Goal: Information Seeking & Learning: Learn about a topic

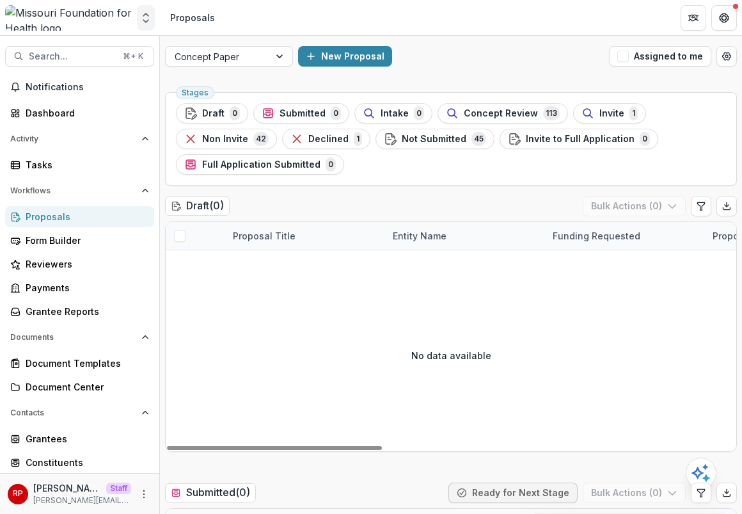
scroll to position [11, 0]
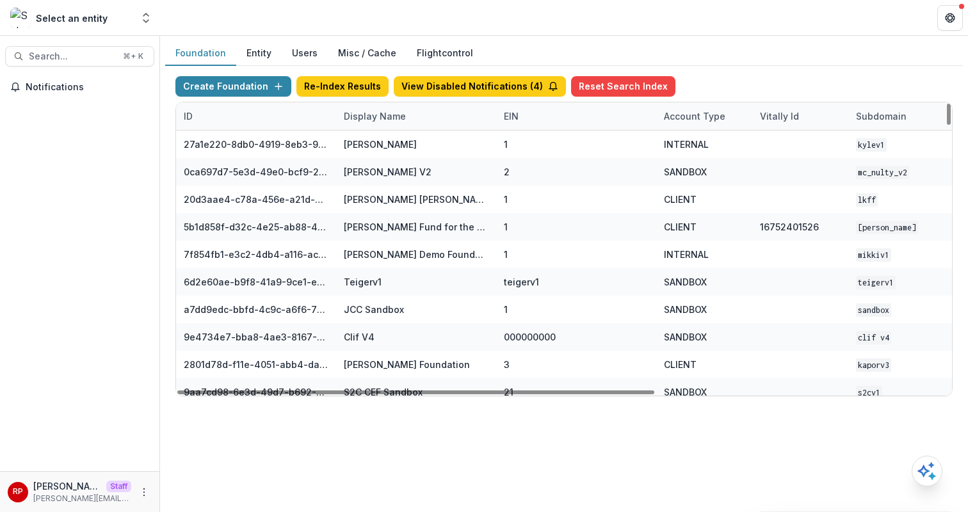
click at [367, 118] on div "Display Name" at bounding box center [374, 115] width 77 height 13
click at [380, 145] on input at bounding box center [416, 145] width 154 height 20
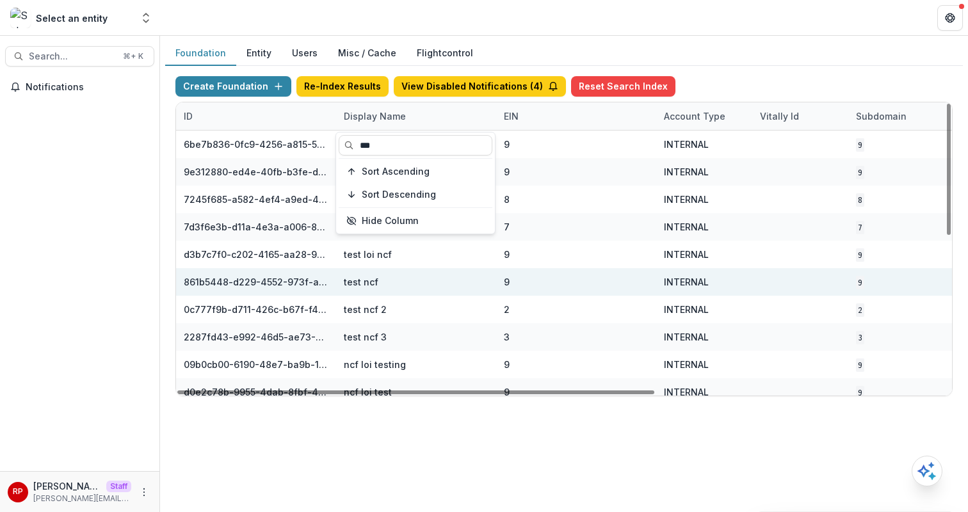
type input "***"
click at [479, 280] on div "test ncf" at bounding box center [416, 282] width 145 height 28
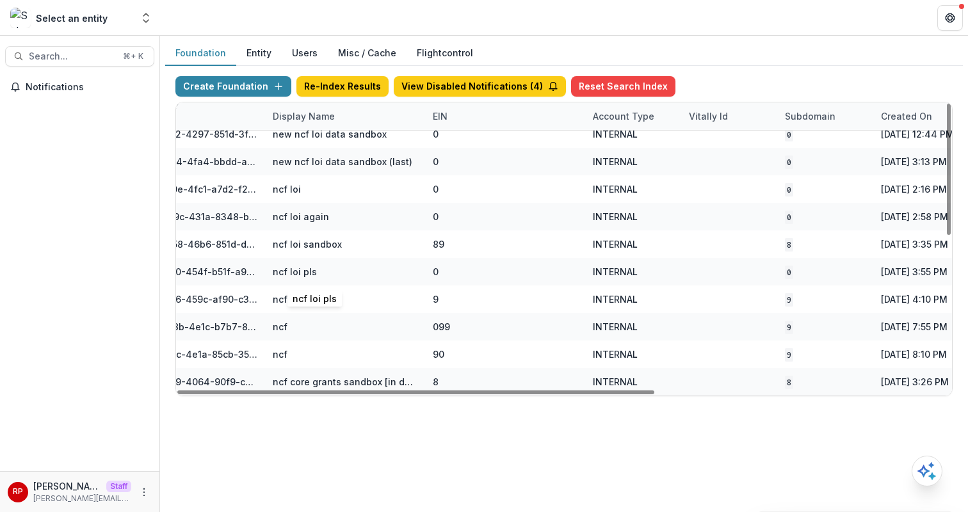
scroll to position [340, 75]
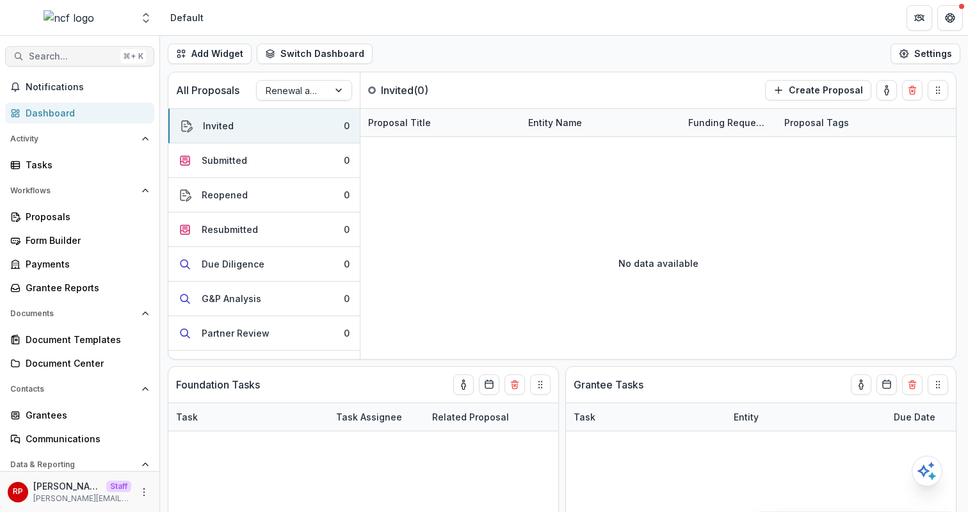
click at [92, 48] on button "Search... ⌘ + K" at bounding box center [79, 56] width 149 height 20
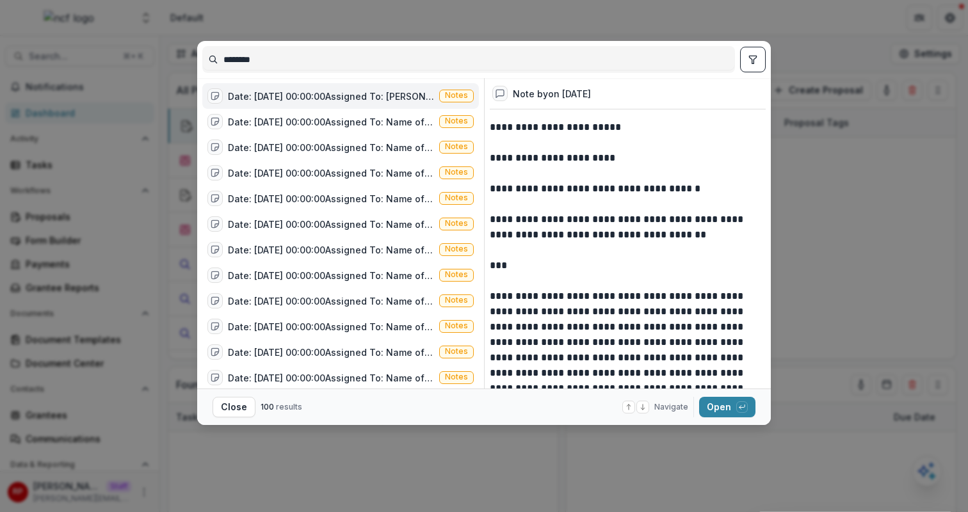
type input "********"
click at [748, 61] on icon "toggle filters" at bounding box center [753, 59] width 10 height 10
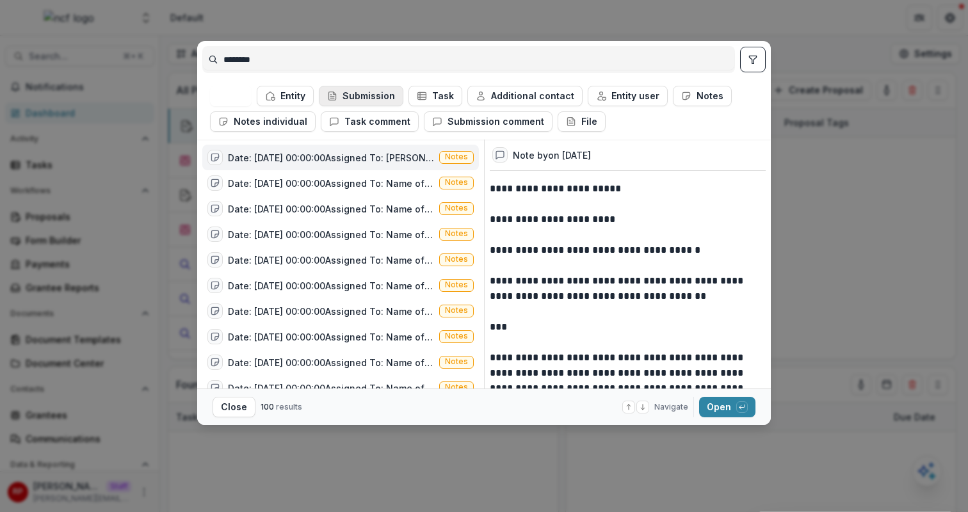
click at [372, 102] on button "Submission" at bounding box center [361, 96] width 84 height 20
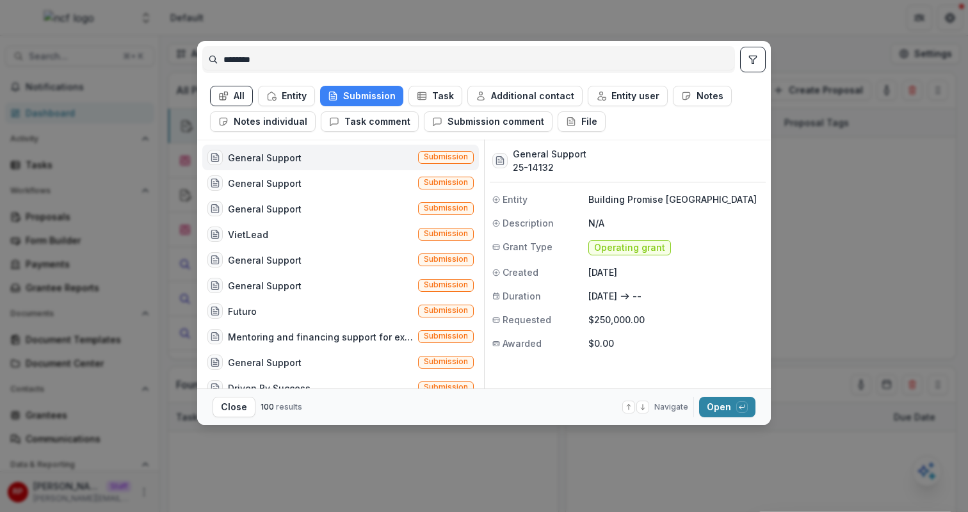
click at [397, 150] on div "General Support Submission" at bounding box center [340, 158] width 276 height 26
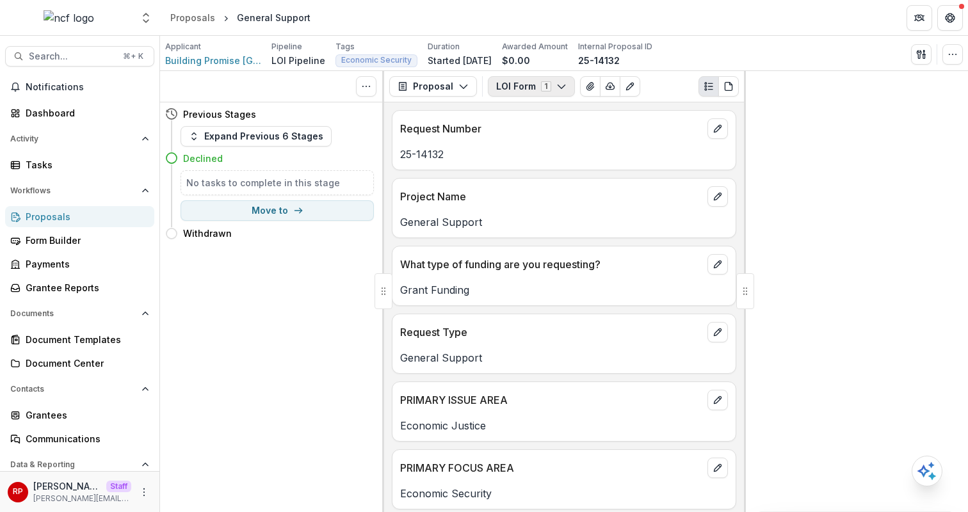
click at [534, 89] on button "LOI Form 1" at bounding box center [531, 86] width 87 height 20
click at [538, 83] on button "LOI Form 1" at bounding box center [531, 86] width 87 height 20
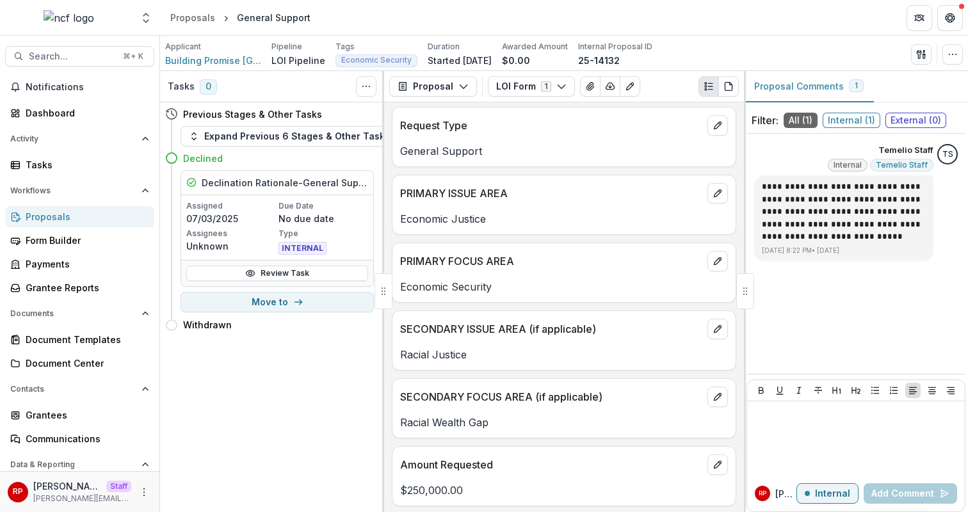
click at [538, 279] on p "Economic Security" at bounding box center [564, 286] width 328 height 15
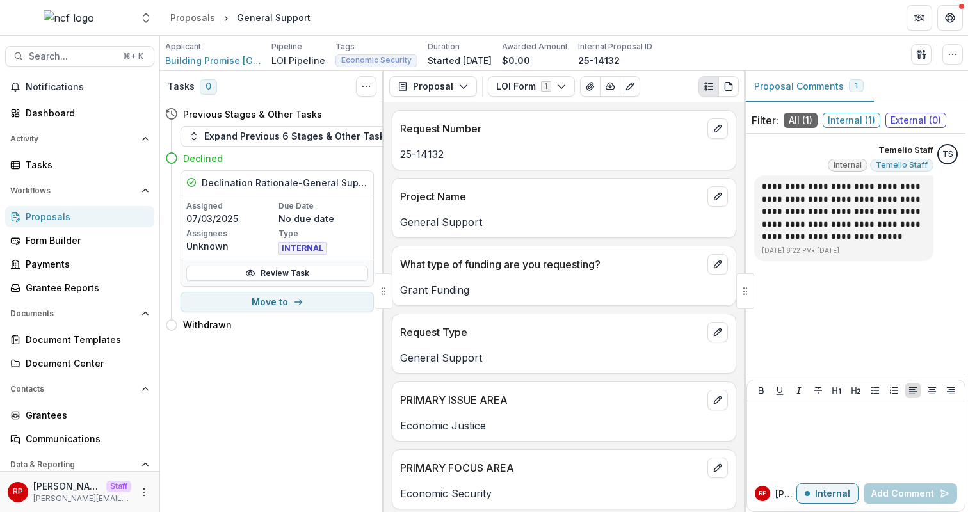
click at [538, 279] on div "Grant Funding" at bounding box center [563, 286] width 343 height 23
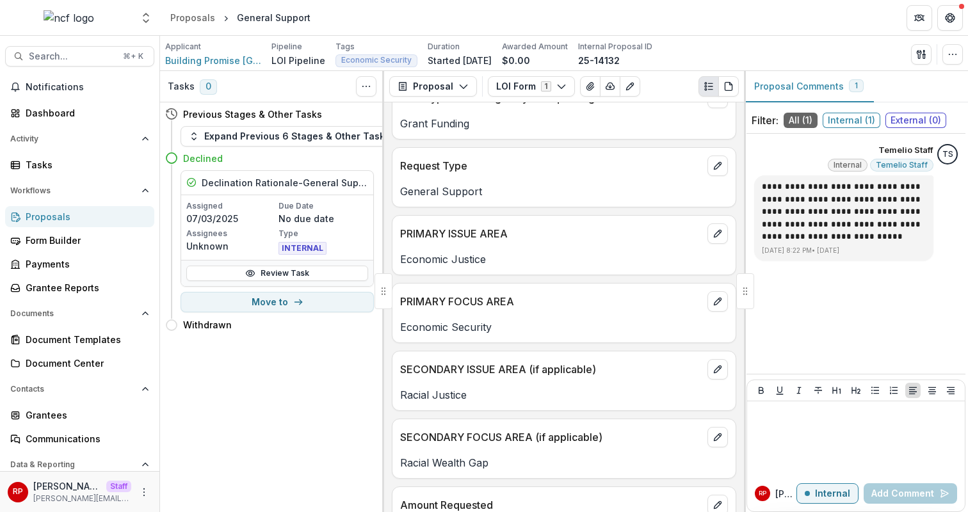
click at [538, 279] on div "Request Number 25-14132 Project Name General Support What type of funding are y…" at bounding box center [564, 307] width 360 height 410
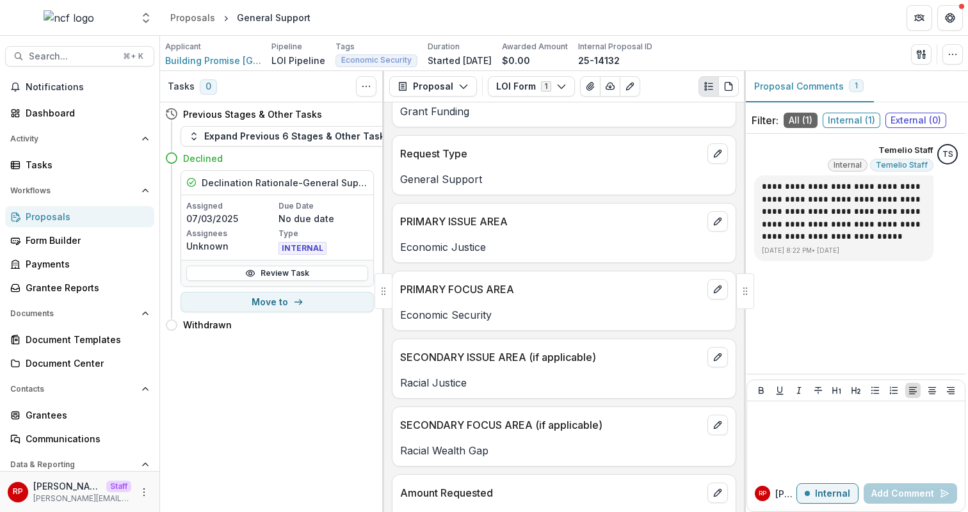
scroll to position [132, 0]
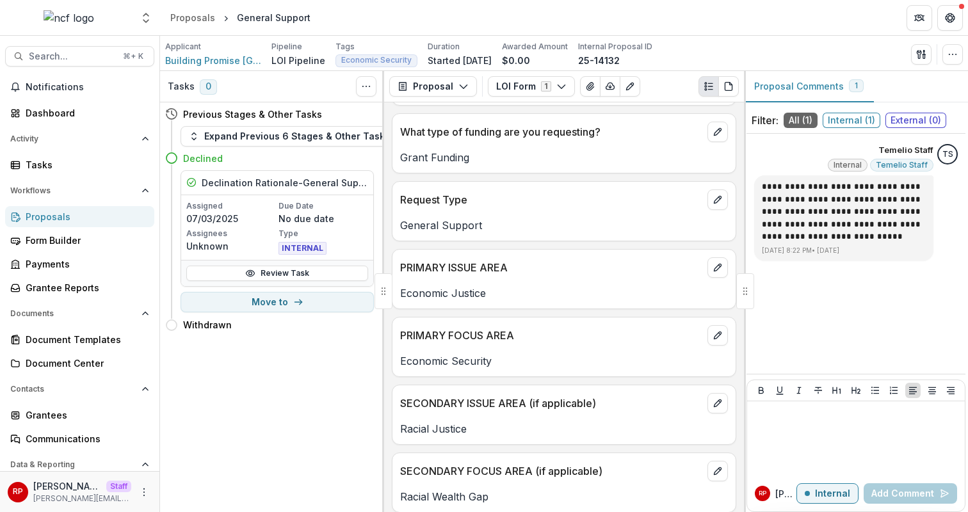
click at [538, 279] on div "Economic Justice" at bounding box center [563, 289] width 343 height 23
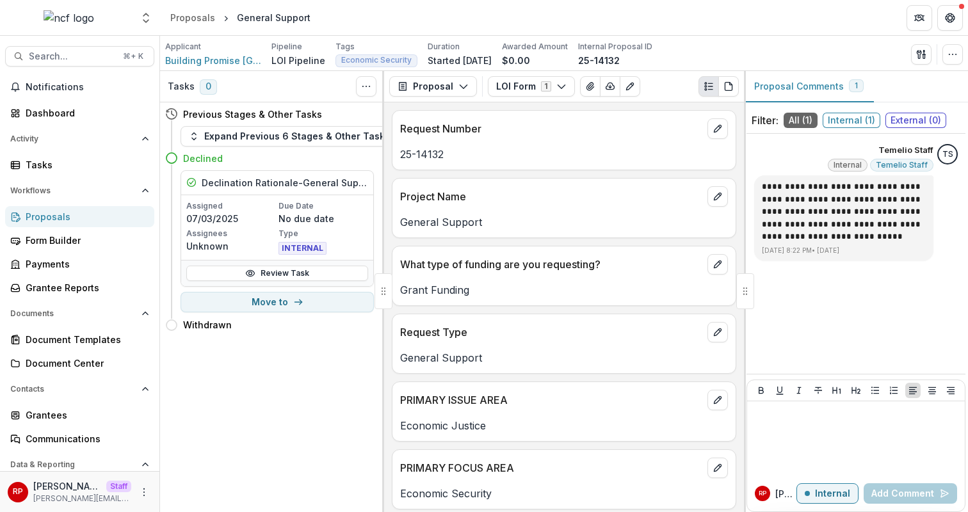
click at [956, 65] on div "Applicant Building Promise USA Pipeline LOI Pipeline Tags Economic Security All…" at bounding box center [563, 54] width 797 height 26
click at [957, 58] on icon "button" at bounding box center [952, 54] width 10 height 10
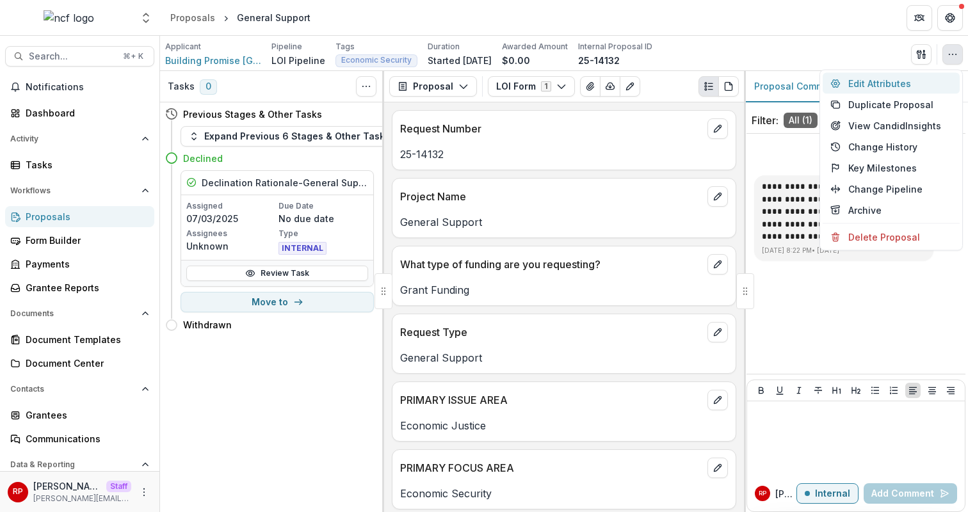
click at [908, 80] on button "Edit Attributes" at bounding box center [890, 83] width 137 height 21
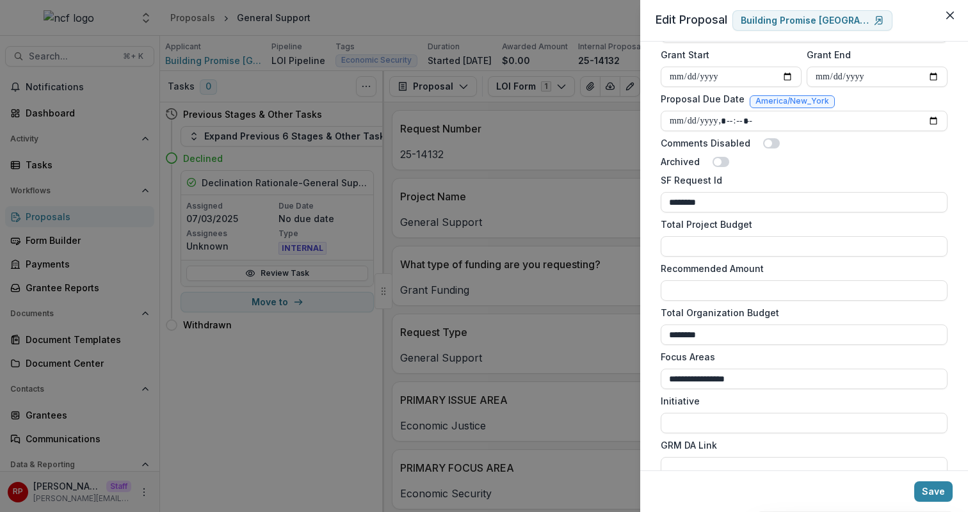
scroll to position [610, 0]
click at [724, 339] on input "********" at bounding box center [804, 335] width 287 height 20
click at [736, 316] on label "Total Organization Budget" at bounding box center [800, 313] width 279 height 13
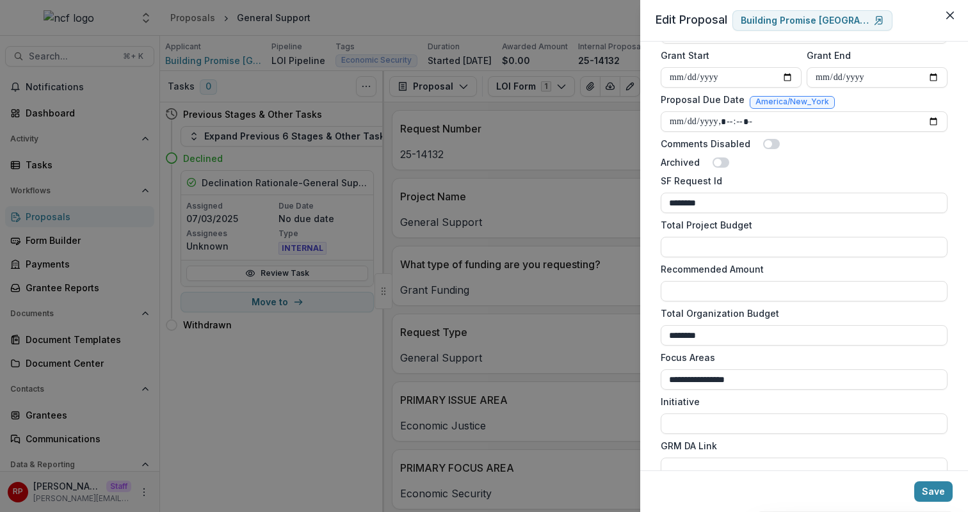
click at [736, 325] on input "********" at bounding box center [804, 335] width 287 height 20
click at [735, 334] on input "********" at bounding box center [804, 335] width 287 height 20
click at [748, 337] on input "*" at bounding box center [804, 335] width 287 height 20
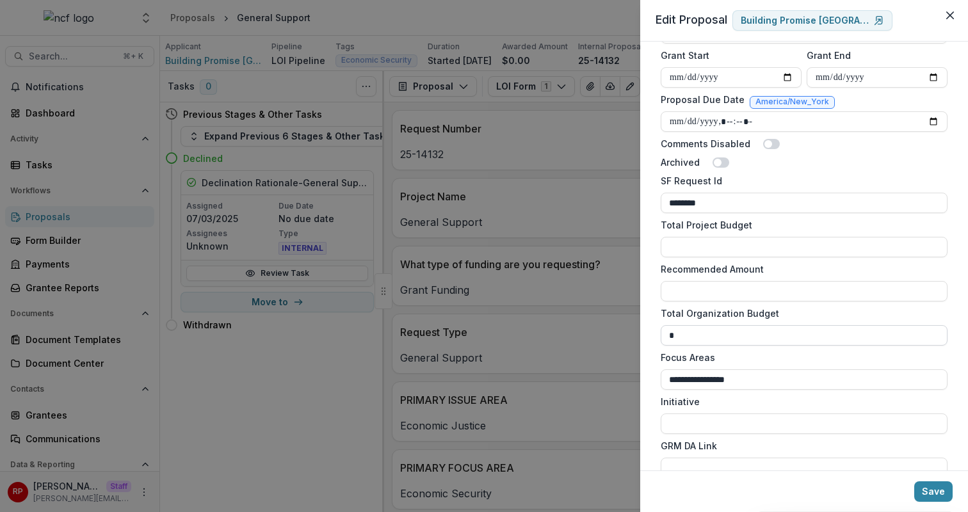
type input "********"
click at [777, 331] on input "********" at bounding box center [804, 335] width 287 height 20
type input "*"
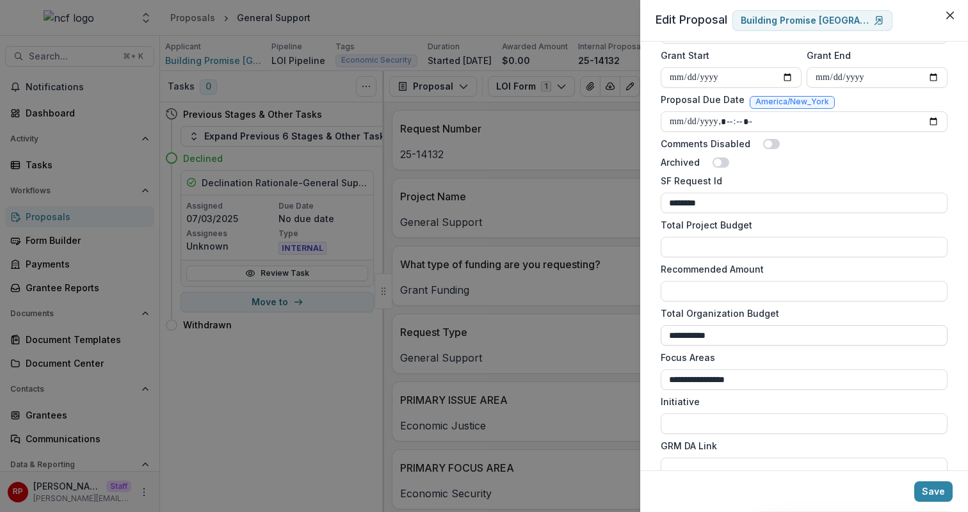
type input "**********"
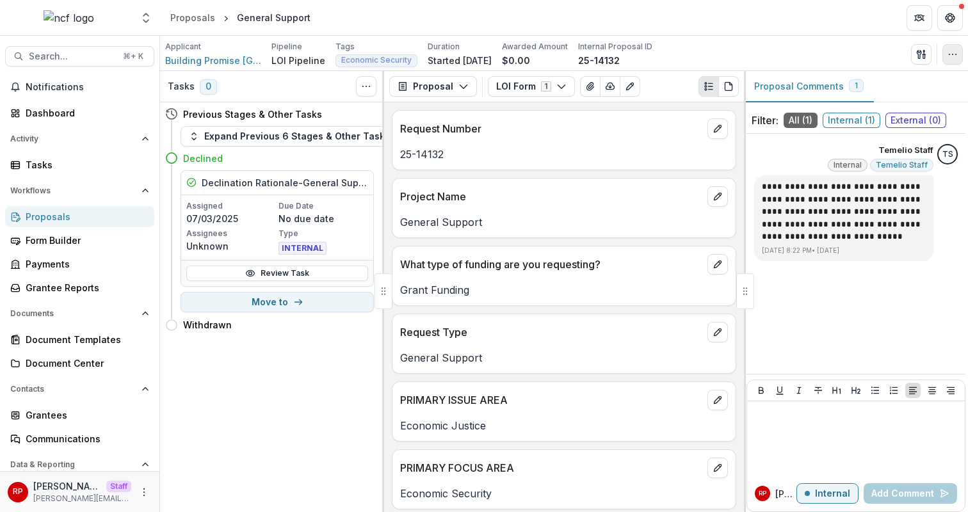
click at [952, 58] on icon "button" at bounding box center [952, 54] width 10 height 10
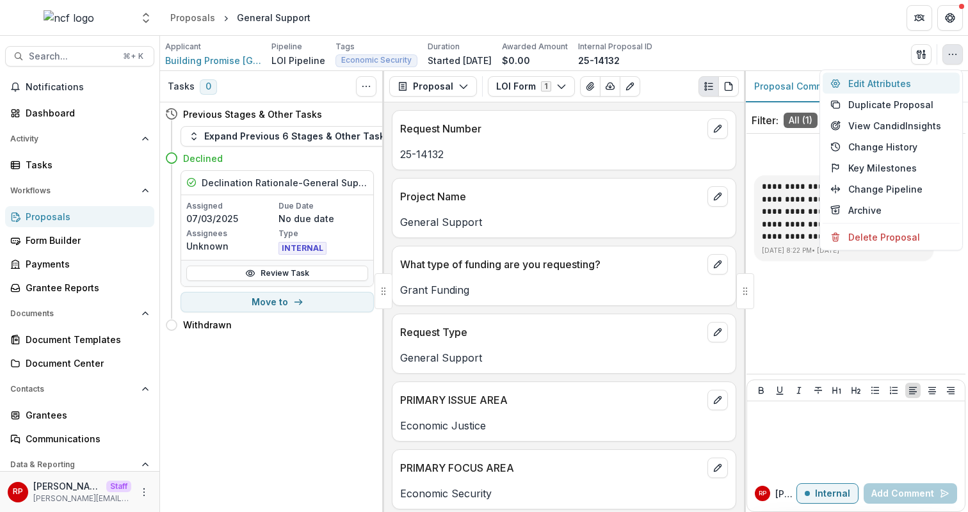
click at [943, 77] on button "Edit Attributes" at bounding box center [890, 83] width 137 height 21
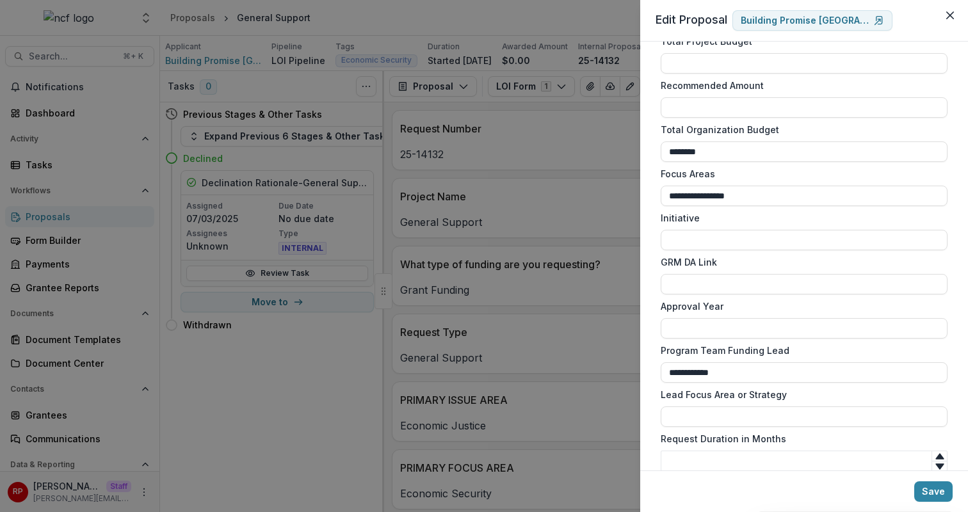
scroll to position [687, 0]
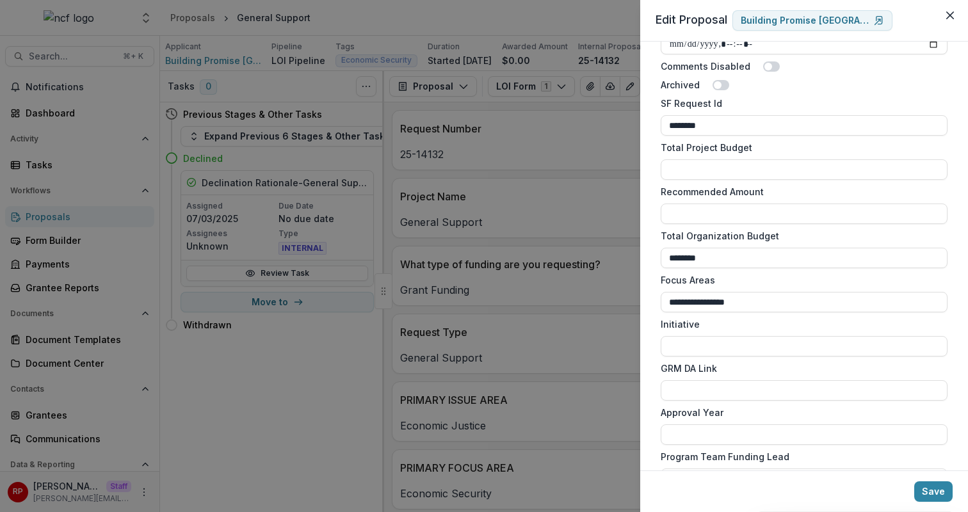
click at [85, 454] on div "**********" at bounding box center [484, 256] width 968 height 512
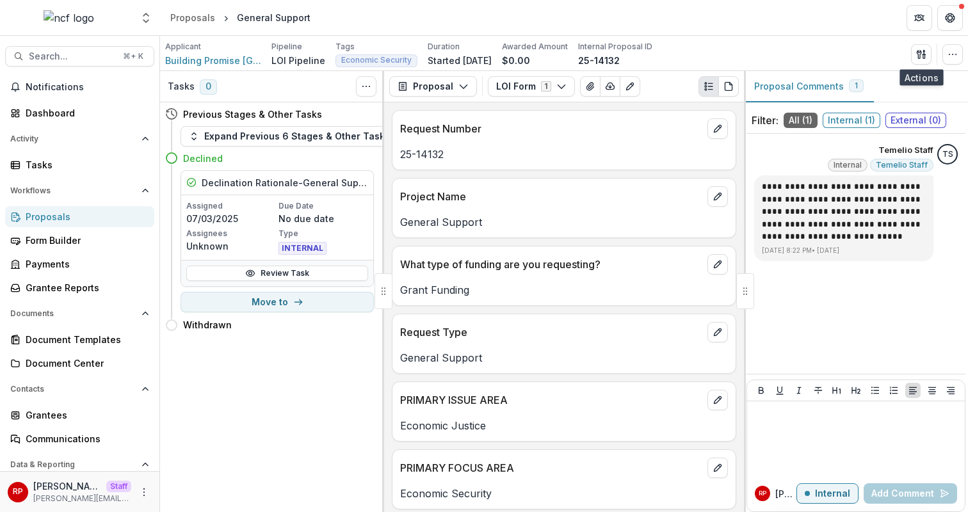
scroll to position [54, 0]
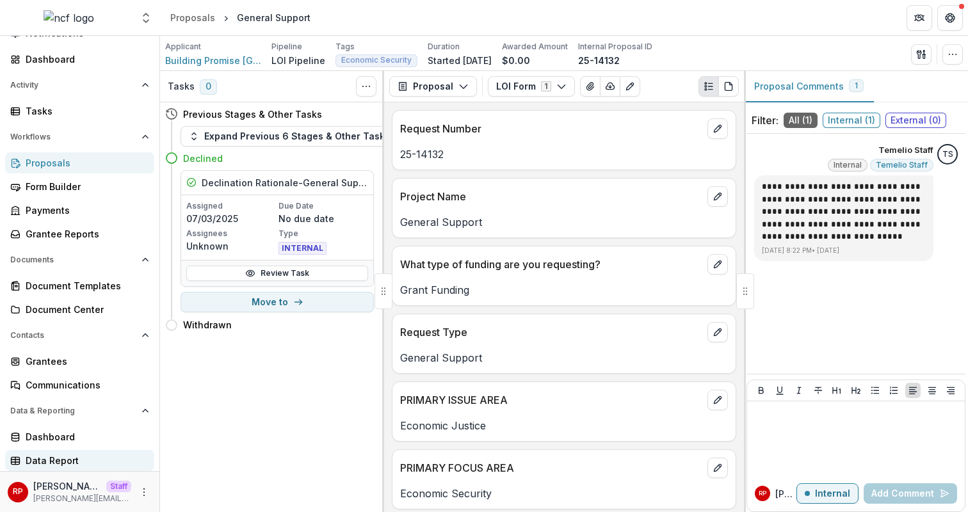
click at [87, 463] on div "Data Report" at bounding box center [85, 460] width 118 height 13
click at [950, 56] on icon "button" at bounding box center [952, 54] width 10 height 10
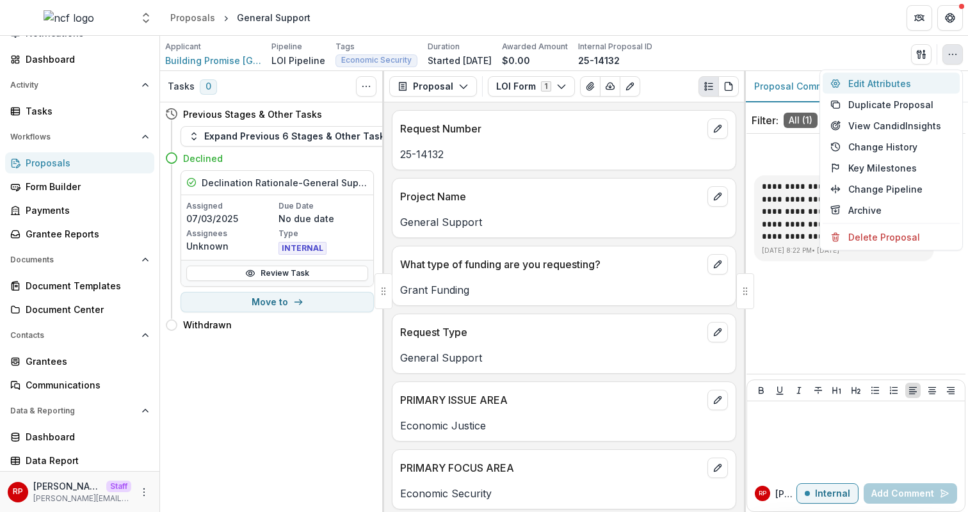
click at [945, 78] on button "Edit Attributes" at bounding box center [890, 83] width 137 height 21
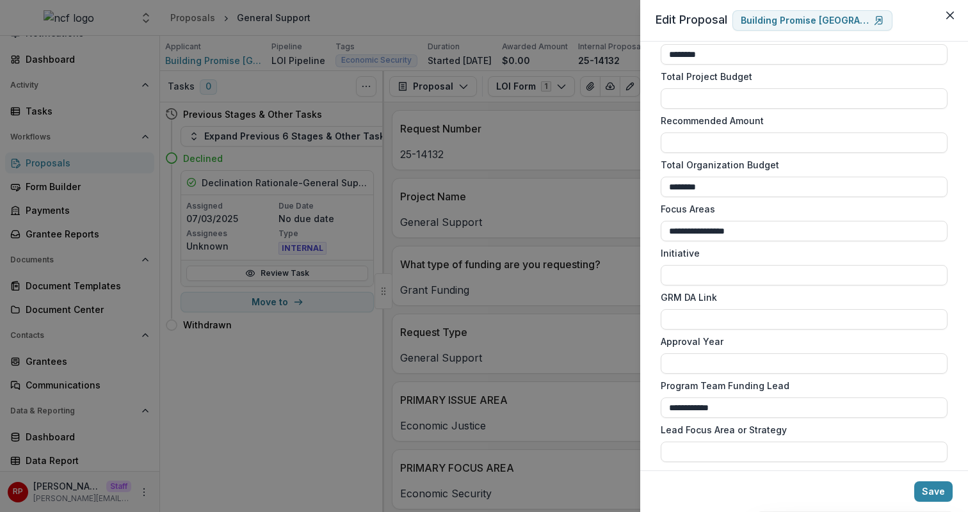
scroll to position [602, 0]
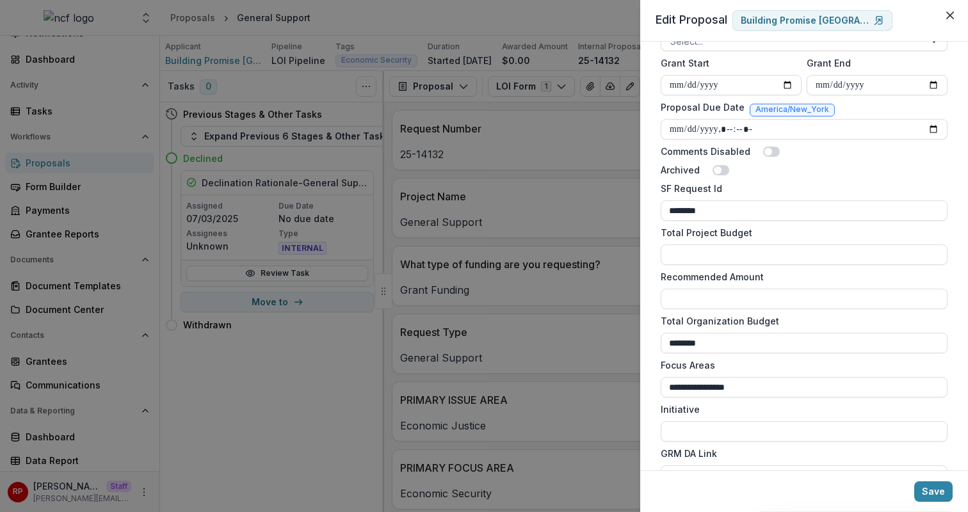
click at [116, 114] on div "**********" at bounding box center [484, 256] width 968 height 512
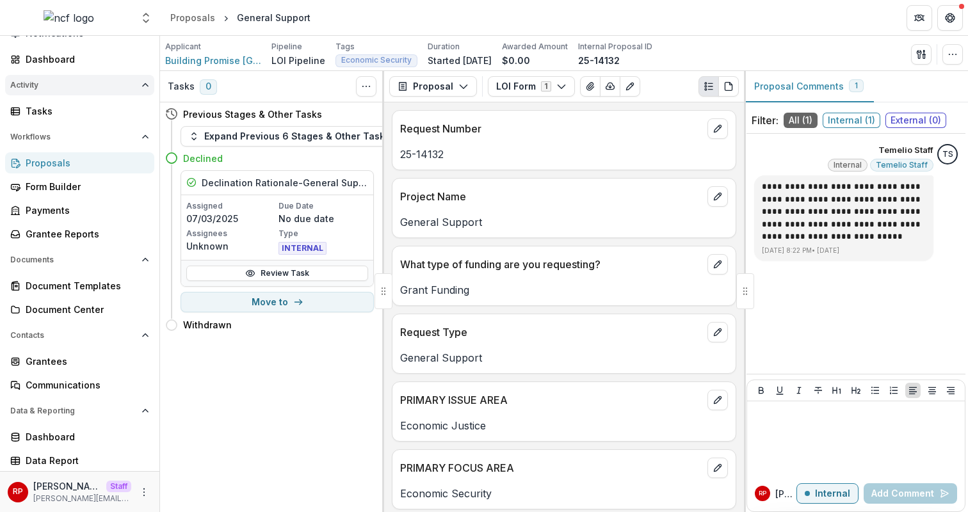
scroll to position [0, 0]
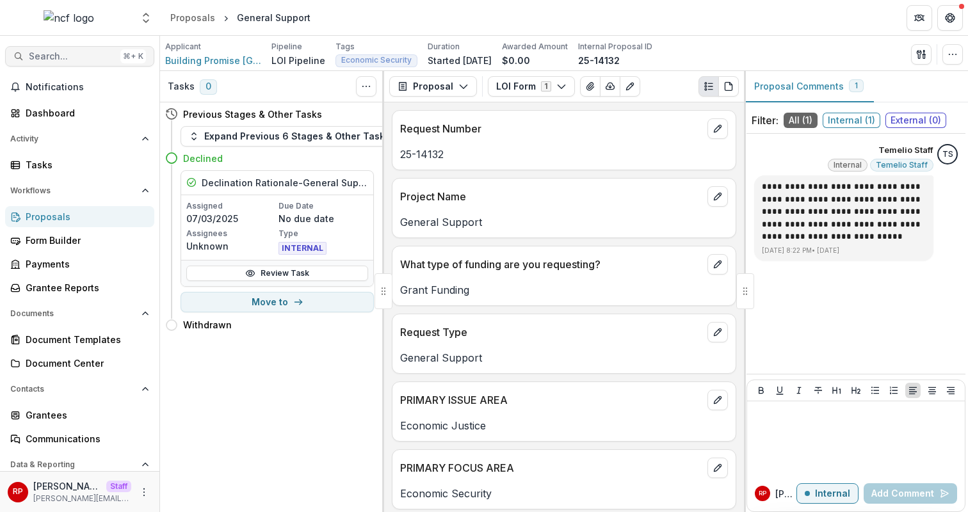
click at [68, 61] on span "Search..." at bounding box center [72, 56] width 86 height 11
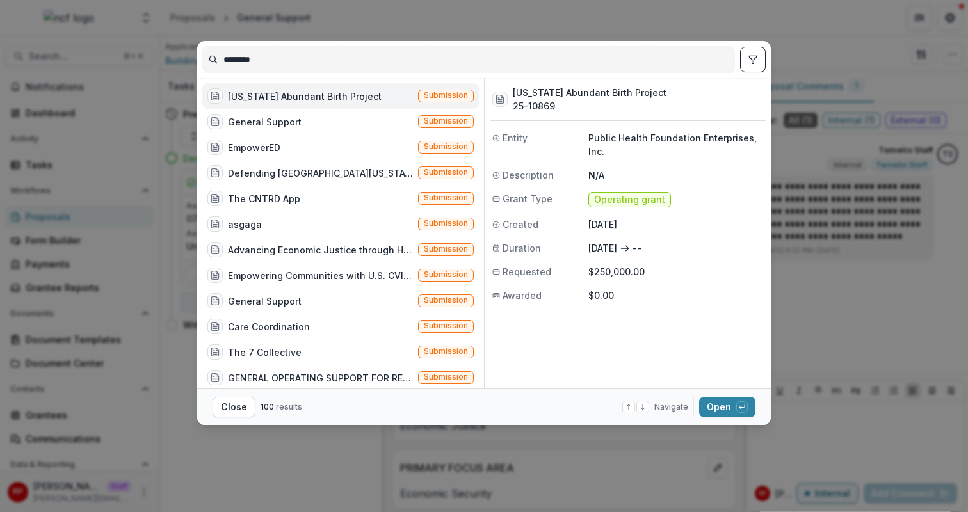
type input "********"
click at [301, 102] on div "California Abundant Birth Project" at bounding box center [294, 95] width 174 height 15
click at [301, 102] on div "California Abundant Birth Project" at bounding box center [305, 96] width 154 height 13
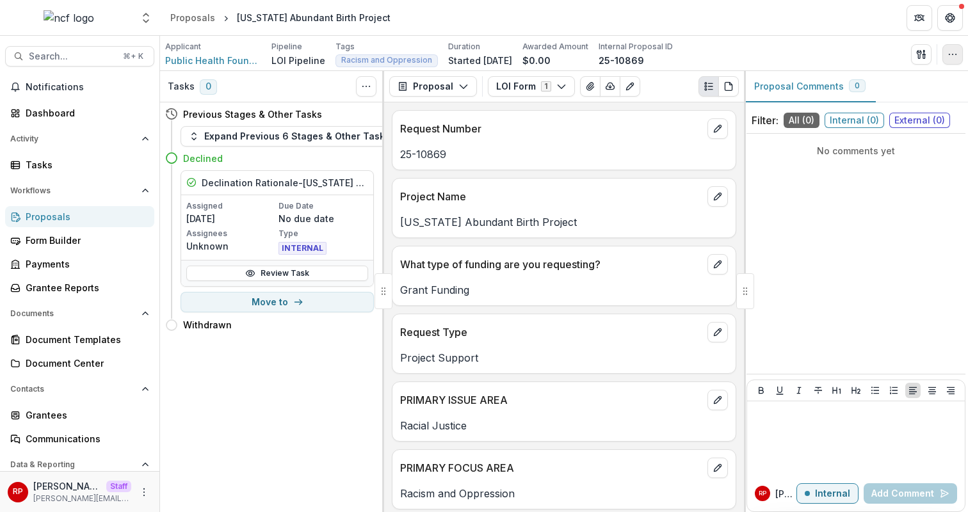
click at [954, 52] on icon "button" at bounding box center [952, 54] width 10 height 10
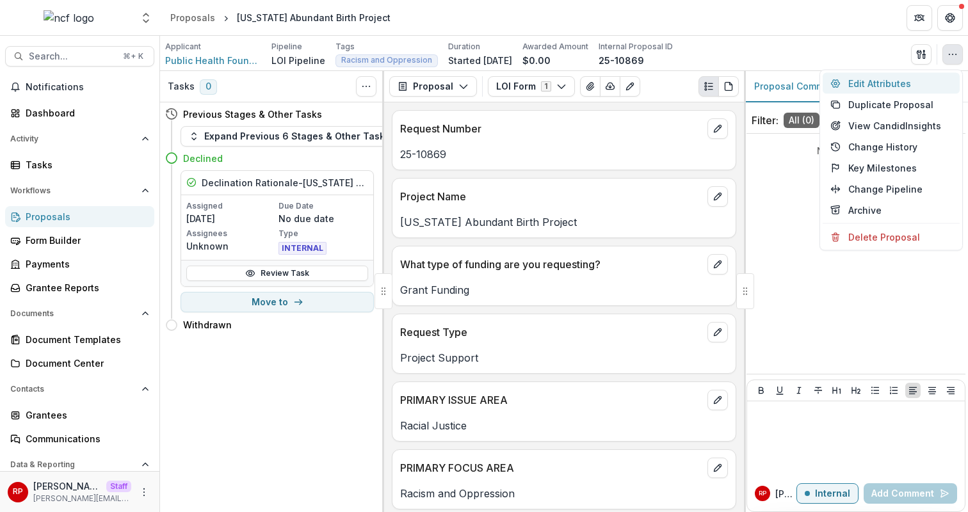
click at [918, 84] on button "Edit Attributes" at bounding box center [890, 83] width 137 height 21
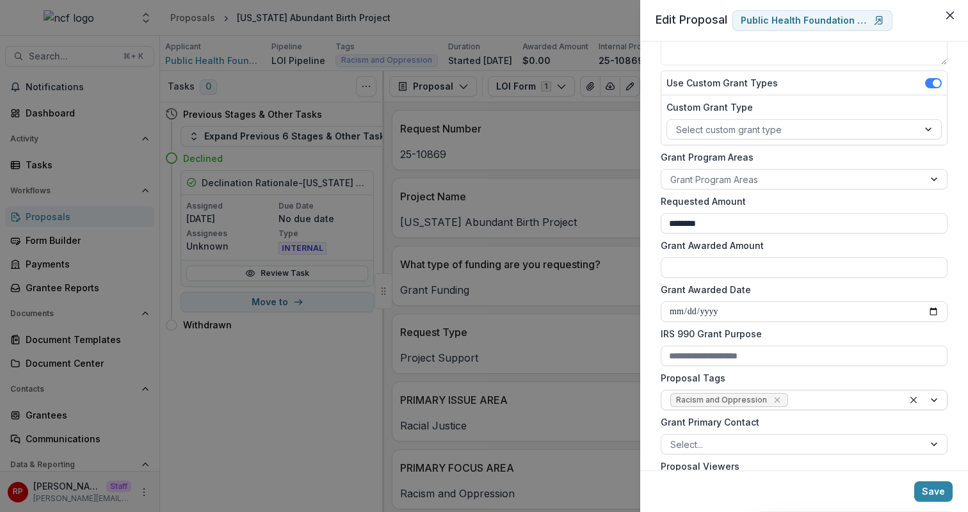
scroll to position [158, 0]
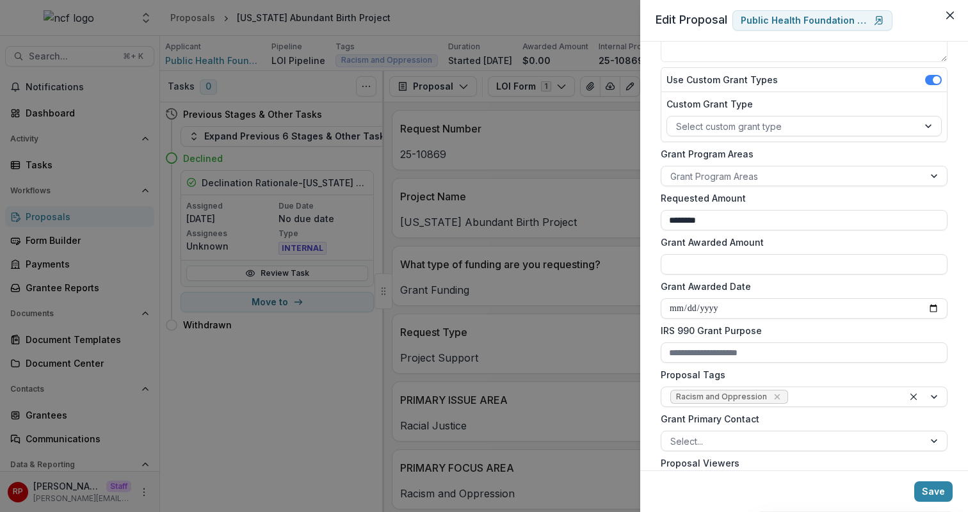
click at [374, 277] on div "**********" at bounding box center [484, 256] width 968 height 512
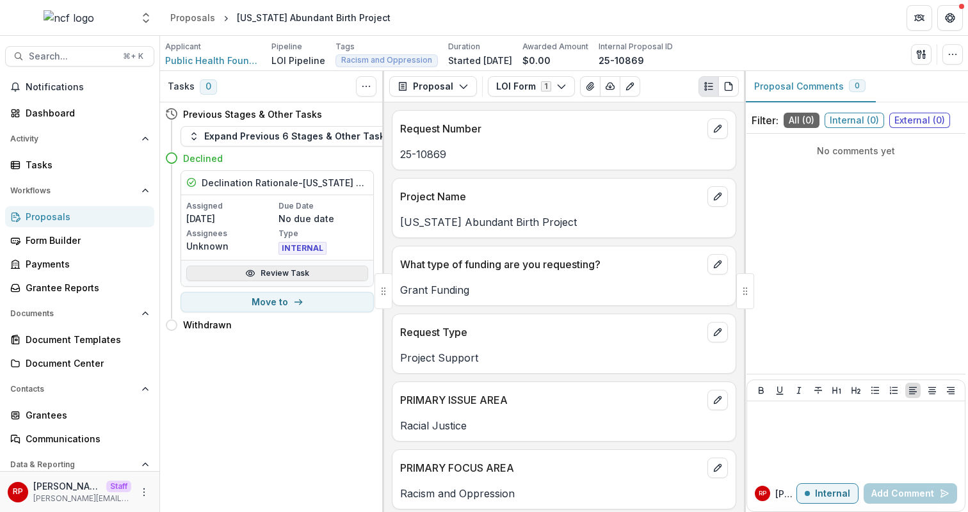
click at [316, 271] on link "Review Task" at bounding box center [277, 273] width 182 height 15
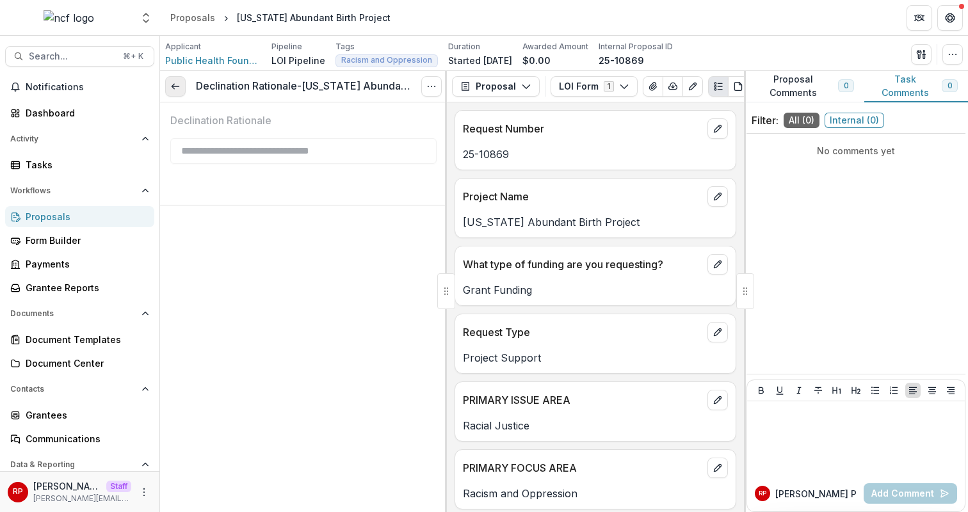
click at [180, 87] on link at bounding box center [175, 86] width 20 height 20
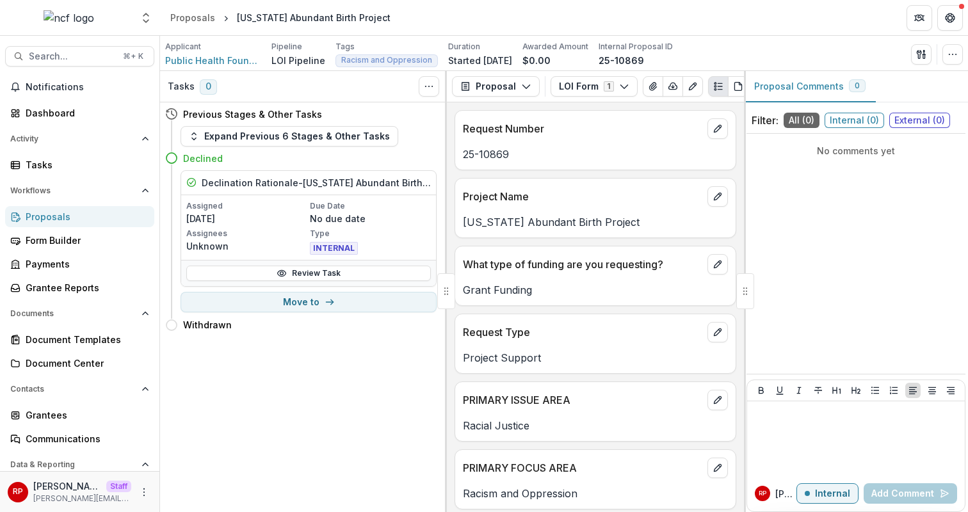
click at [122, 220] on div "Proposals" at bounding box center [85, 216] width 118 height 13
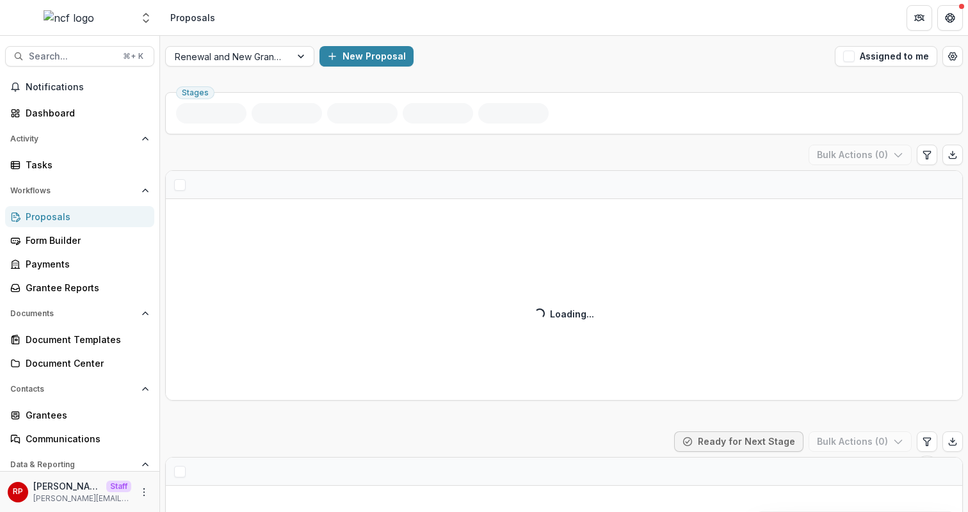
click at [569, 65] on div "New Proposal" at bounding box center [574, 56] width 510 height 20
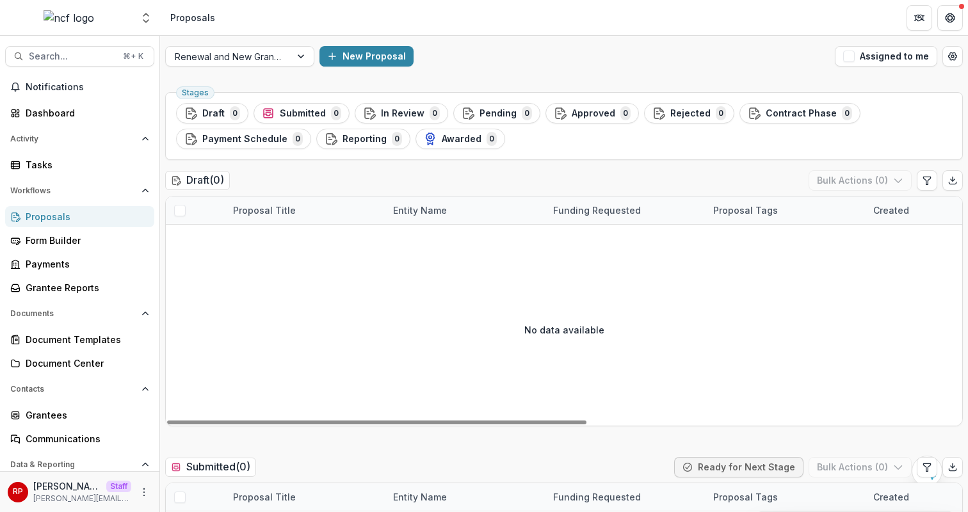
click at [548, 189] on div "Draft ( 0 ) Bulk Actions ( 0 )" at bounding box center [563, 183] width 797 height 26
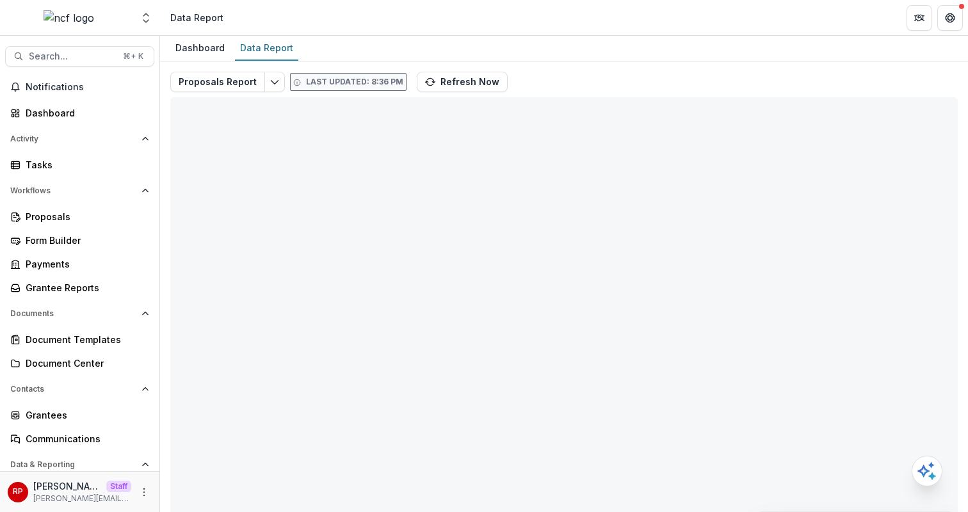
click at [543, 65] on div "Proposals Report Last updated: 8:36 PM Refresh Now Total rows: 0 Choose Filter …" at bounding box center [564, 303] width 808 height 484
click at [472, 83] on button "Refresh Now" at bounding box center [462, 82] width 91 height 20
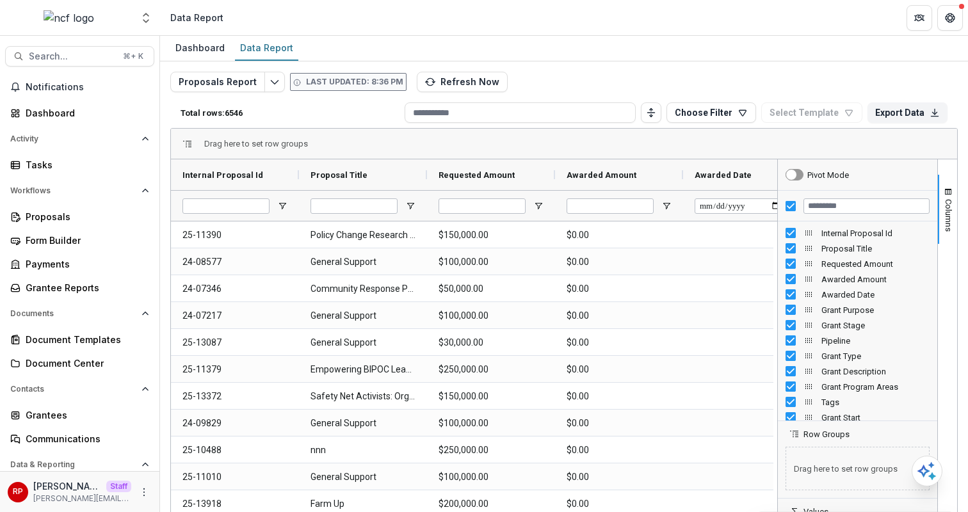
click at [609, 51] on div "Dashboard Data Report" at bounding box center [564, 49] width 808 height 26
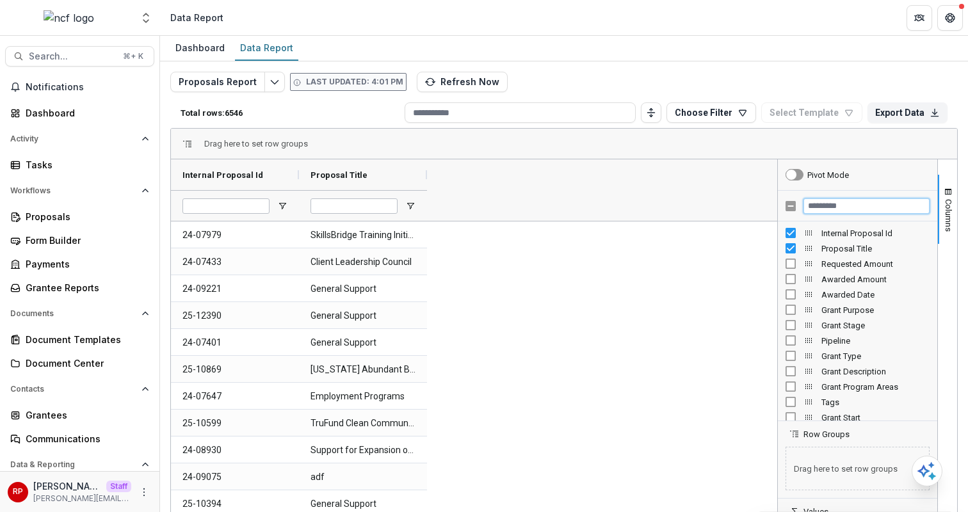
click at [840, 202] on input "Filter Columns Input" at bounding box center [866, 205] width 126 height 15
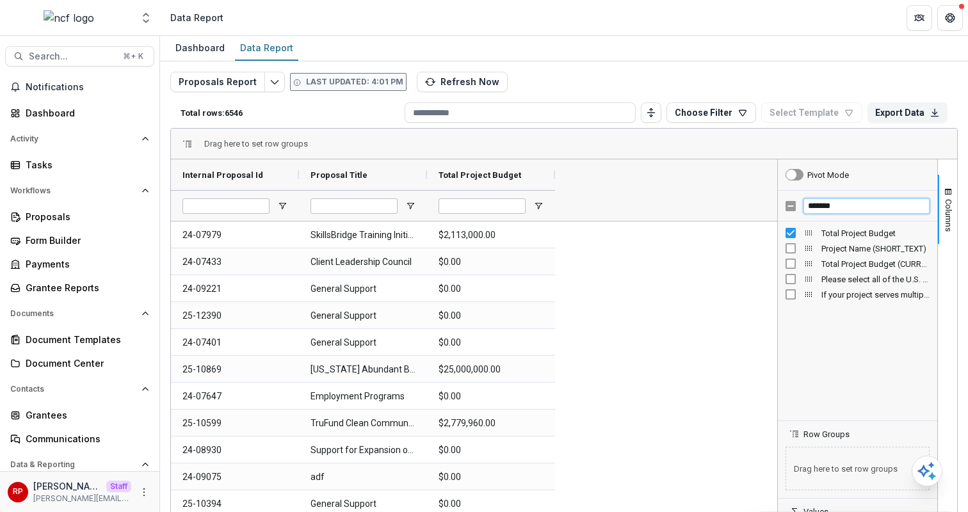
click at [830, 207] on input "*******" at bounding box center [866, 205] width 126 height 15
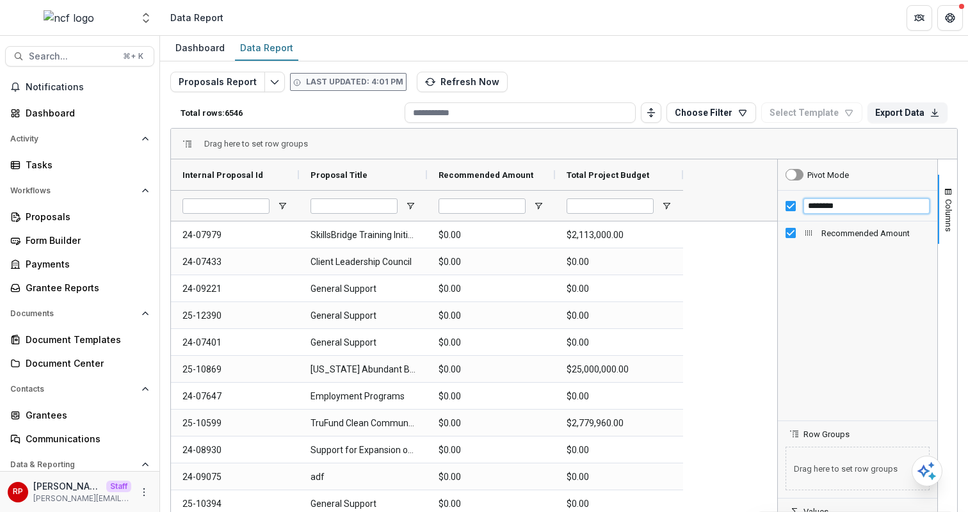
click at [848, 206] on input "********" at bounding box center [866, 205] width 126 height 15
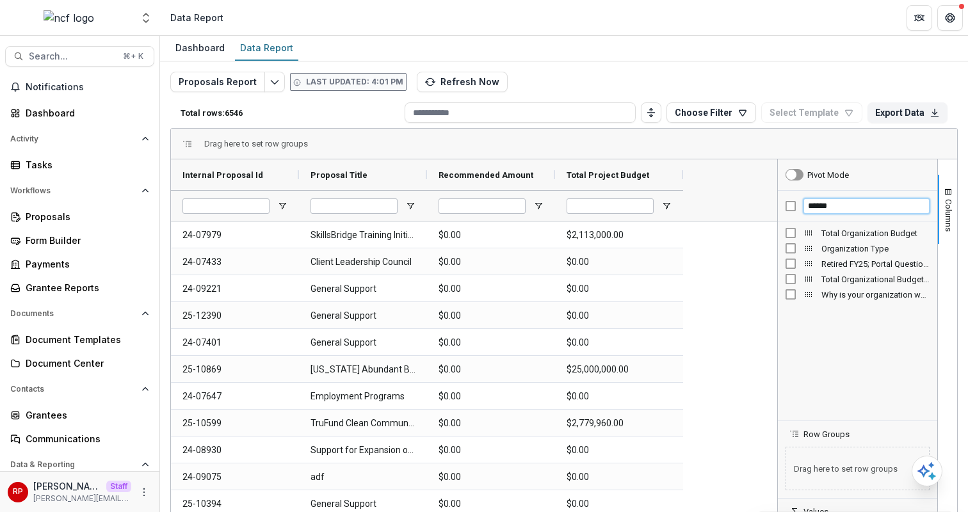
type input "******"
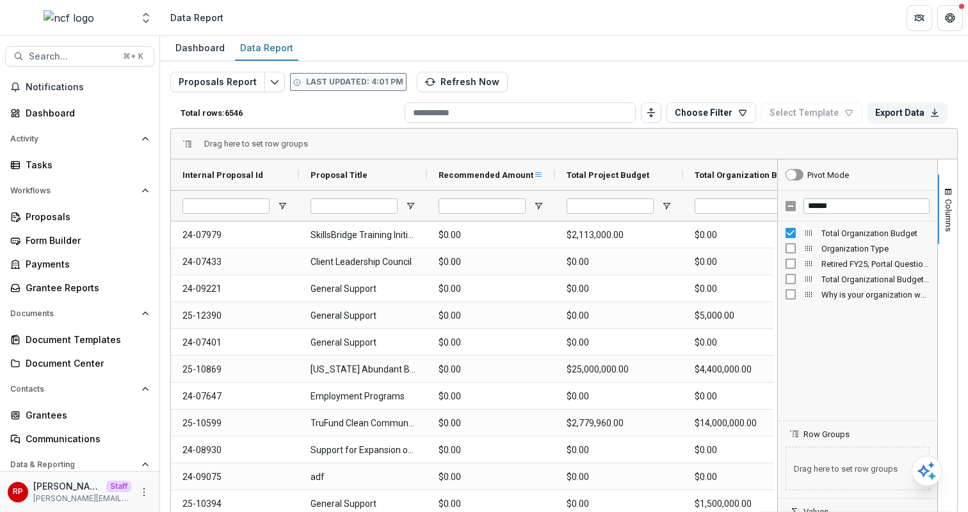
click at [538, 170] on span at bounding box center [538, 175] width 10 height 10
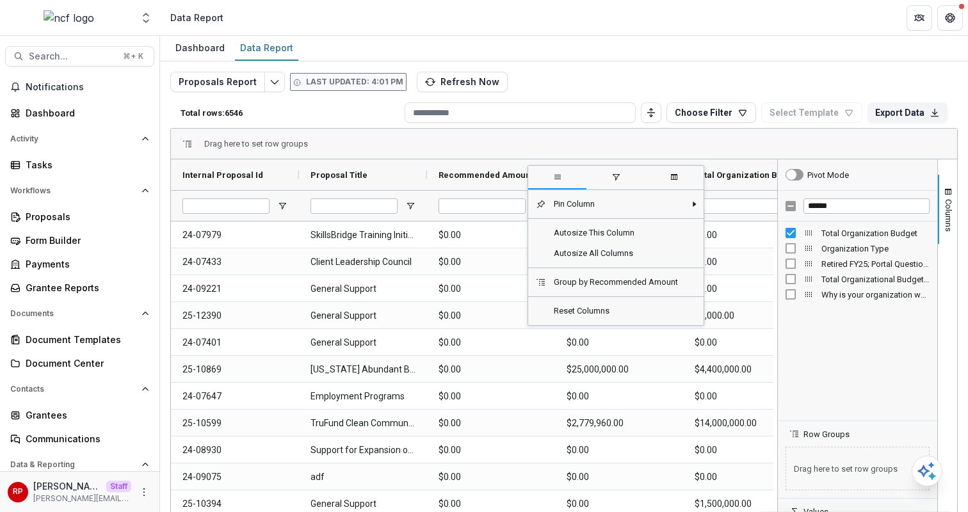
click at [606, 184] on span "filter" at bounding box center [615, 177] width 58 height 23
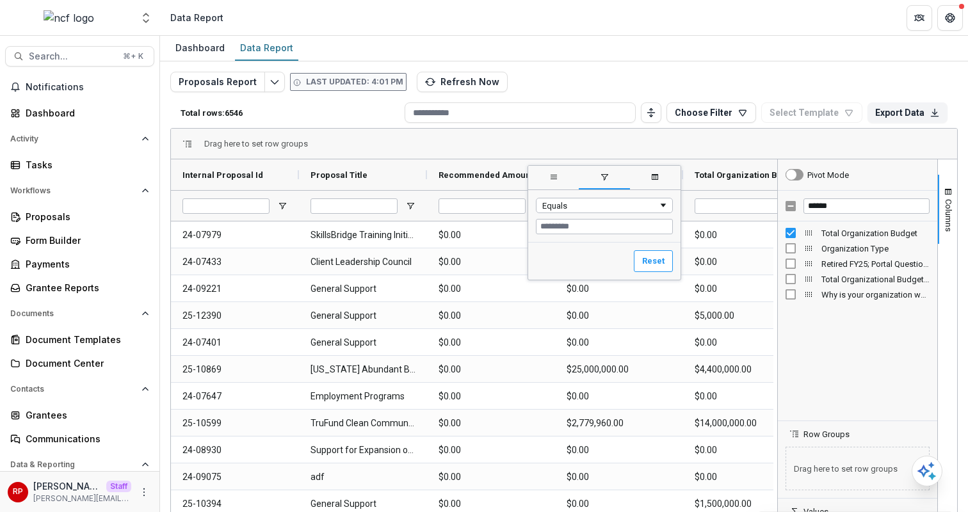
click at [591, 193] on div "Equals" at bounding box center [604, 216] width 152 height 52
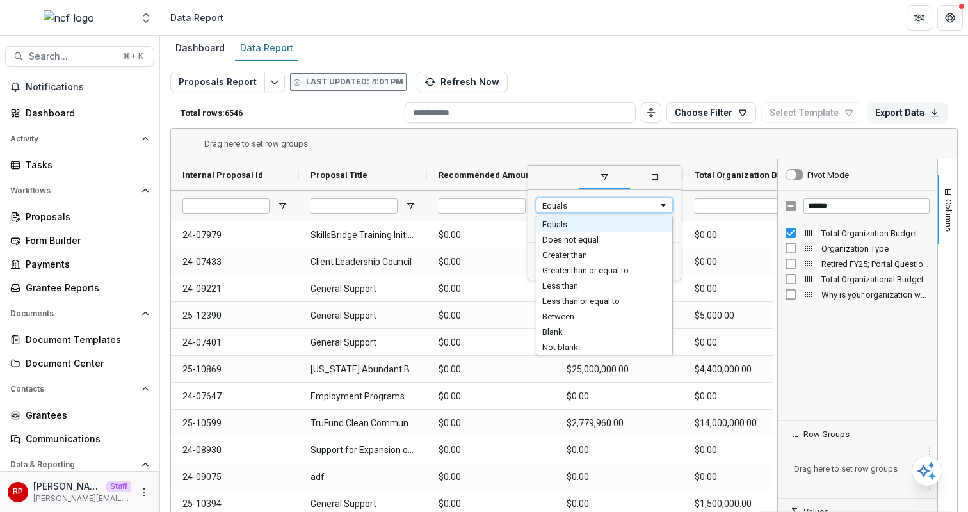
click at [595, 205] on div "Equals" at bounding box center [600, 206] width 116 height 10
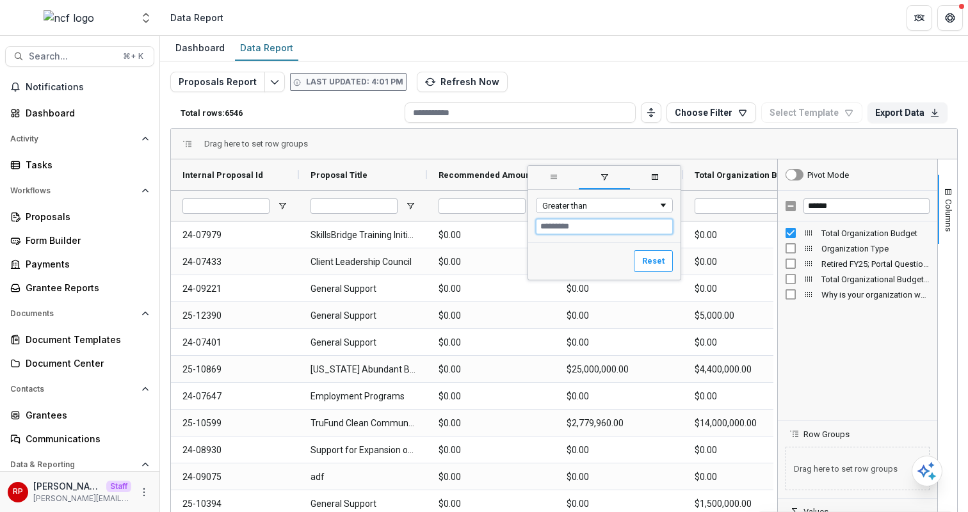
click at [575, 225] on input "Filter Value" at bounding box center [604, 226] width 137 height 15
type input "*"
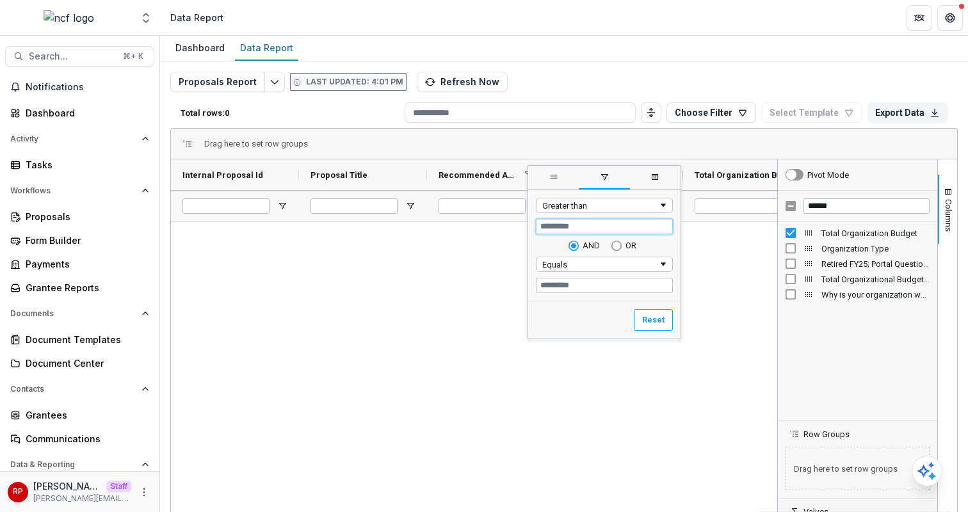
type input "*"
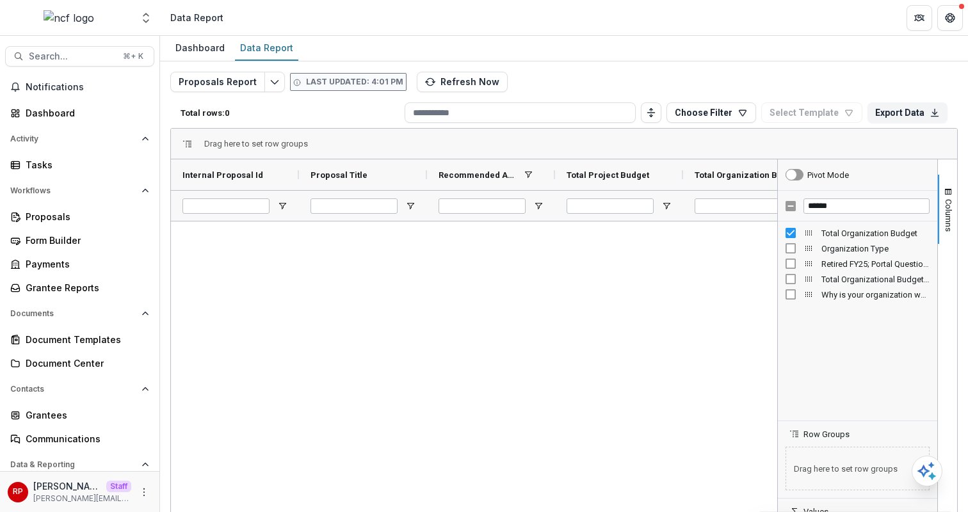
click at [455, 318] on div at bounding box center [474, 396] width 606 height 350
click at [536, 173] on span at bounding box center [538, 175] width 10 height 10
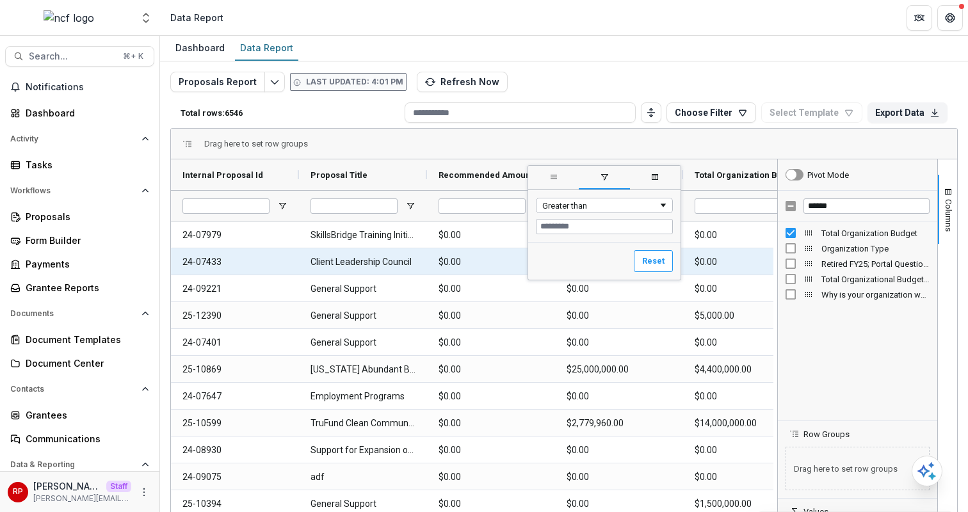
click at [500, 266] on Amount-631 "$0.00" at bounding box center [490, 262] width 105 height 26
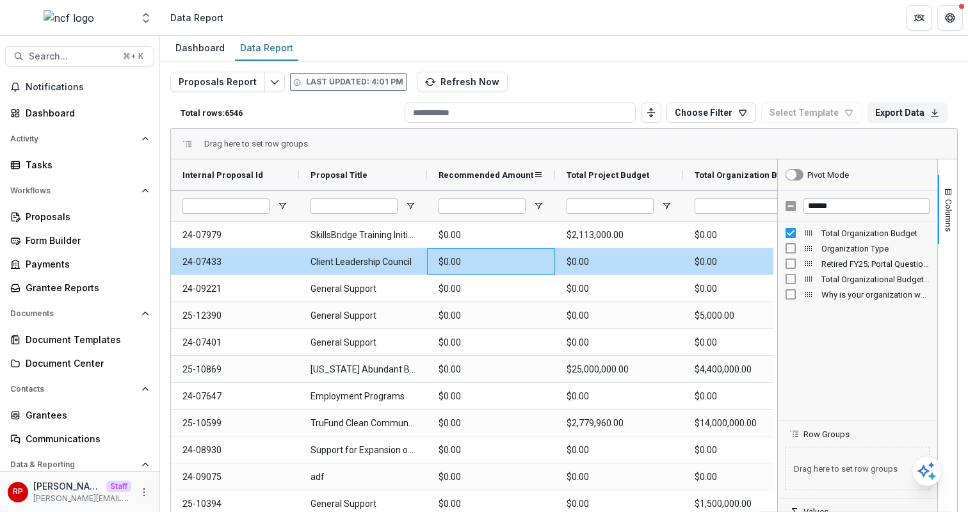
click at [481, 164] on div "Recommended Amount" at bounding box center [485, 175] width 95 height 24
click at [481, 164] on div "Recommended Amount 1" at bounding box center [485, 175] width 95 height 24
click at [669, 174] on span at bounding box center [666, 175] width 10 height 10
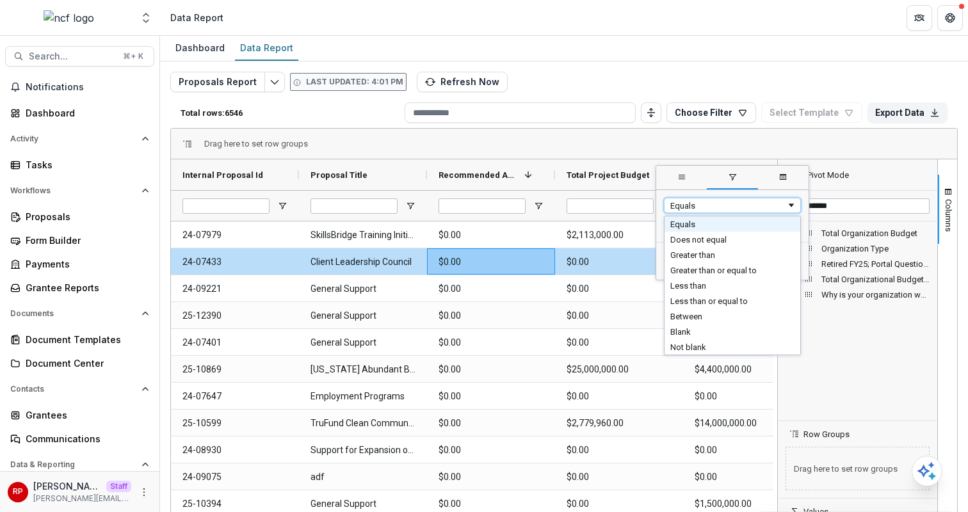
click at [714, 211] on div "Equals" at bounding box center [732, 205] width 137 height 15
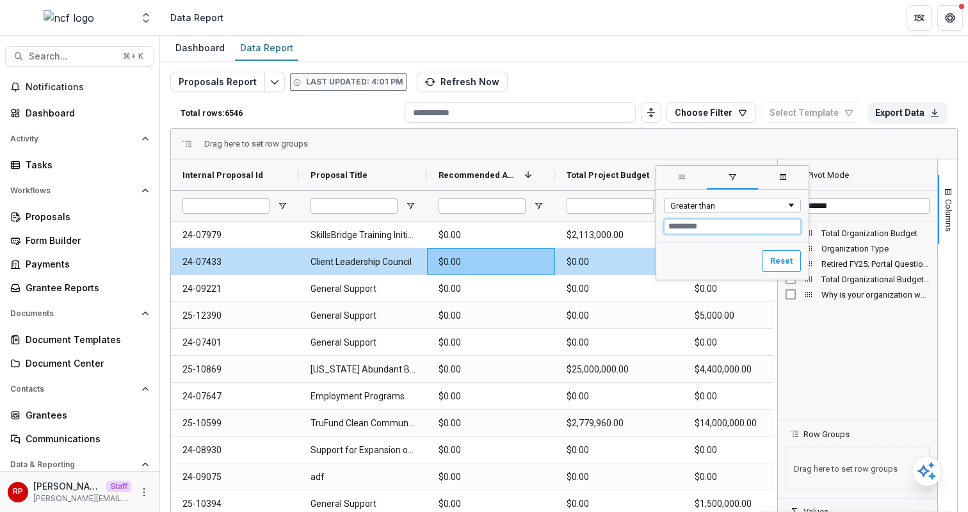
click at [687, 232] on input "Filter Value" at bounding box center [732, 226] width 137 height 15
type input "*"
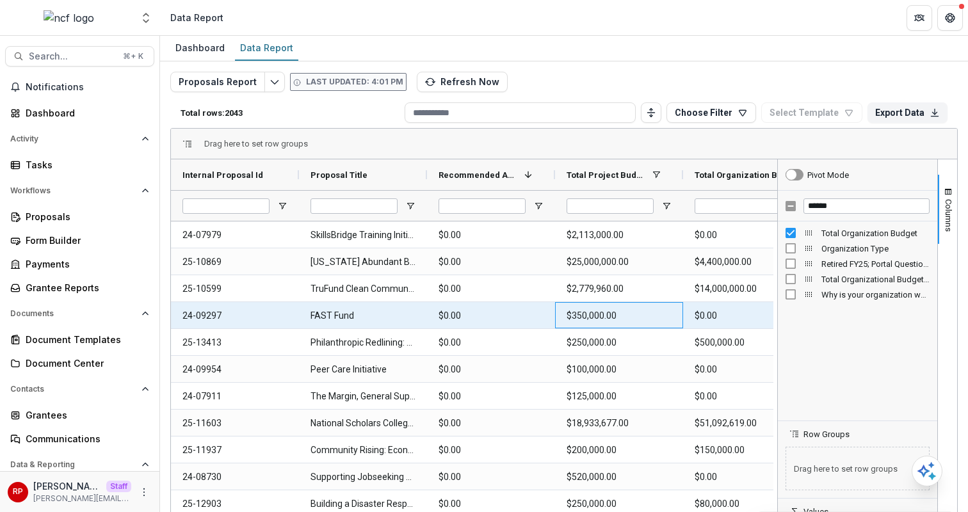
click at [617, 309] on Budget-702 "$350,000.00" at bounding box center [618, 316] width 105 height 26
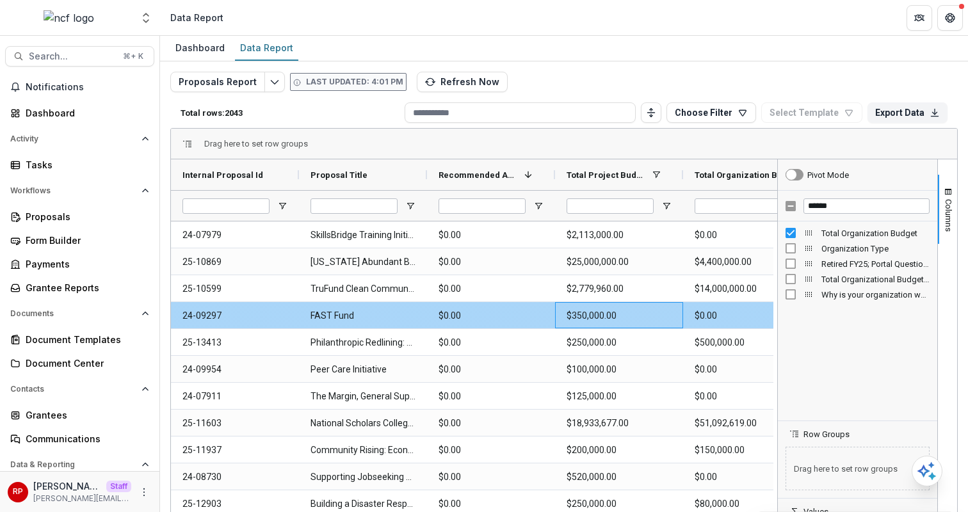
scroll to position [0, 42]
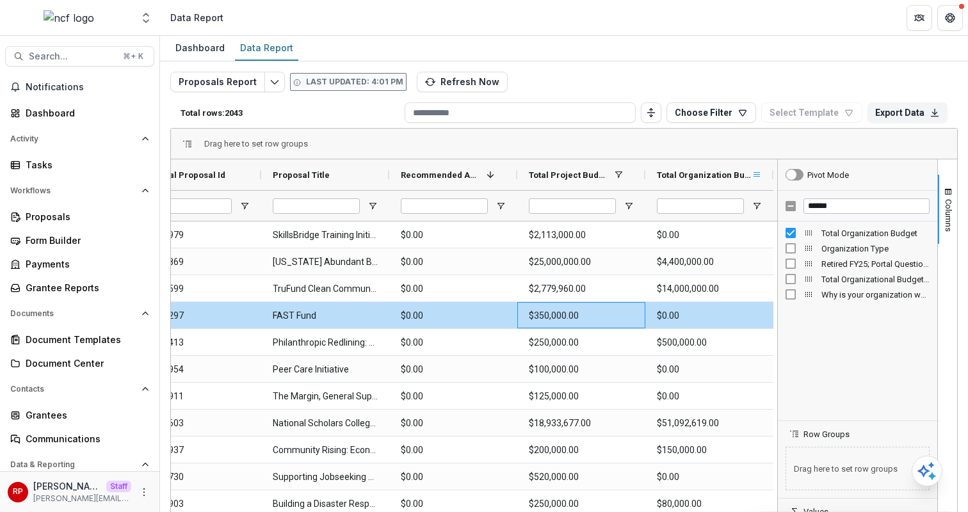
click at [756, 176] on span at bounding box center [756, 175] width 10 height 10
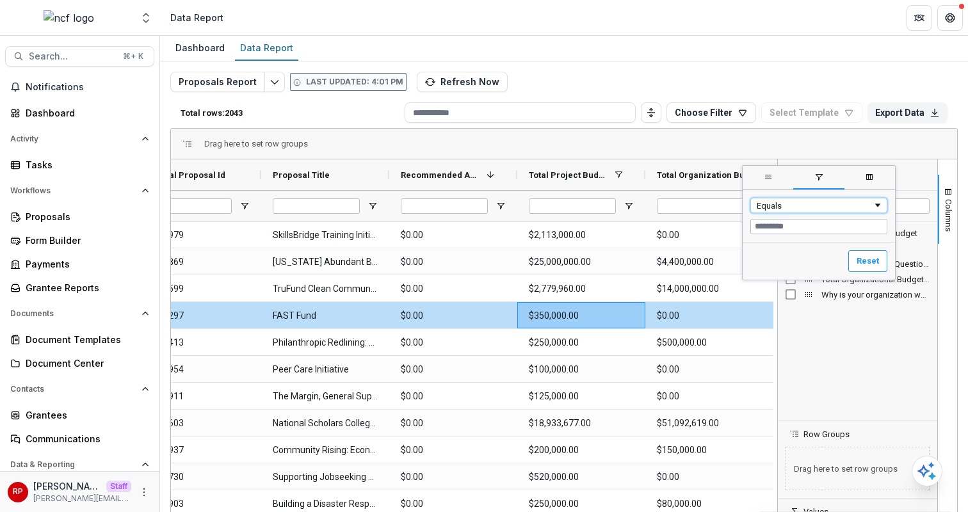
click at [770, 202] on div "Equals" at bounding box center [815, 206] width 116 height 10
click at [769, 232] on input "Filter Value" at bounding box center [818, 226] width 137 height 15
type input "*"
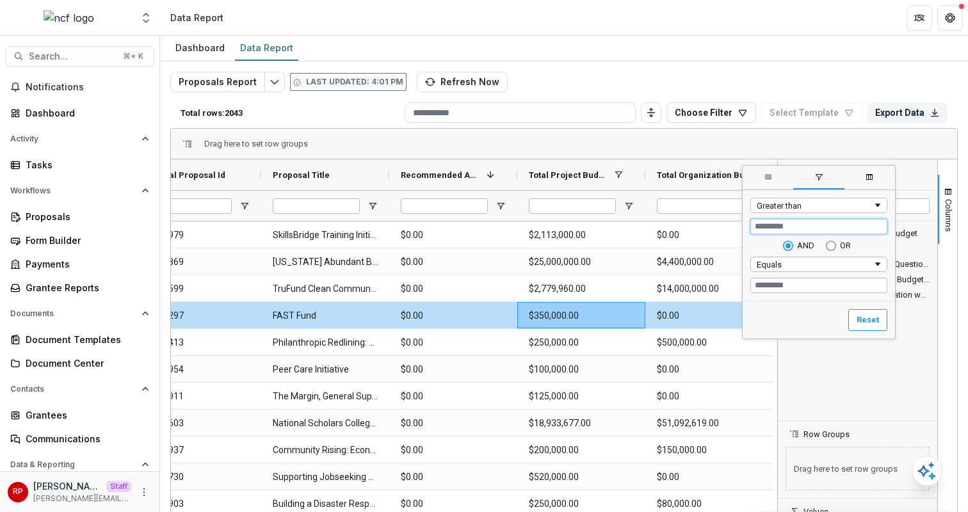
type input "*"
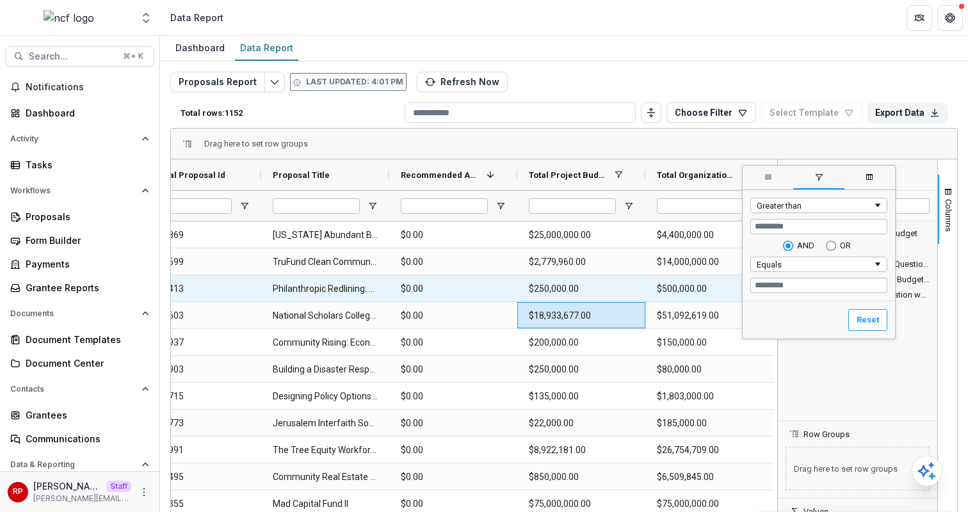
click at [675, 301] on Budget-728 "$500,000.00" at bounding box center [709, 289] width 105 height 26
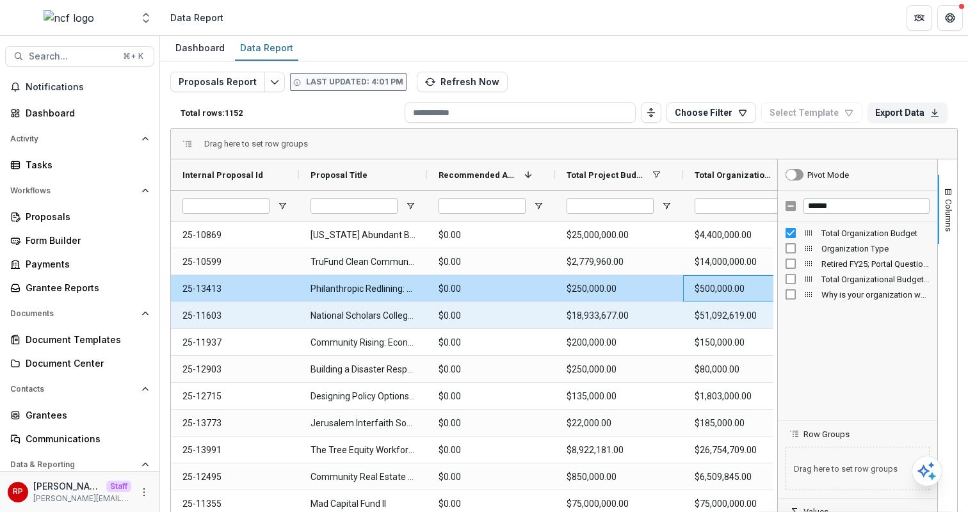
scroll to position [0, 5]
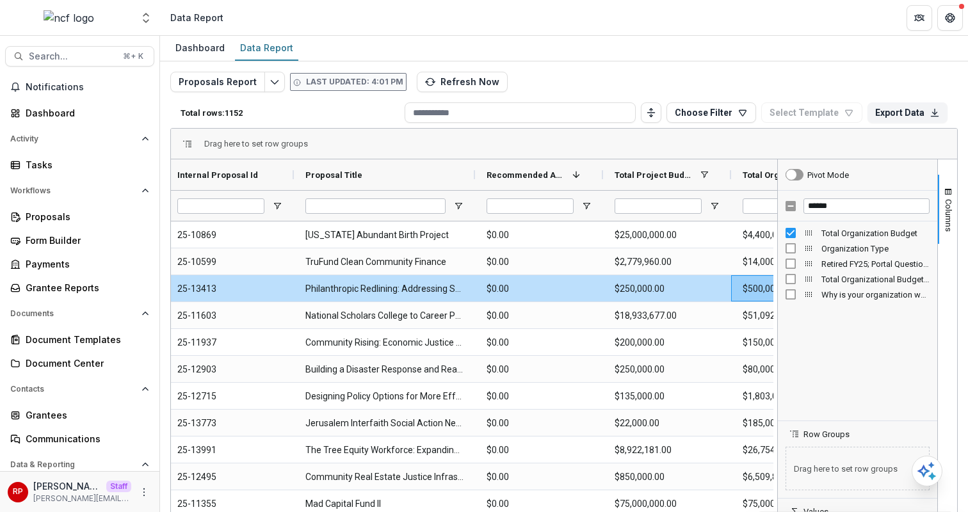
drag, startPoint x: 422, startPoint y: 178, endPoint x: 475, endPoint y: 207, distance: 60.7
click at [475, 207] on div "Internal Proposal Id Proposal Title Recommended Amount 1 * *" at bounding box center [514, 189] width 697 height 61
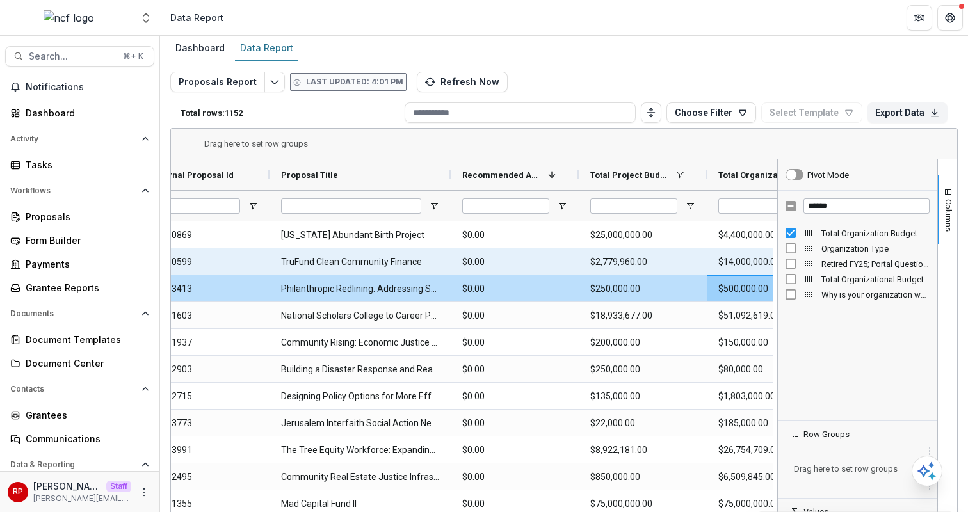
scroll to position [0, 8]
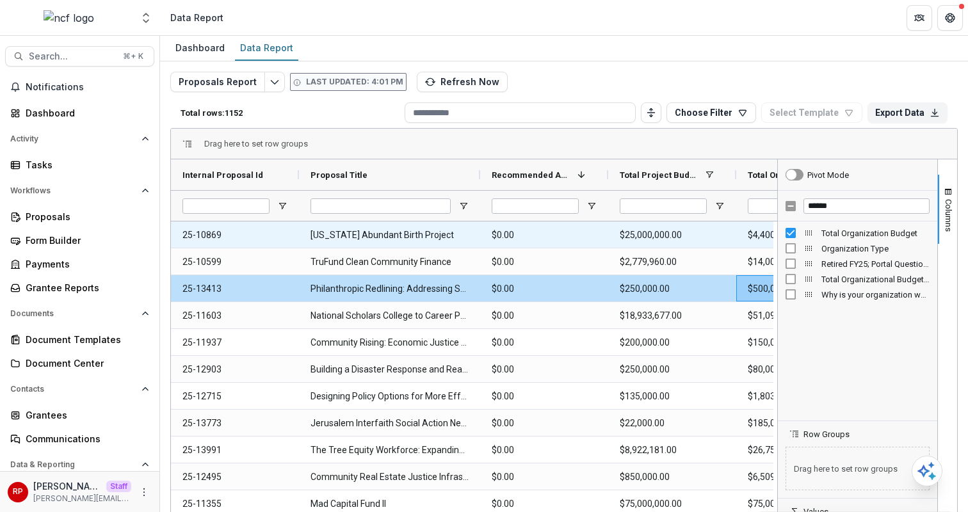
click at [218, 235] on Id-649 "25-10869" at bounding box center [234, 235] width 105 height 26
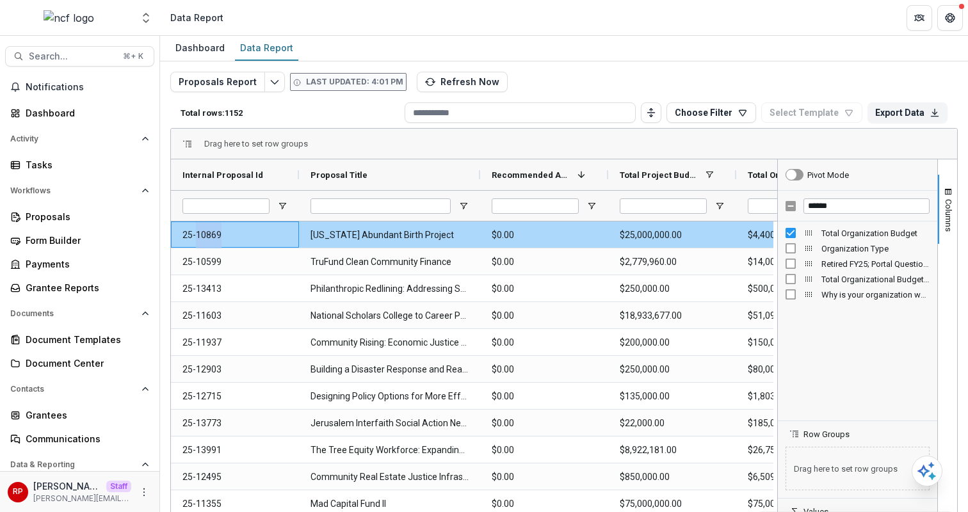
click at [218, 235] on Id-649 "25-10869" at bounding box center [234, 235] width 105 height 26
copy Id-649 "25-10869"
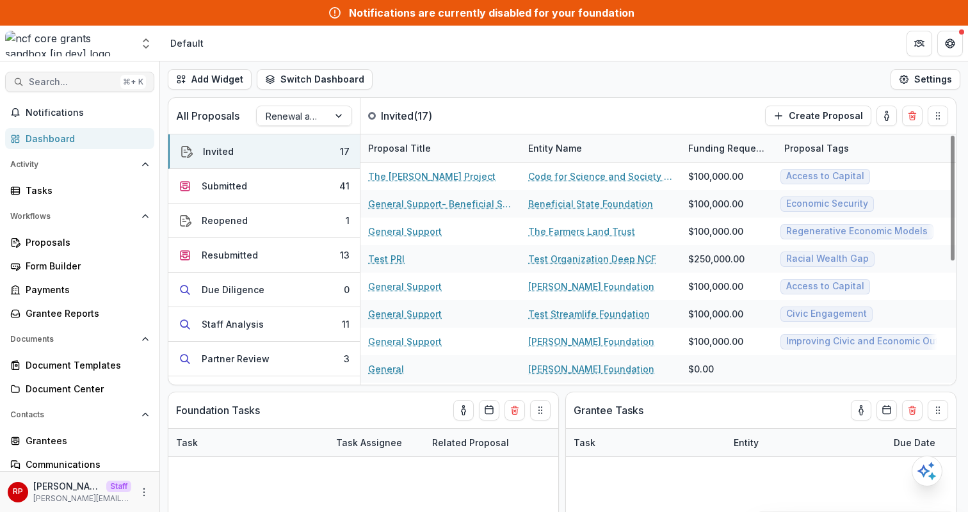
click at [122, 86] on div "⌘ + K" at bounding box center [133, 82] width 26 height 14
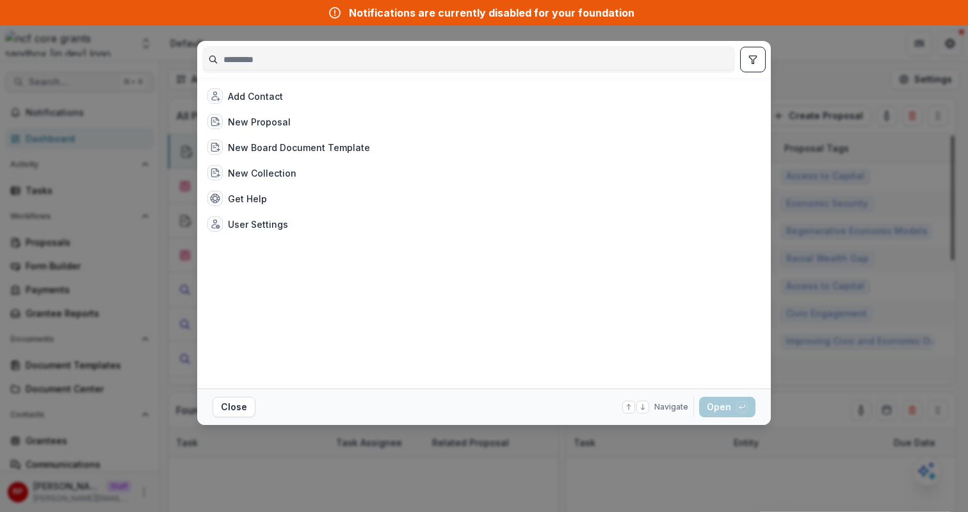
type input "********"
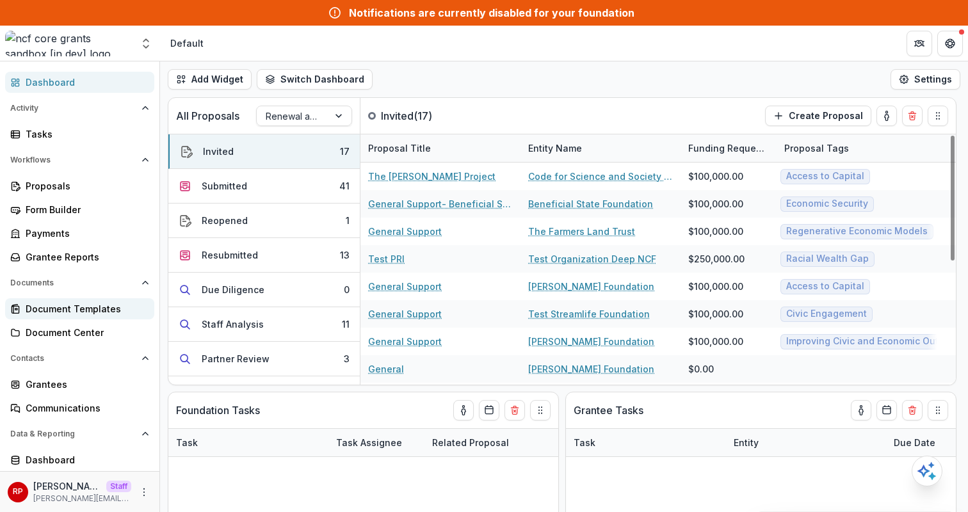
scroll to position [57, 0]
click at [92, 389] on div "Grantees" at bounding box center [85, 383] width 118 height 13
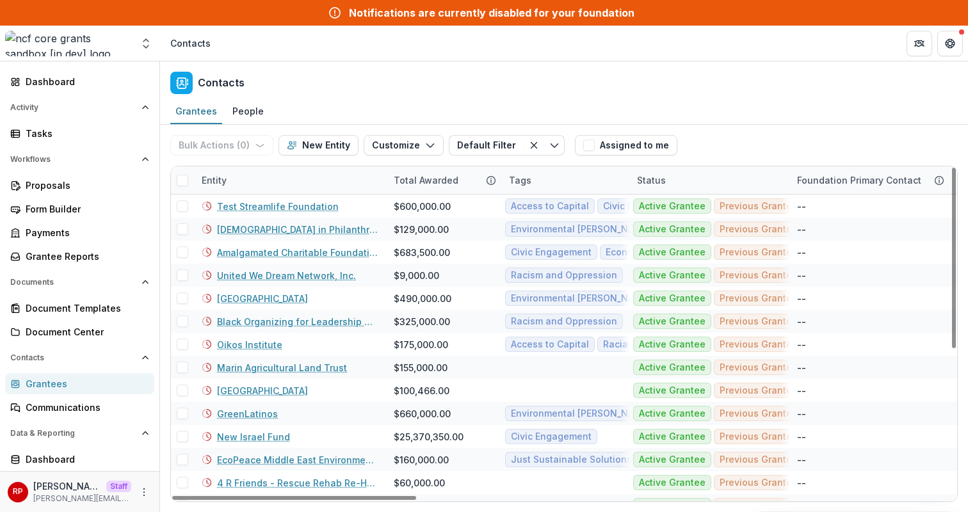
click at [262, 180] on div "Entity" at bounding box center [290, 180] width 192 height 28
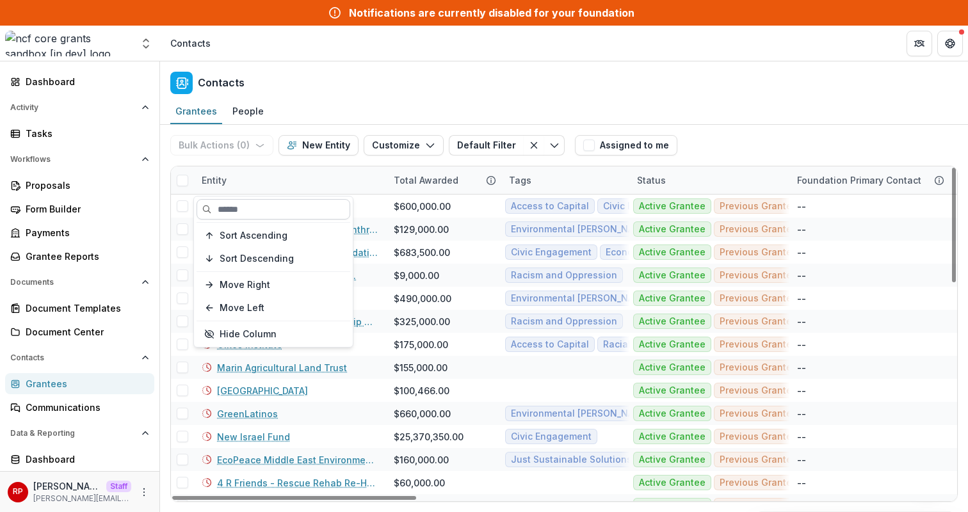
click at [278, 211] on input at bounding box center [273, 209] width 154 height 20
paste input "**********"
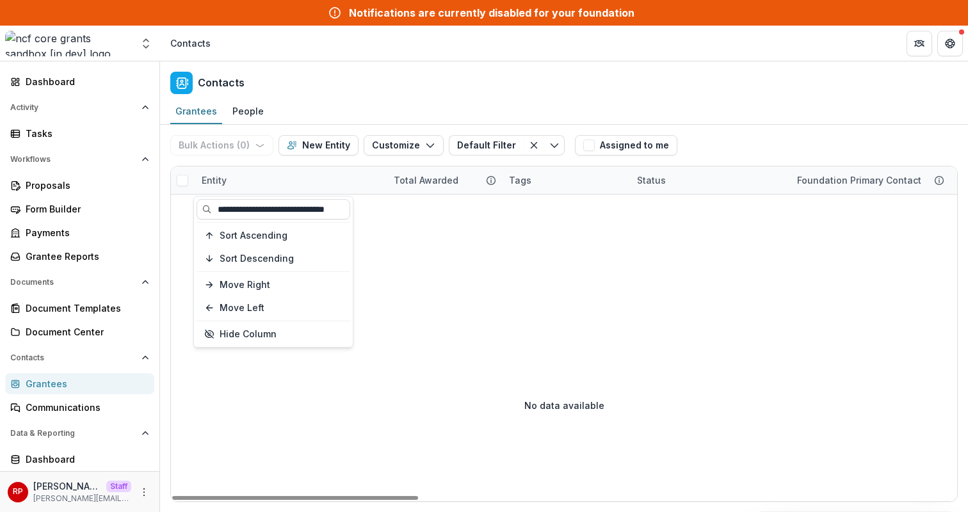
type input "**********"
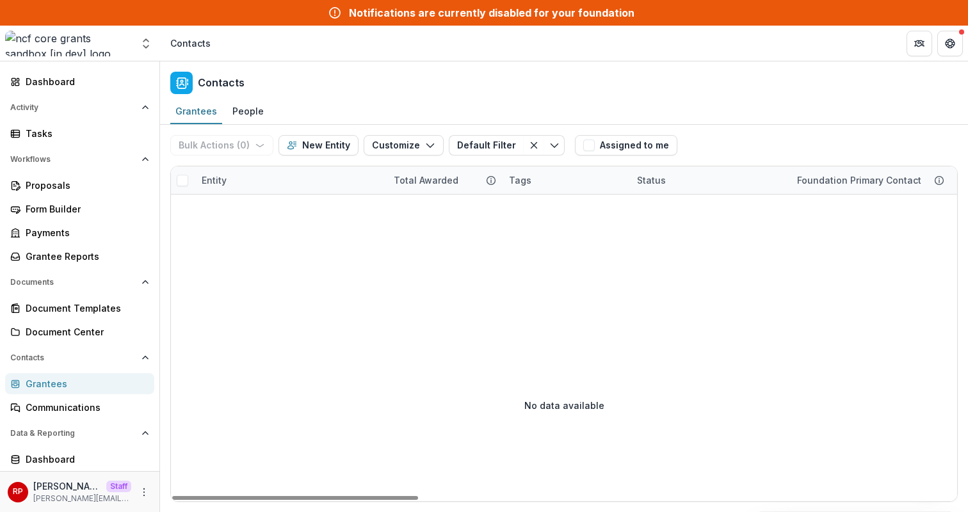
scroll to position [0, 0]
click at [284, 188] on div "Entity" at bounding box center [290, 180] width 192 height 28
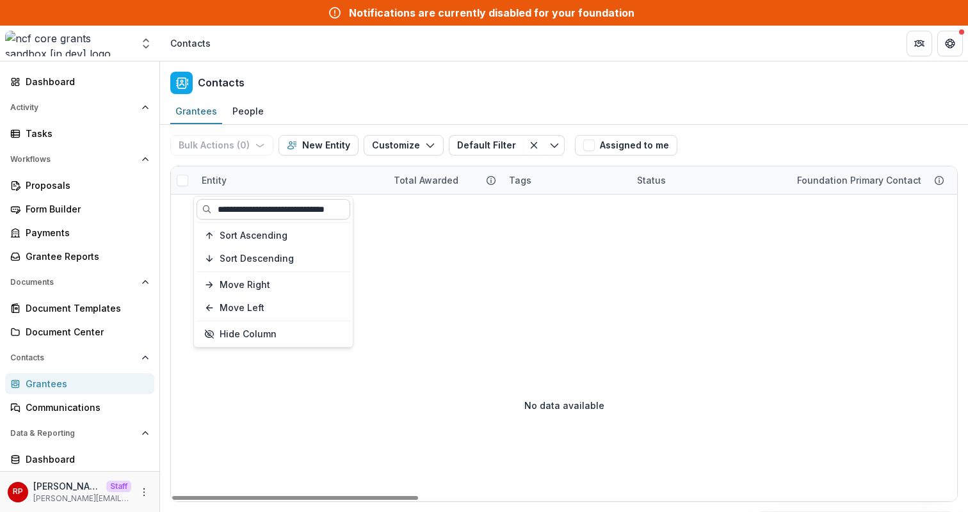
click at [288, 210] on input "**********" at bounding box center [273, 209] width 154 height 20
click at [278, 212] on input "**********" at bounding box center [273, 209] width 154 height 20
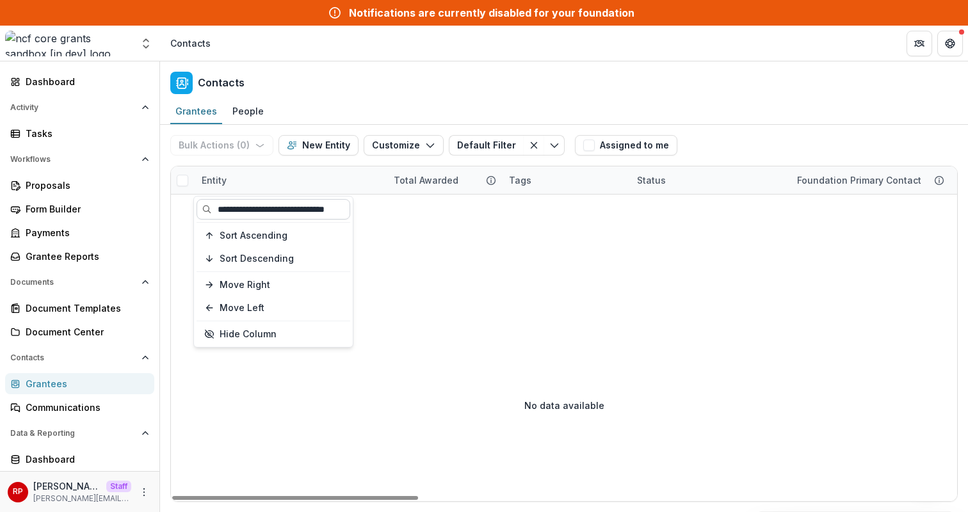
click at [278, 212] on input "**********" at bounding box center [273, 209] width 154 height 20
paste input "*********"
type input "**********"
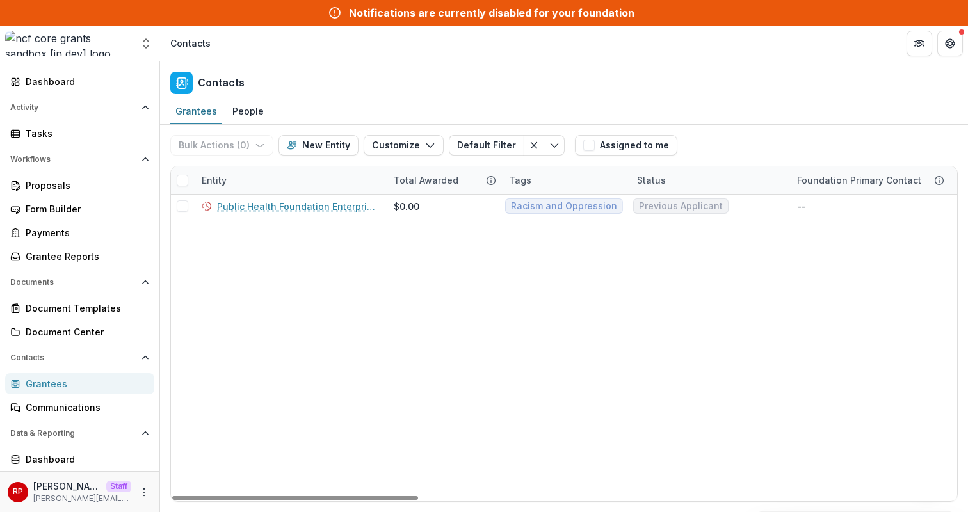
scroll to position [0, 0]
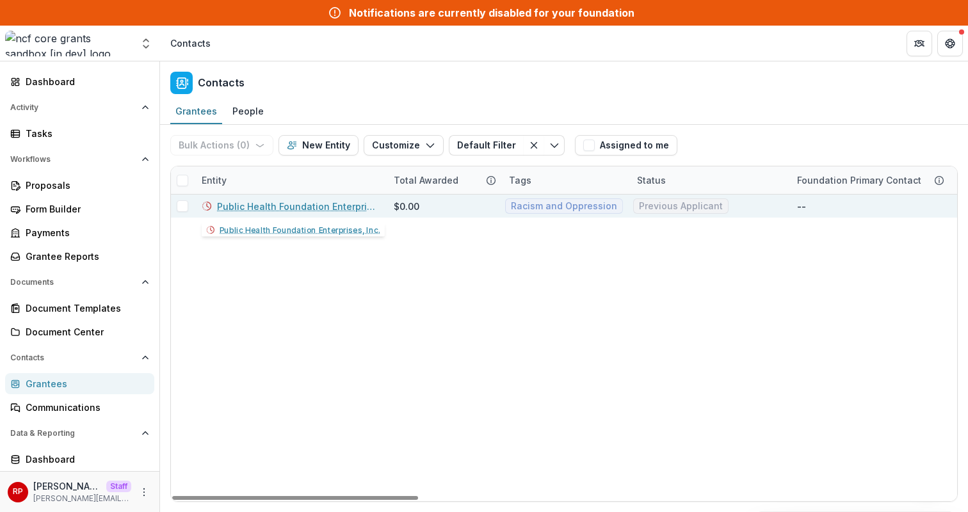
click at [296, 208] on link "Public Health Foundation Enterprises, Inc." at bounding box center [297, 206] width 161 height 13
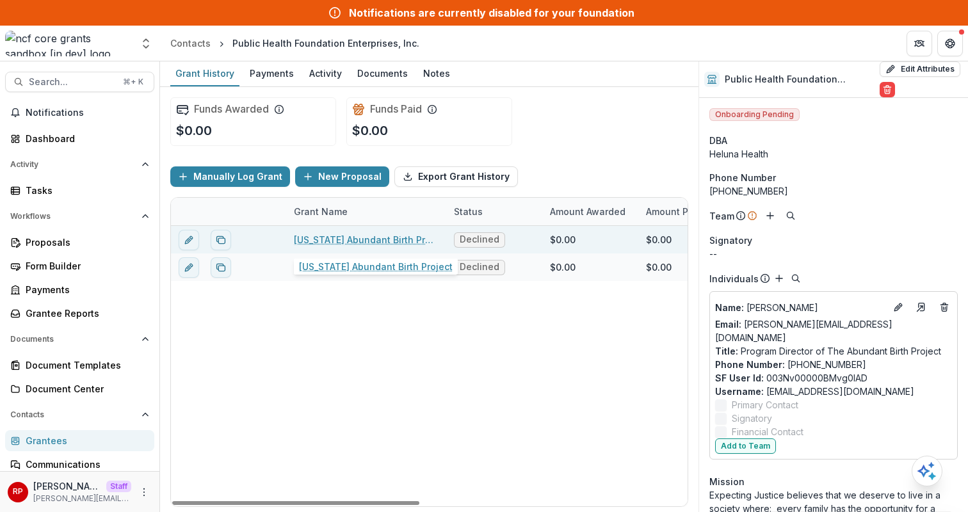
click at [349, 243] on link "[US_STATE] Abundant Birth Project" at bounding box center [366, 239] width 145 height 13
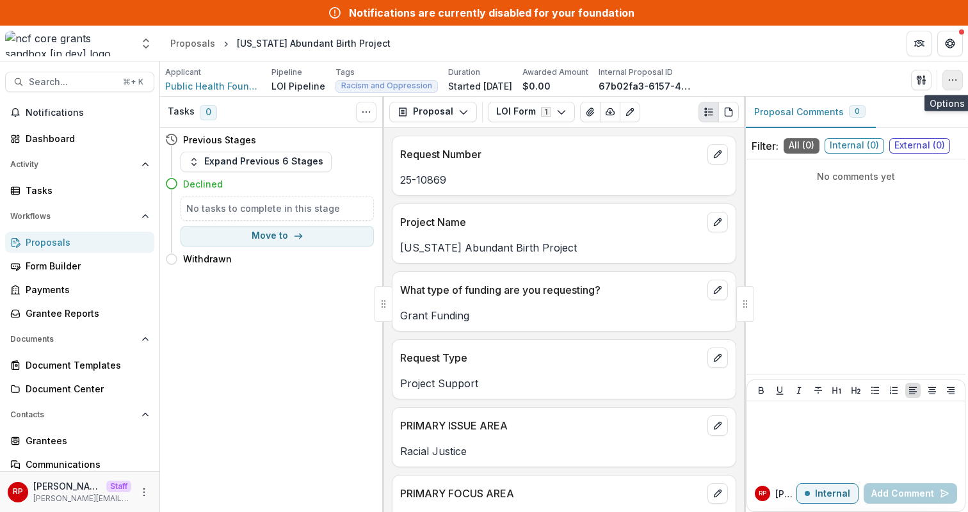
click at [953, 82] on icon "button" at bounding box center [952, 80] width 10 height 10
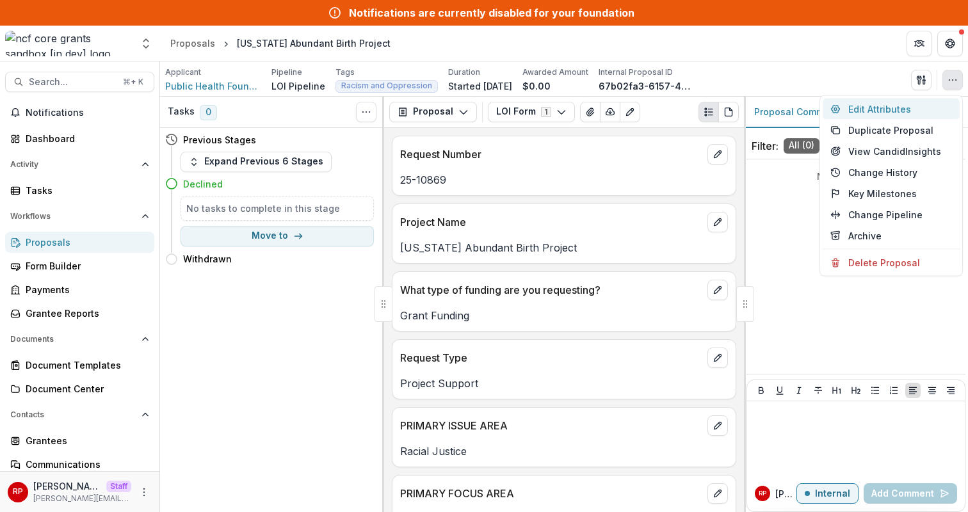
click at [941, 110] on button "Edit Attributes" at bounding box center [890, 109] width 137 height 21
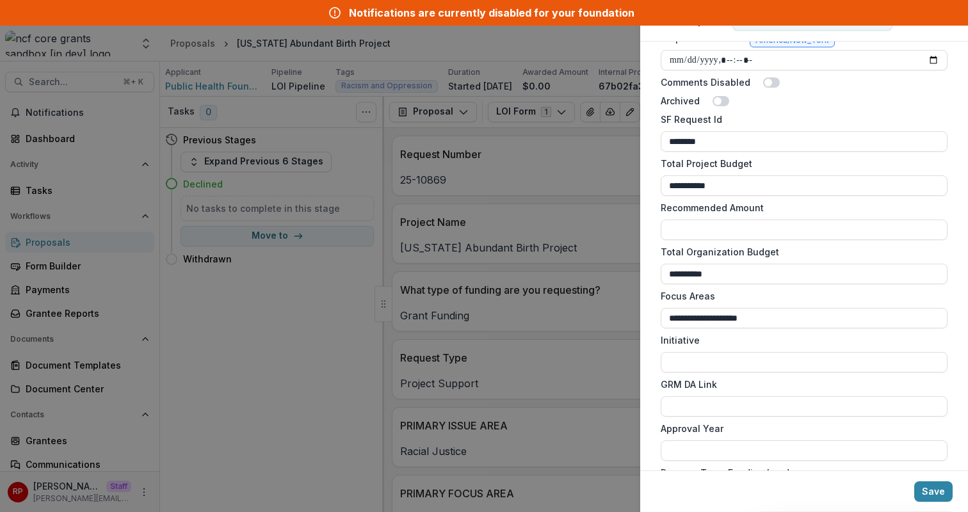
scroll to position [683, 0]
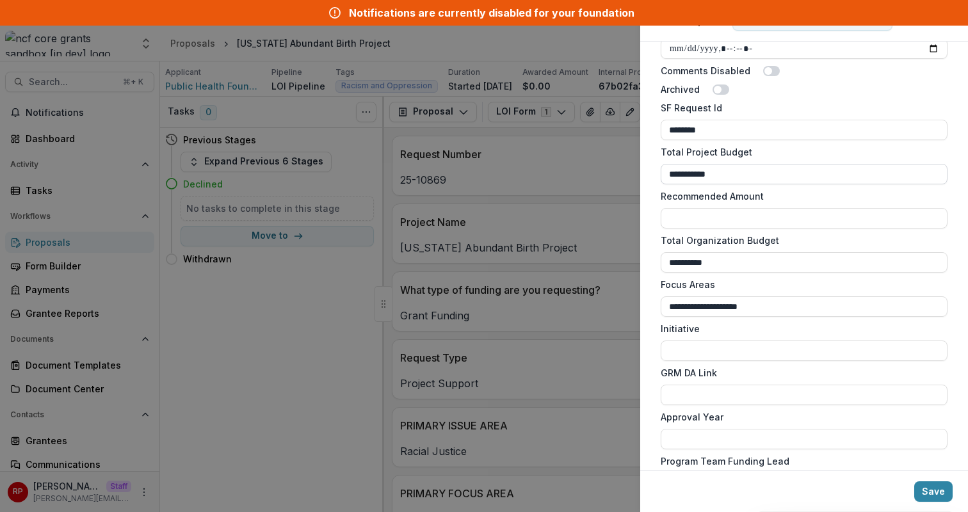
click at [753, 172] on input "**********" at bounding box center [804, 174] width 287 height 20
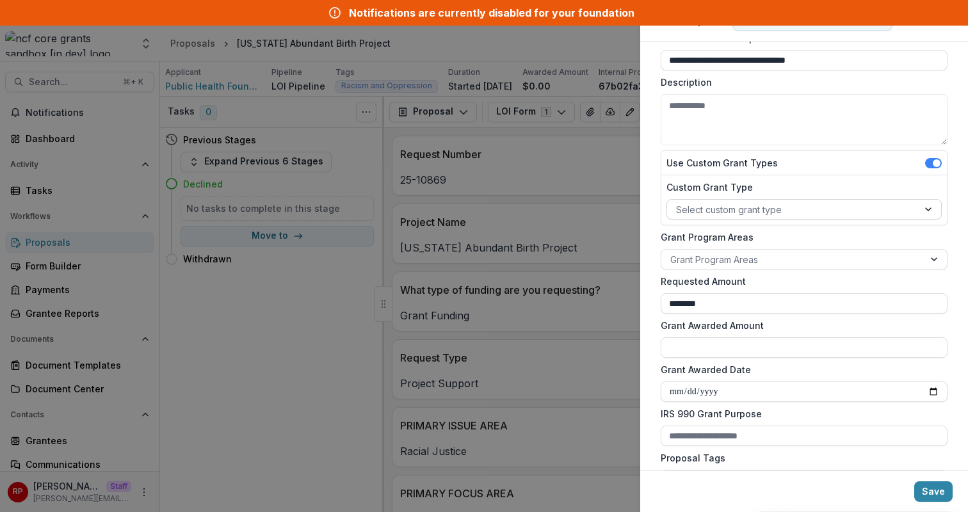
scroll to position [0, 0]
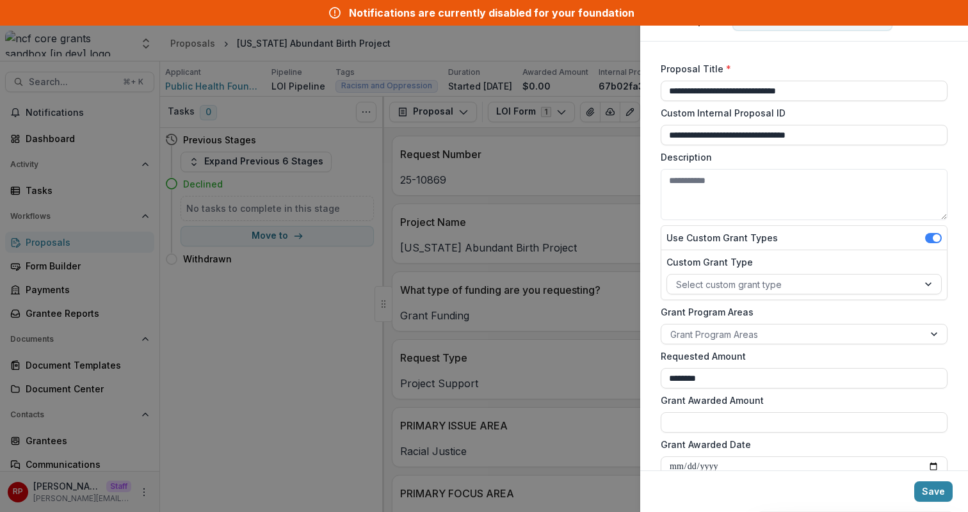
click at [505, 289] on div "**********" at bounding box center [484, 256] width 968 height 512
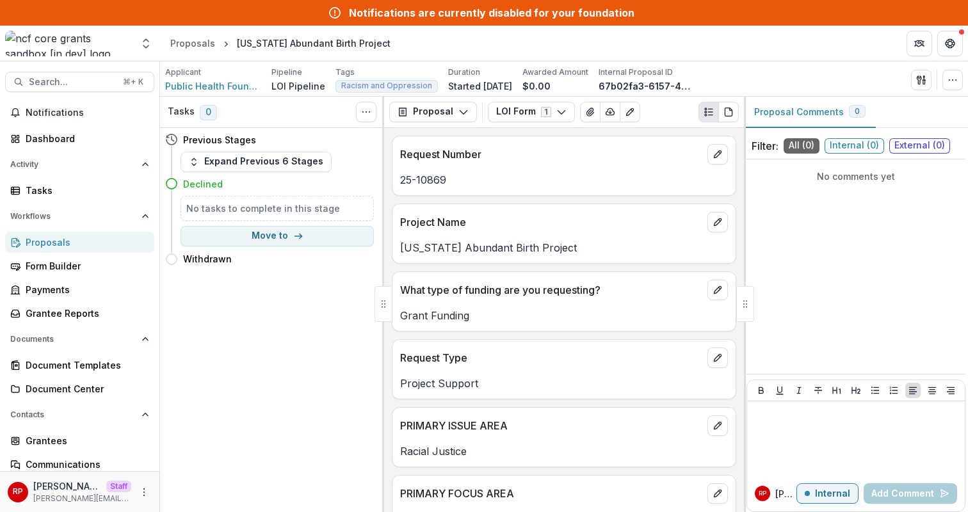
click at [623, 172] on p "25-10869" at bounding box center [564, 179] width 328 height 15
click at [67, 435] on div "Grantees" at bounding box center [85, 440] width 118 height 13
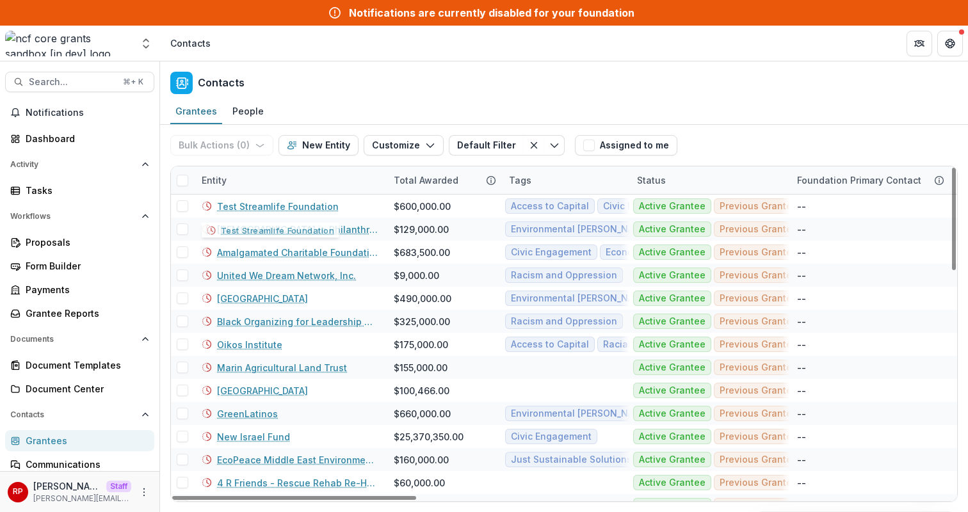
click at [274, 189] on div "Entity" at bounding box center [290, 180] width 192 height 28
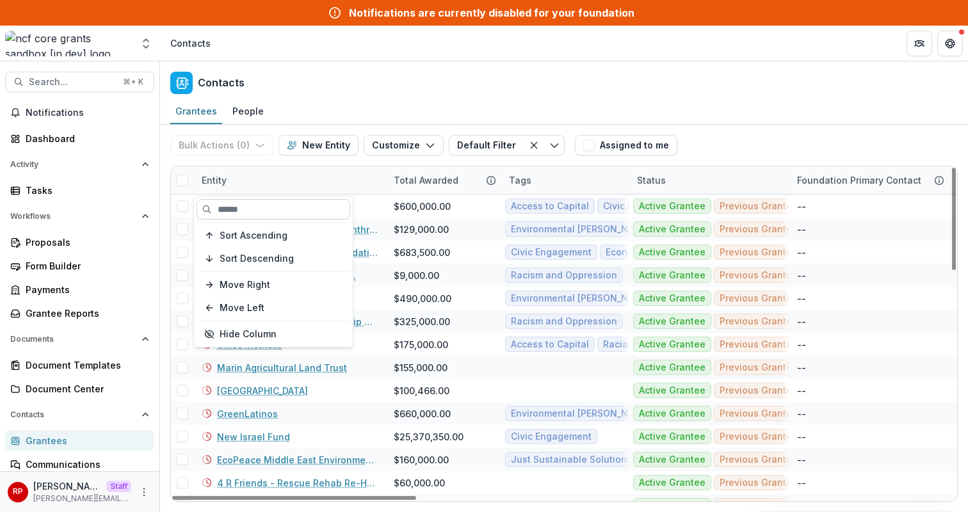
click at [282, 203] on input at bounding box center [273, 209] width 154 height 20
paste input "**********"
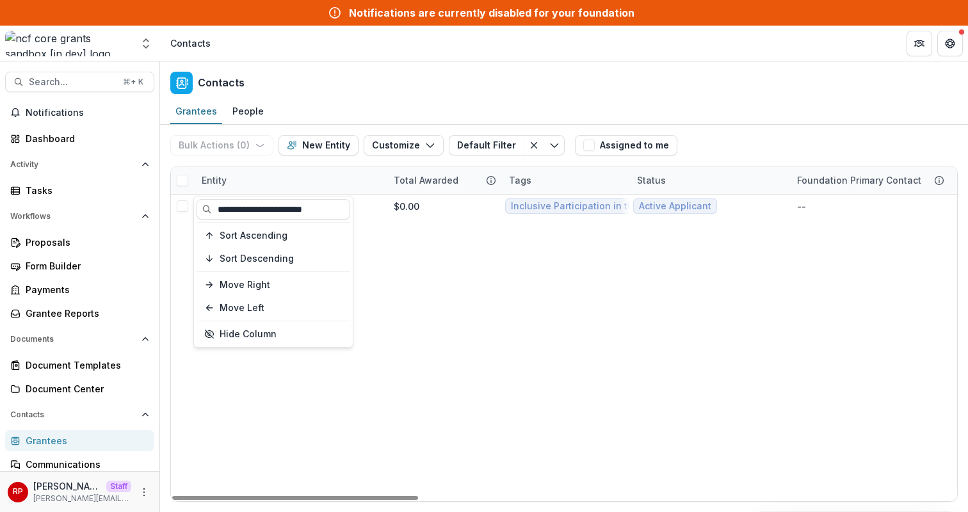
type input "**********"
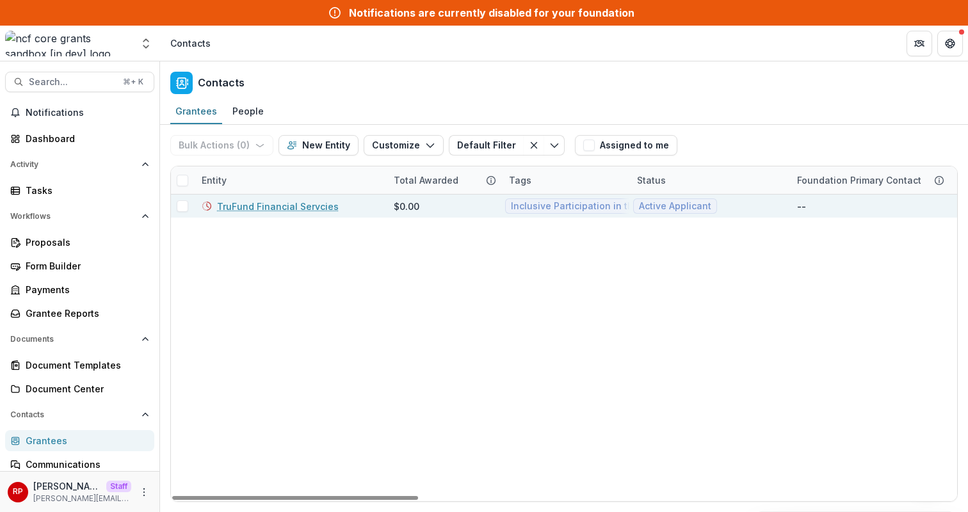
click at [281, 208] on link "TruFund Financial Servcies" at bounding box center [278, 206] width 122 height 13
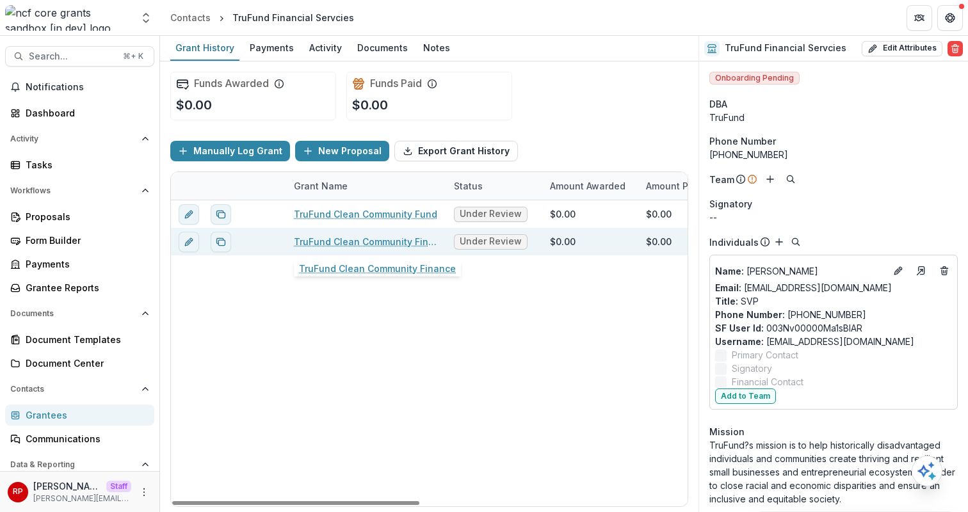
click at [377, 243] on link "TruFund Clean Community Finance" at bounding box center [366, 241] width 145 height 13
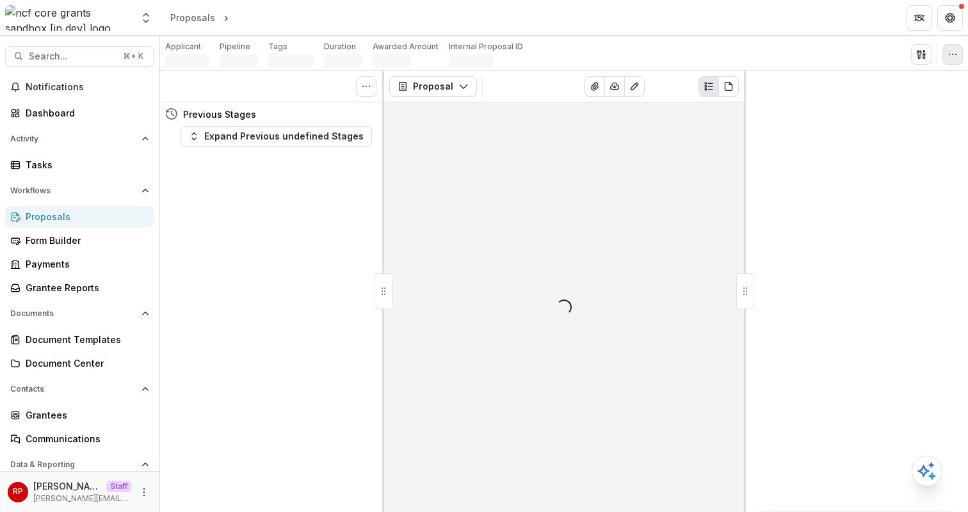
click at [951, 59] on icon "button" at bounding box center [952, 54] width 10 height 10
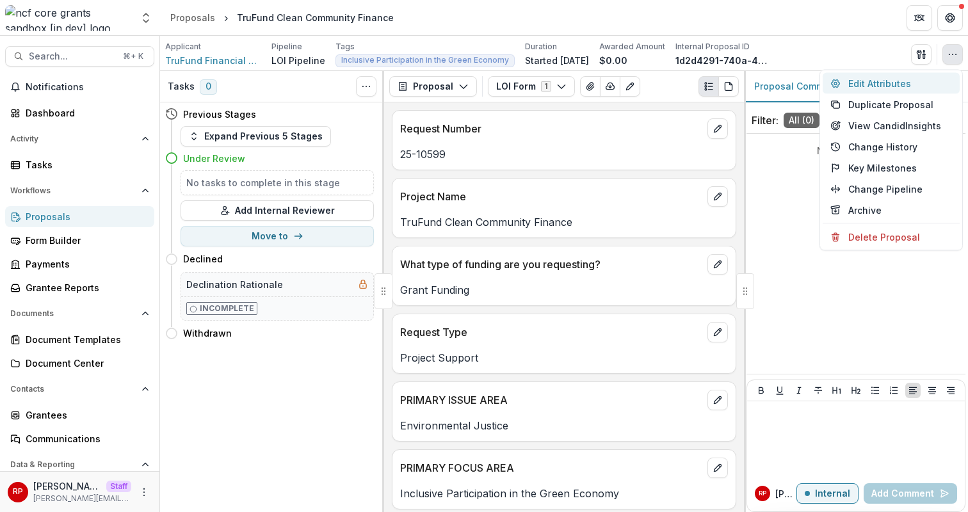
click at [915, 84] on button "Edit Attributes" at bounding box center [890, 83] width 137 height 21
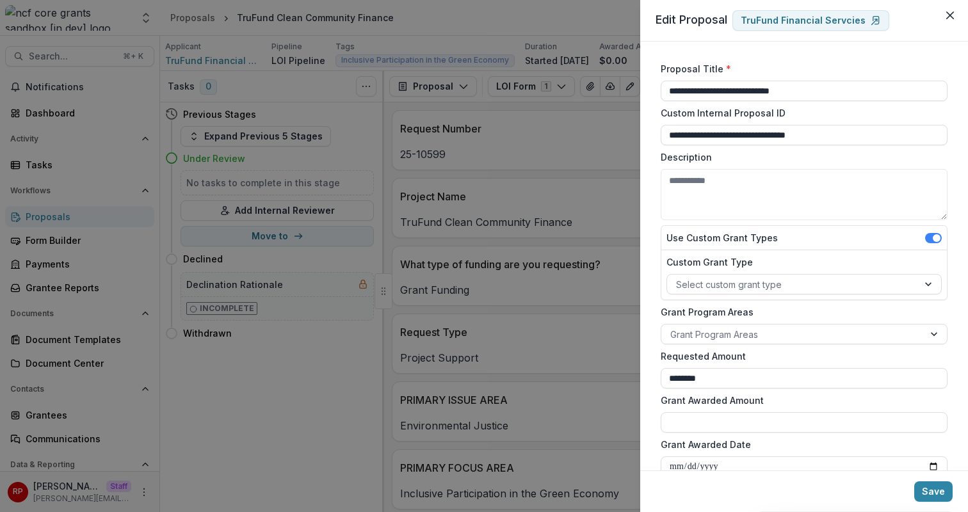
click at [515, 202] on div "**********" at bounding box center [484, 256] width 968 height 512
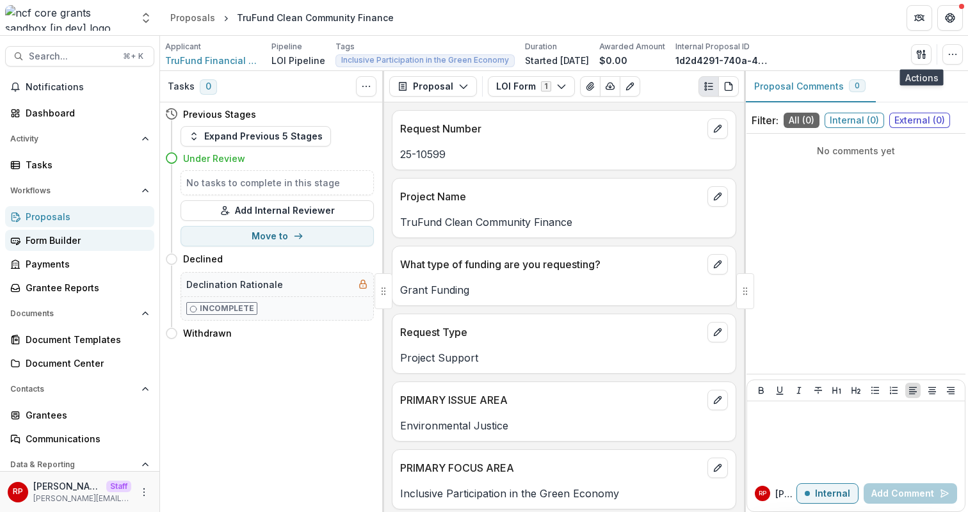
scroll to position [54, 0]
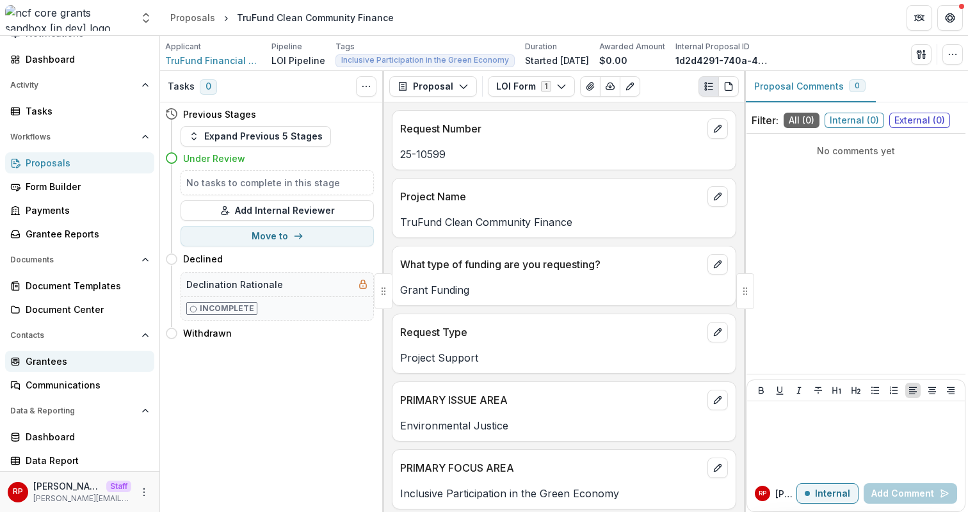
click at [63, 360] on div "Grantees" at bounding box center [85, 361] width 118 height 13
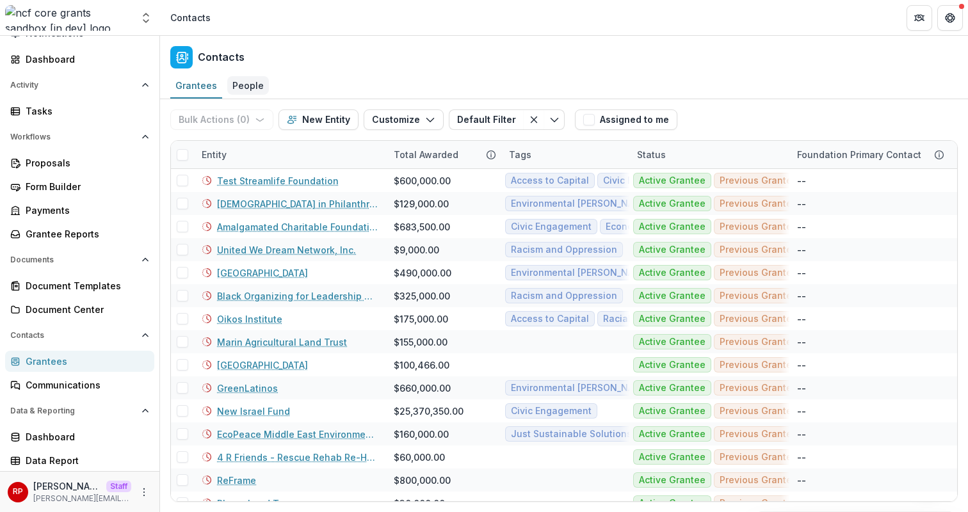
click at [250, 86] on div "People" at bounding box center [248, 85] width 42 height 19
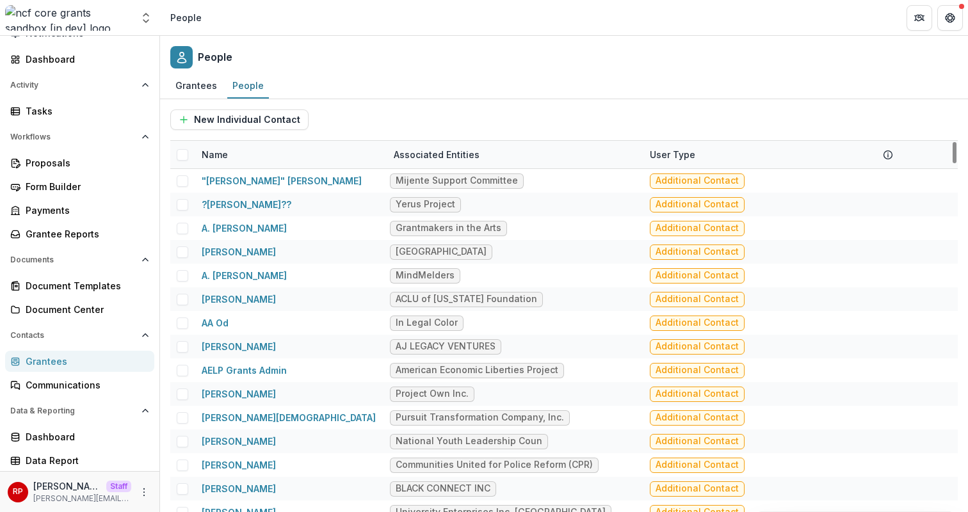
click at [242, 154] on div "Name" at bounding box center [290, 155] width 192 height 28
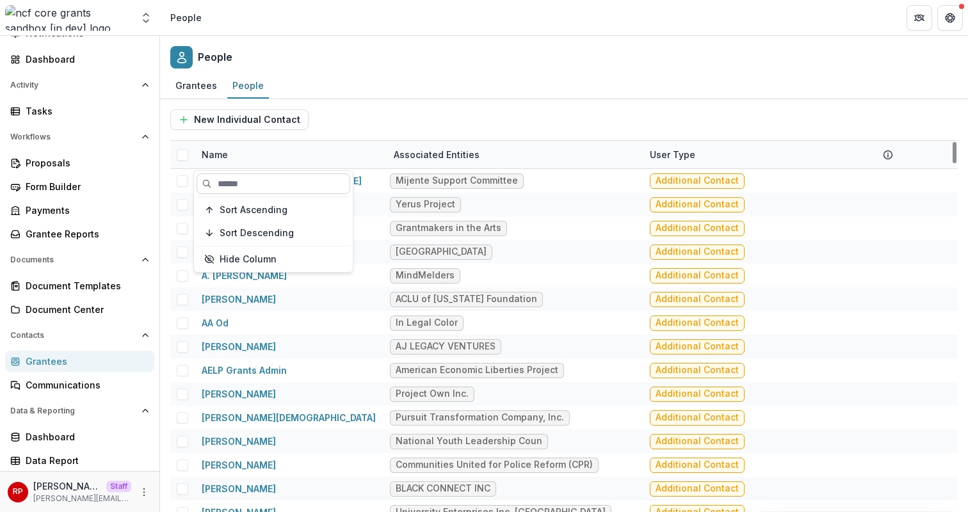
click at [255, 179] on input at bounding box center [273, 183] width 154 height 20
type input "*"
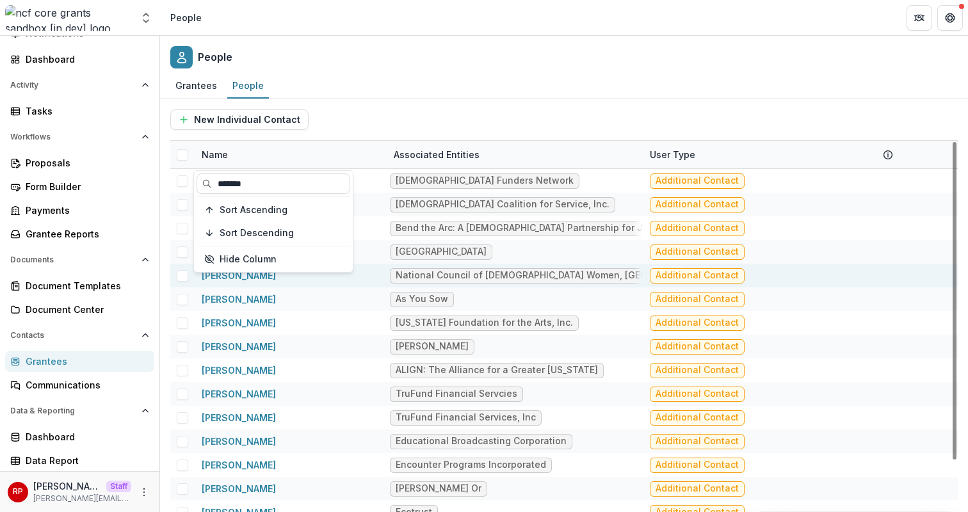
type input "*******"
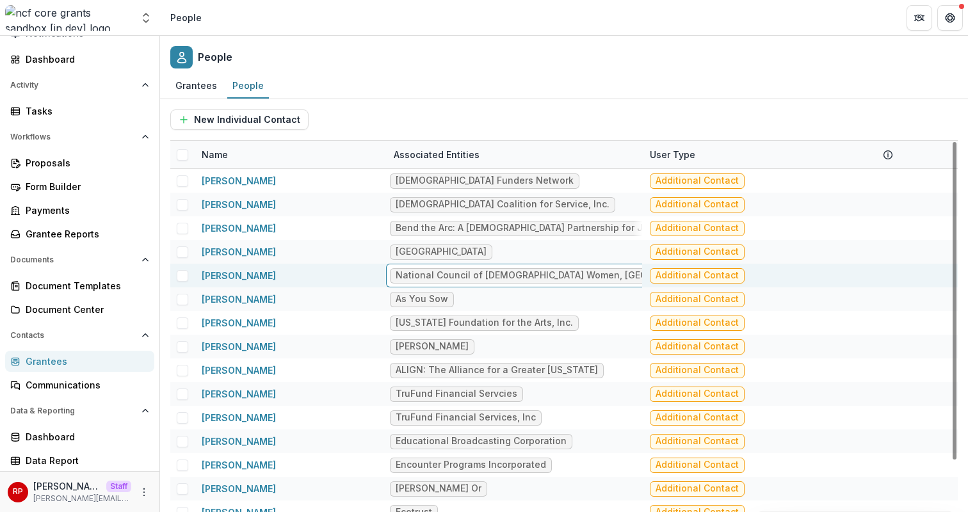
click at [241, 152] on div "Name" at bounding box center [290, 155] width 192 height 28
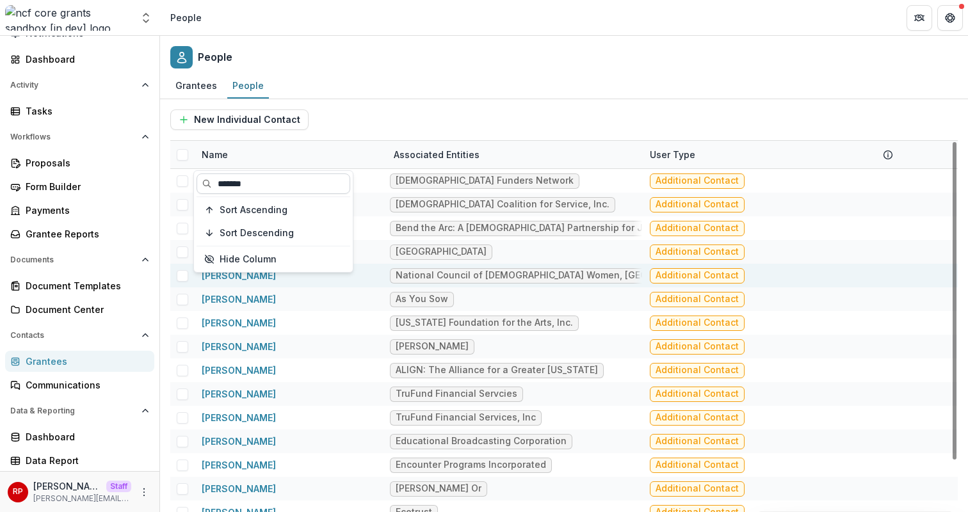
click at [252, 177] on input "*******" at bounding box center [273, 183] width 154 height 20
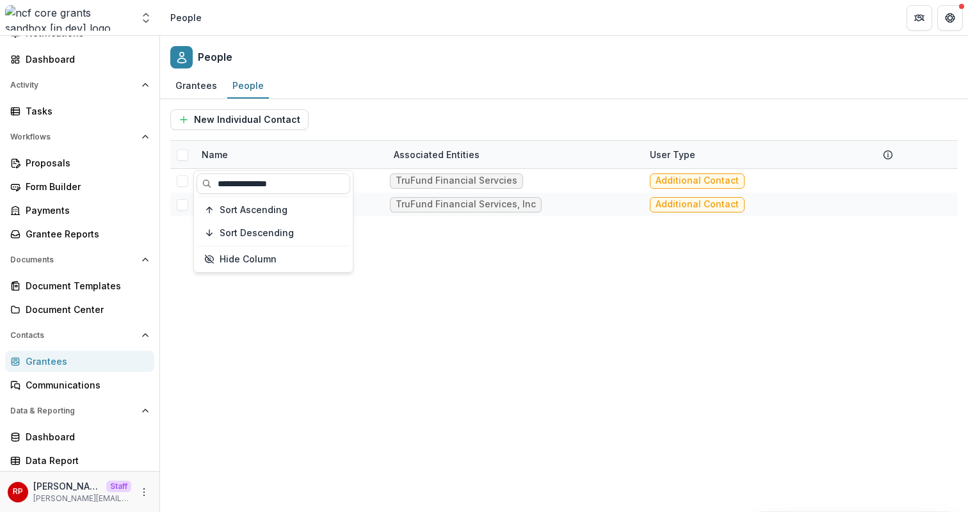
type input "**********"
click at [358, 308] on div "Matthew Shapiro TruFund Financial Servcies Additional Contact Matthew Shapiro T…" at bounding box center [563, 340] width 787 height 343
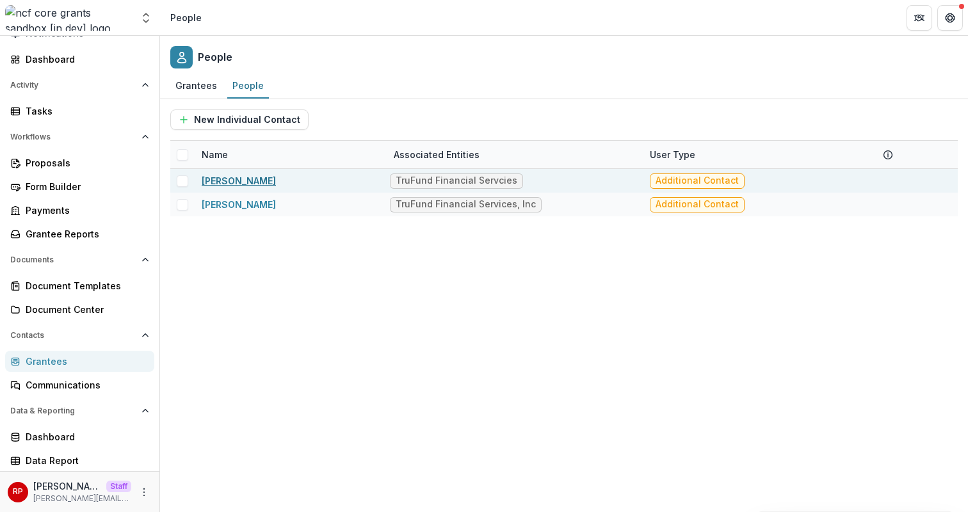
click at [234, 184] on link "Matthew Shapiro" at bounding box center [239, 180] width 74 height 11
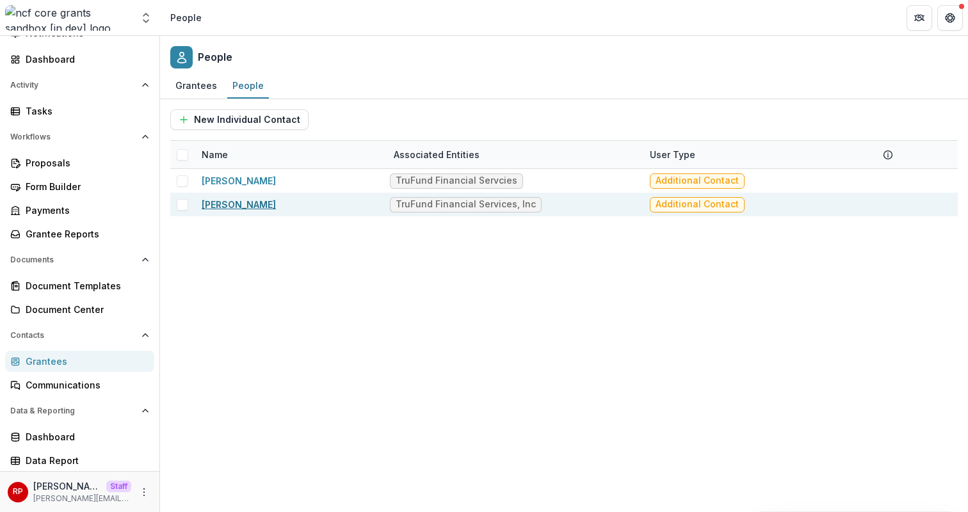
click at [245, 202] on link "Matthew Shapiro" at bounding box center [239, 204] width 74 height 11
click at [70, 372] on div "Grantees Communications" at bounding box center [79, 373] width 159 height 45
click at [106, 361] on div "Grantees" at bounding box center [85, 361] width 118 height 13
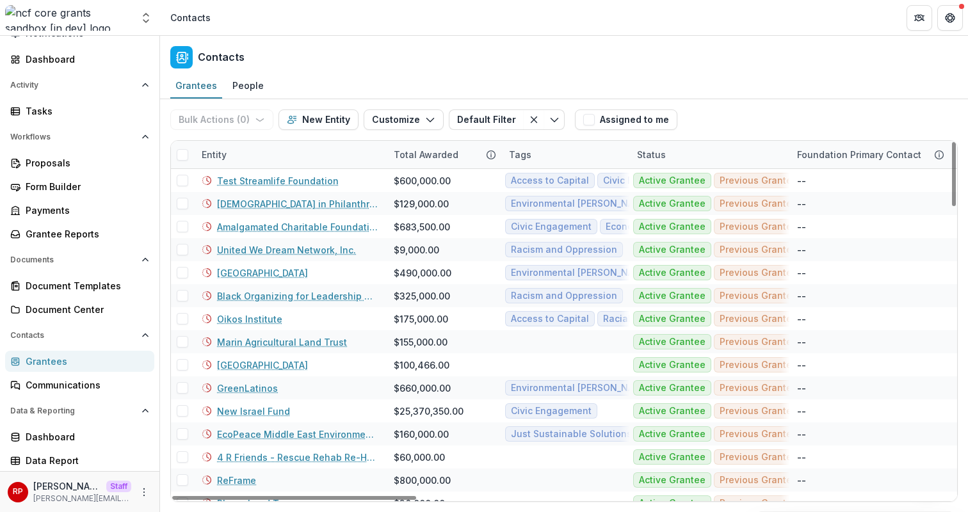
click at [298, 151] on div "Entity" at bounding box center [290, 155] width 192 height 28
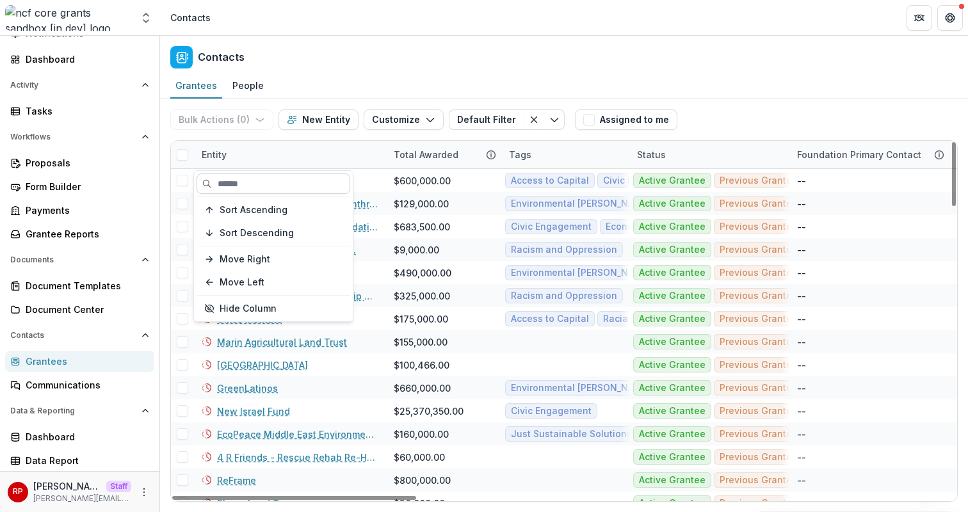
click at [298, 187] on input at bounding box center [273, 183] width 154 height 20
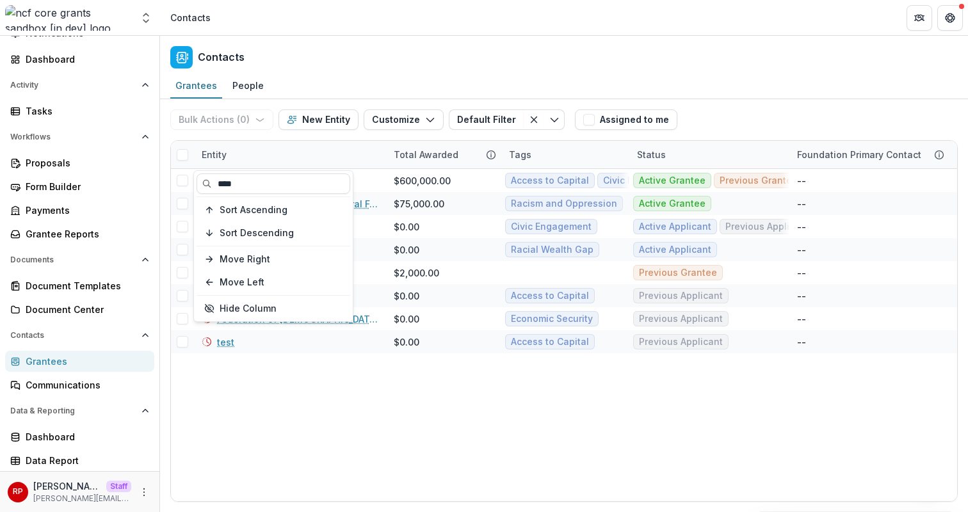
type input "****"
click at [511, 54] on div "Contacts" at bounding box center [564, 55] width 808 height 38
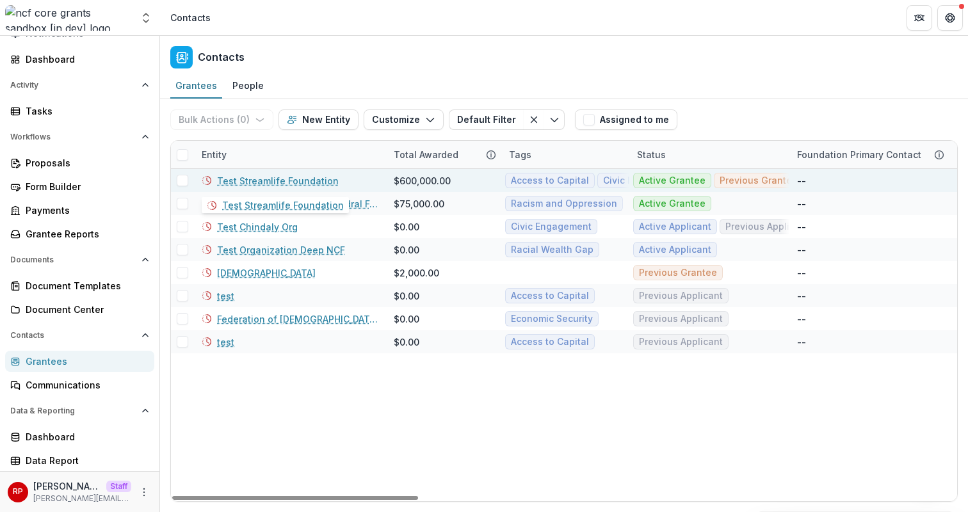
click at [298, 180] on link "Test Streamlife Foundation" at bounding box center [278, 180] width 122 height 13
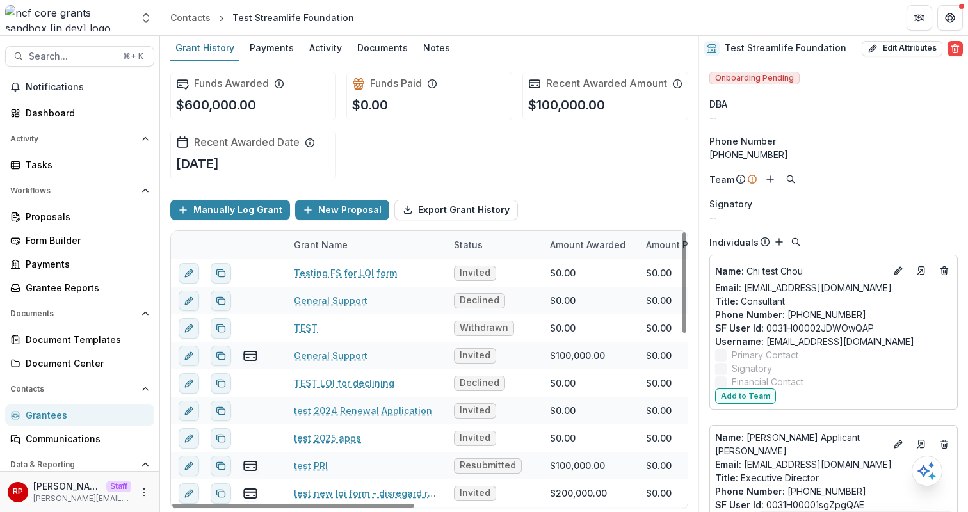
click at [609, 167] on div "Funds Awarded $600,000.00 Funds Paid $0.00 Recent Awarded Amount $100,000.00 Re…" at bounding box center [429, 125] width 518 height 128
click at [555, 168] on div "Funds Awarded $600,000.00 Funds Paid $0.00 Recent Awarded Amount $100,000.00 Re…" at bounding box center [429, 125] width 518 height 128
click at [477, 252] on div "Status" at bounding box center [468, 244] width 44 height 13
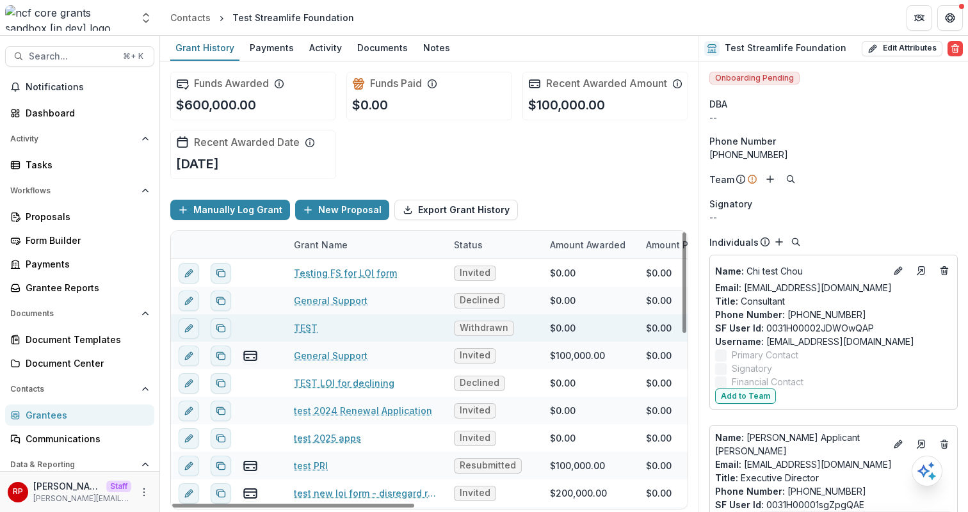
click at [383, 339] on div "TEST" at bounding box center [366, 328] width 145 height 28
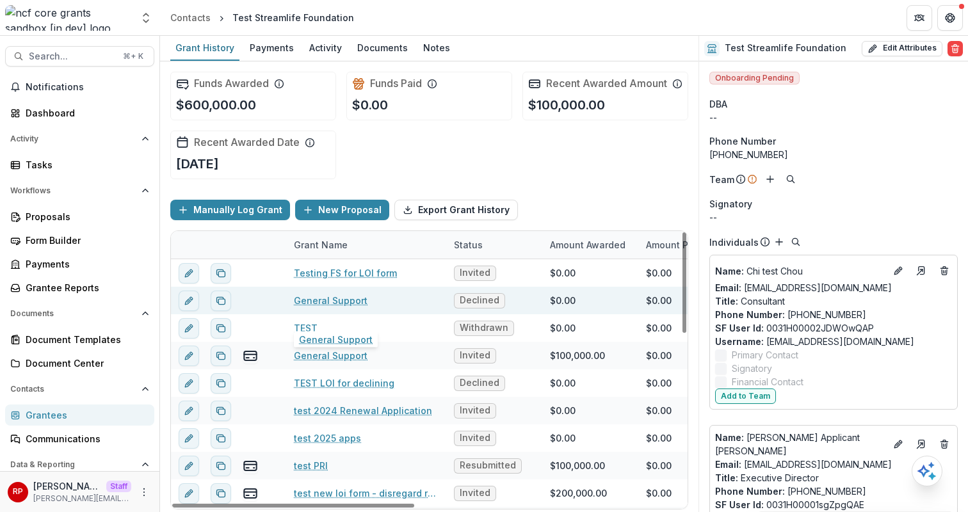
click at [348, 307] on link "General Support" at bounding box center [331, 300] width 74 height 13
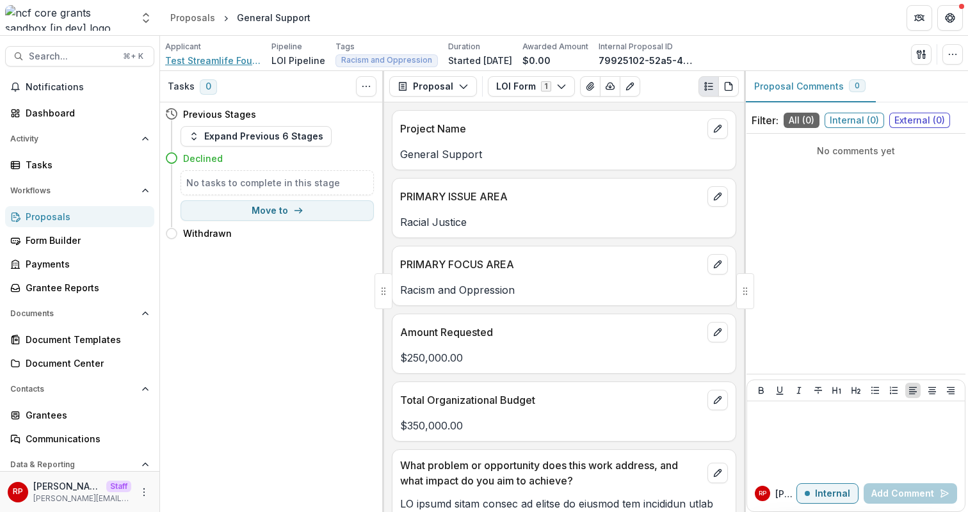
click at [218, 61] on span "Test Streamlife Foundation" at bounding box center [213, 60] width 96 height 13
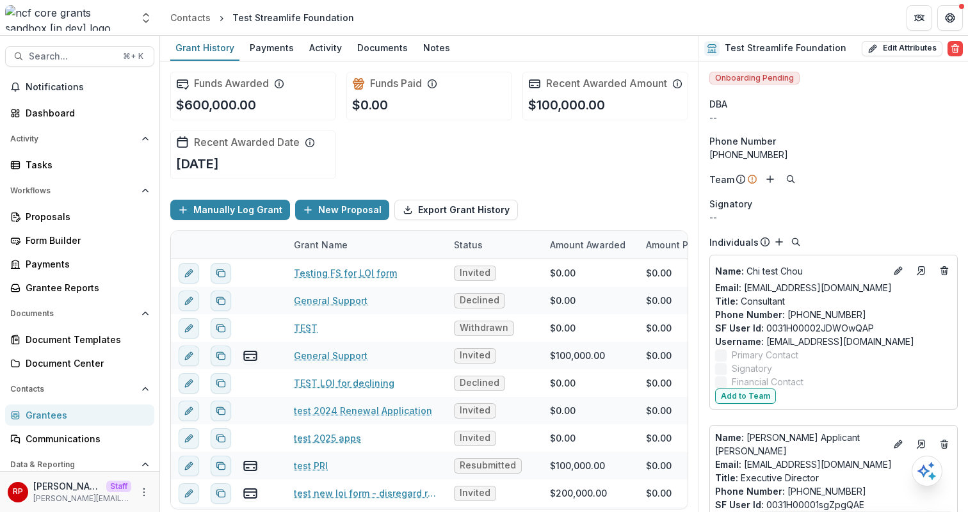
click at [92, 421] on div "Grantees" at bounding box center [85, 414] width 118 height 13
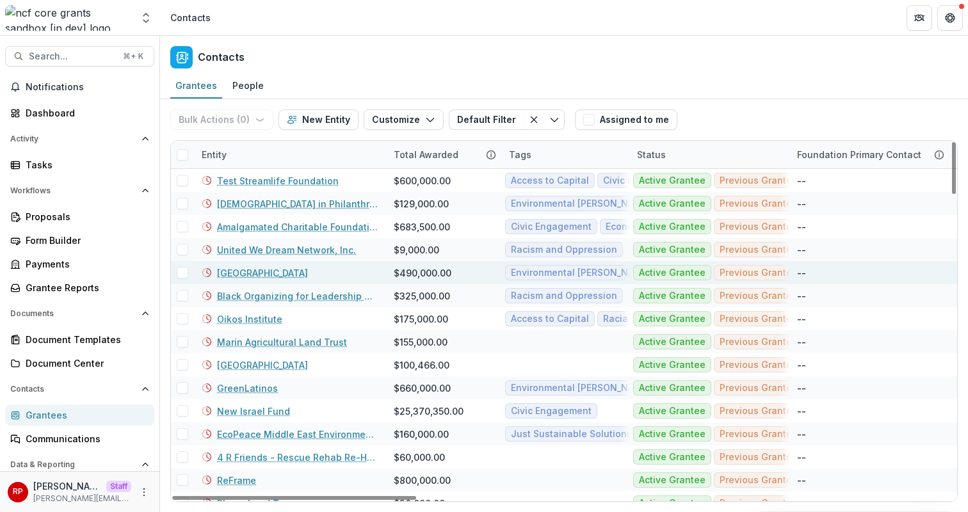
click at [269, 273] on link "Earth Island Institute" at bounding box center [262, 272] width 91 height 13
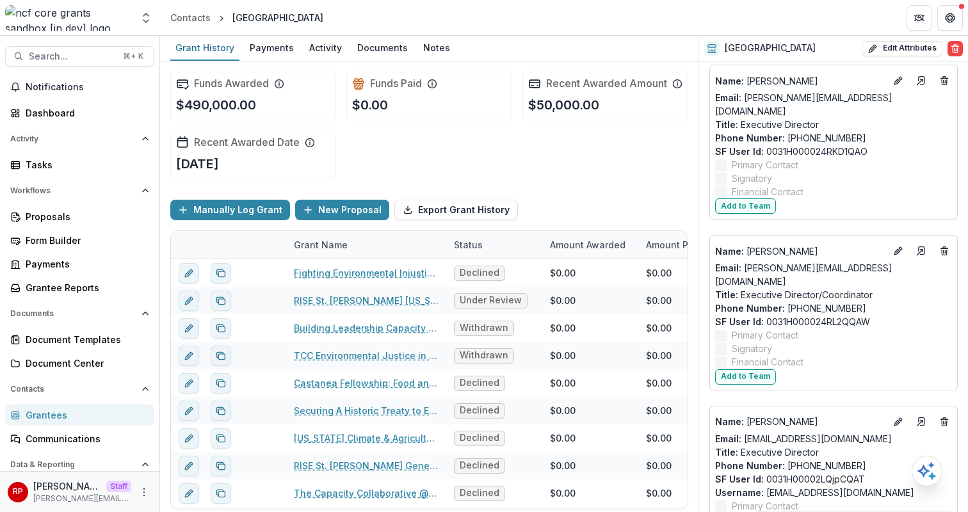
scroll to position [1689, 0]
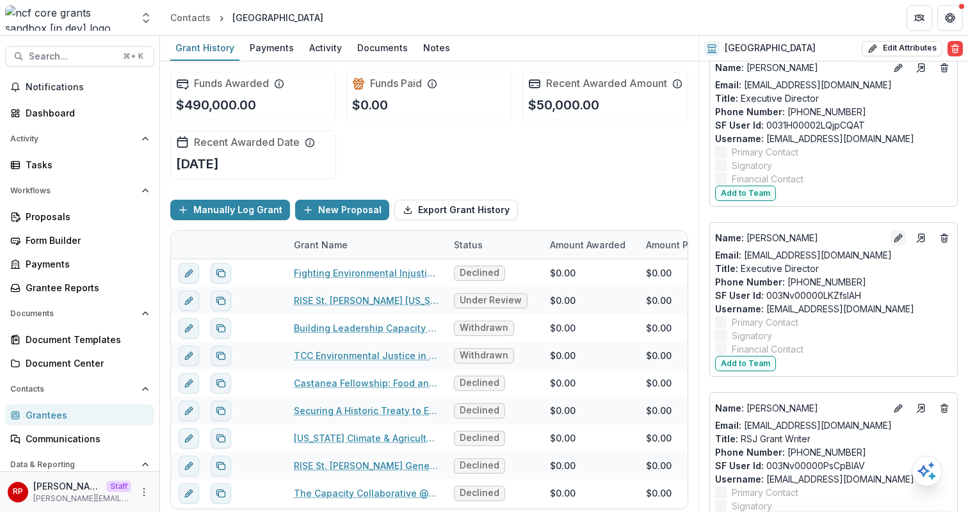
click at [890, 230] on button "Edit" at bounding box center [897, 237] width 15 height 15
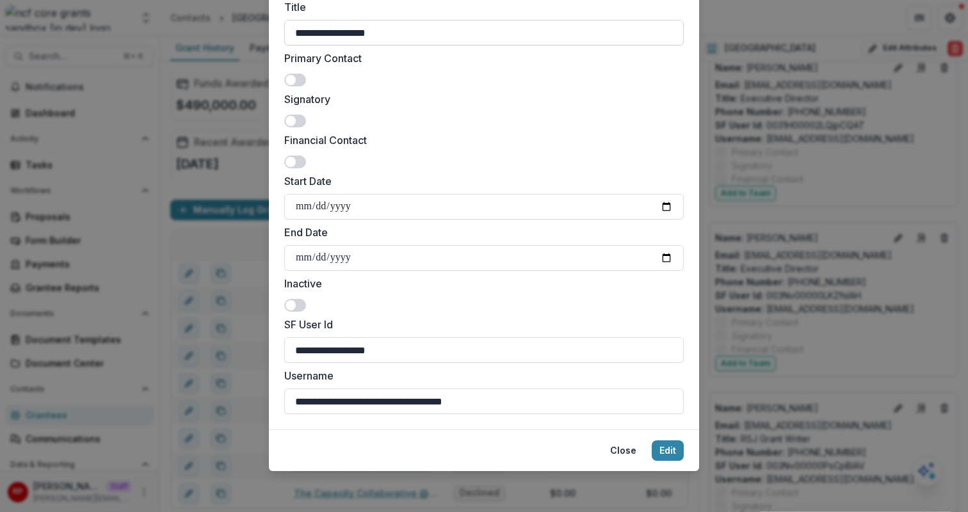
scroll to position [0, 0]
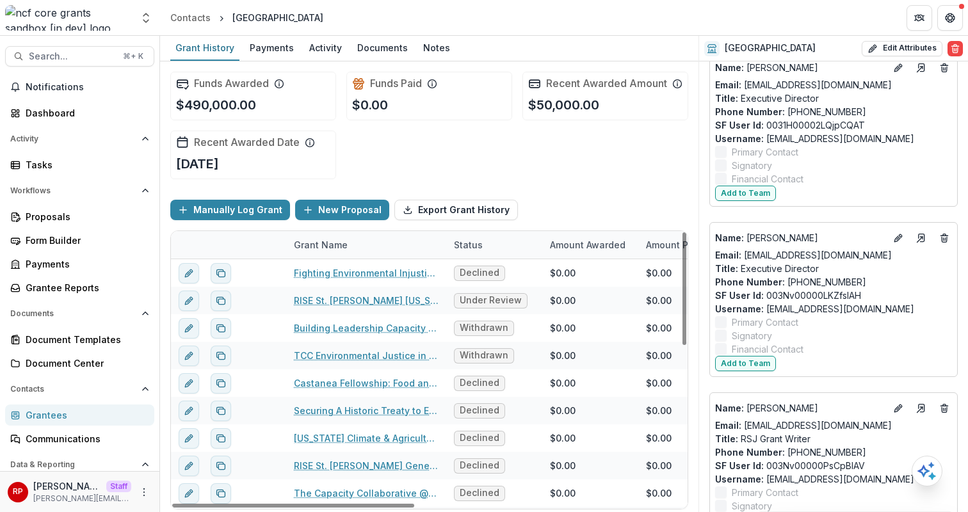
click at [588, 44] on div "Grant History Payments Activity Documents Notes" at bounding box center [429, 49] width 538 height 26
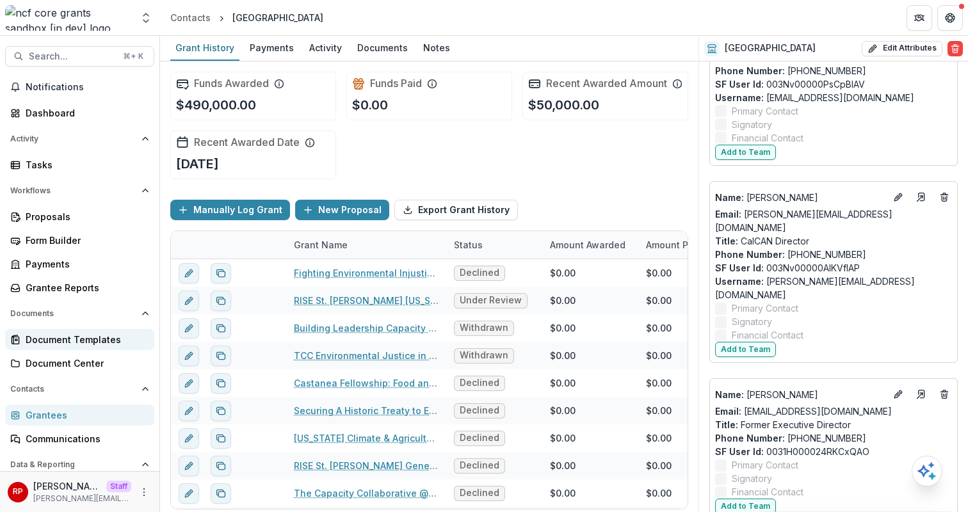
scroll to position [54, 0]
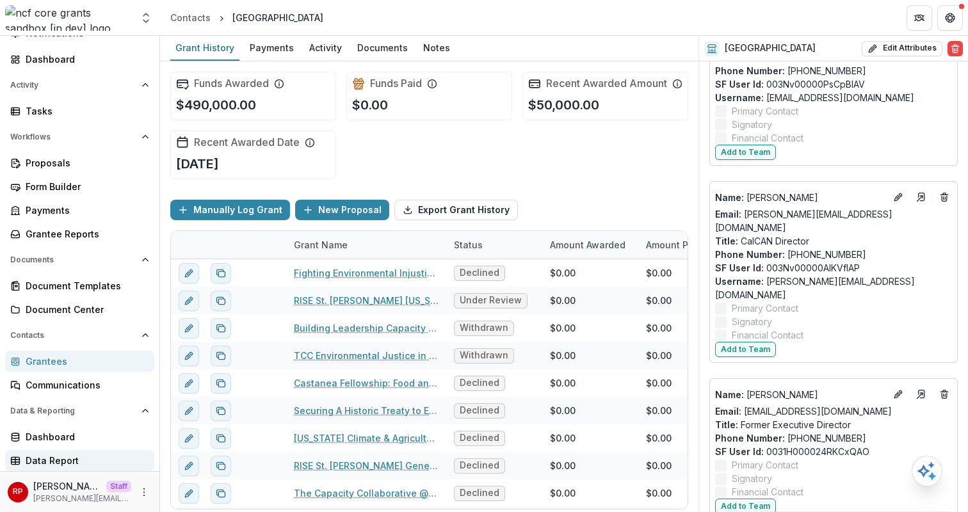
click at [85, 458] on div "Data Report" at bounding box center [85, 460] width 118 height 13
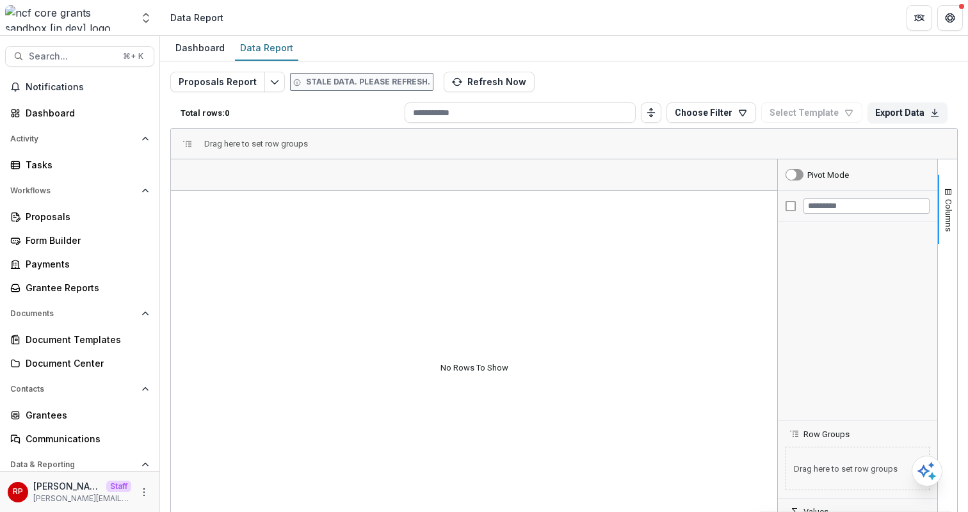
click at [468, 44] on div "Dashboard Data Report" at bounding box center [564, 49] width 808 height 26
click at [488, 86] on button "Refresh Now" at bounding box center [489, 82] width 91 height 20
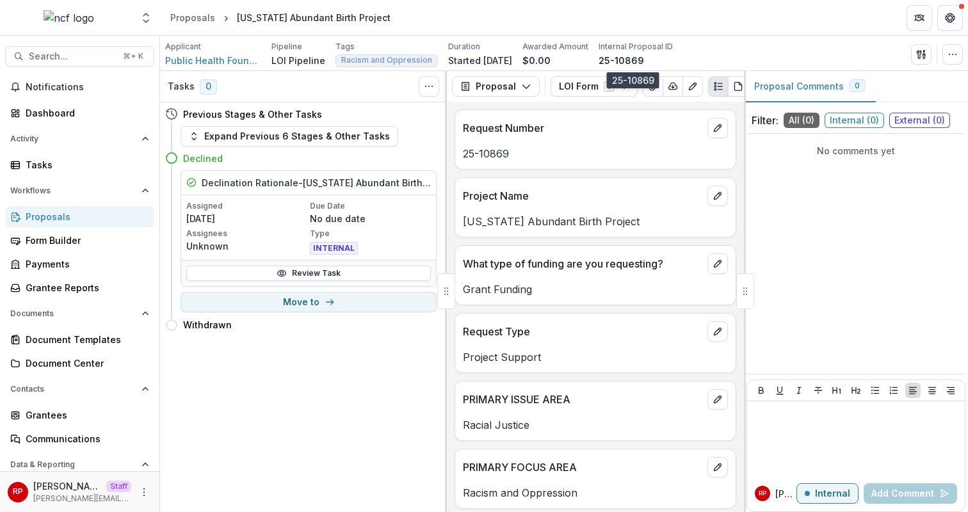
click at [628, 57] on p "25-10869" at bounding box center [620, 60] width 45 height 13
copy div "25-10869 Send Email Proposal Files Edit Viewers View All Reviews View Related E…"
click at [259, 17] on div "California Abundant Birth Project" at bounding box center [314, 17] width 154 height 13
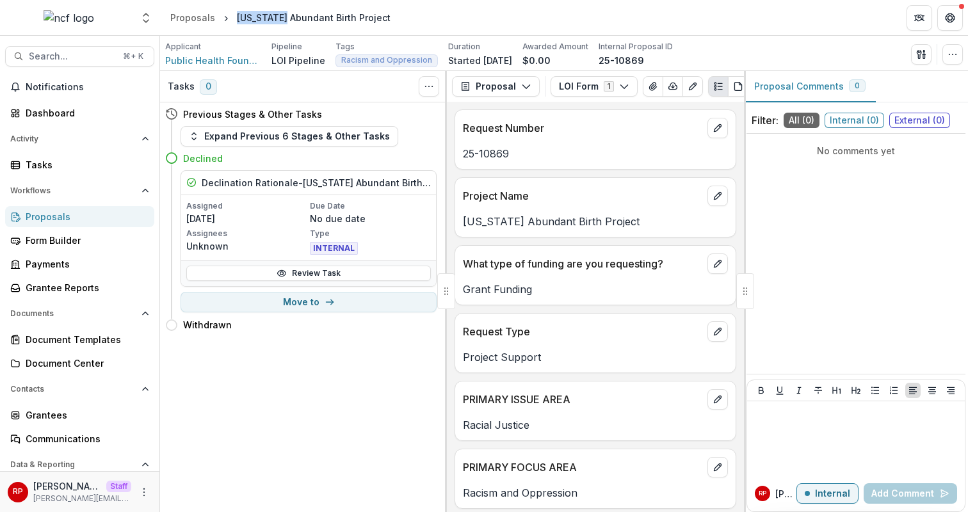
click at [259, 17] on div "California Abundant Birth Project" at bounding box center [314, 17] width 154 height 13
copy header "California Abundant Birth Project"
click at [183, 59] on span "Public Health Foundation Enterprises, Inc." at bounding box center [213, 60] width 96 height 13
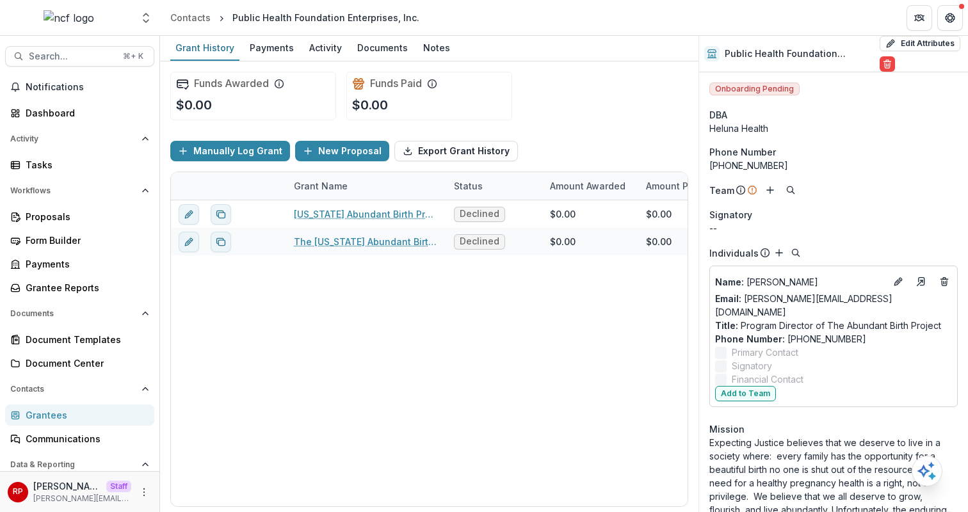
click at [336, 21] on div "Public Health Foundation Enterprises, Inc." at bounding box center [325, 17] width 187 height 13
copy header "Public Health Foundation Enterprises, Inc."
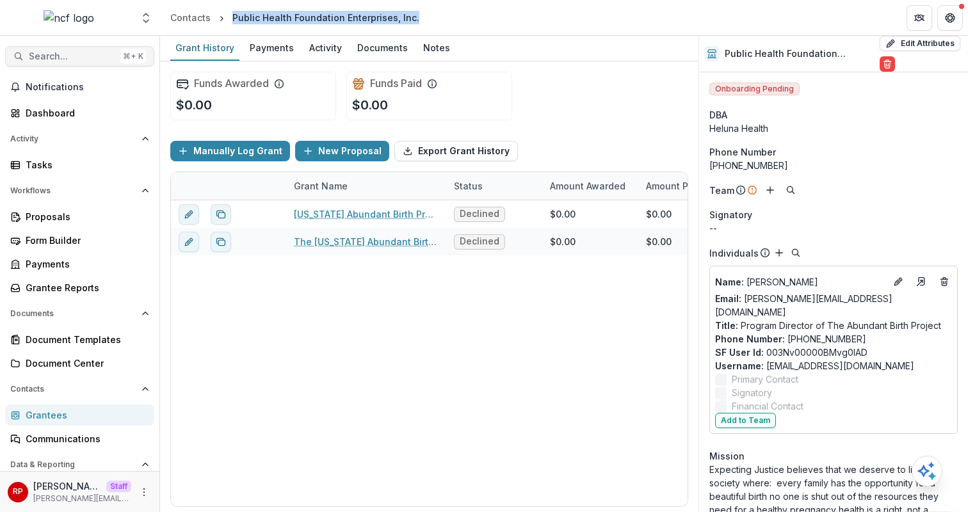
click at [68, 63] on button "Search... ⌘ + K" at bounding box center [79, 56] width 149 height 20
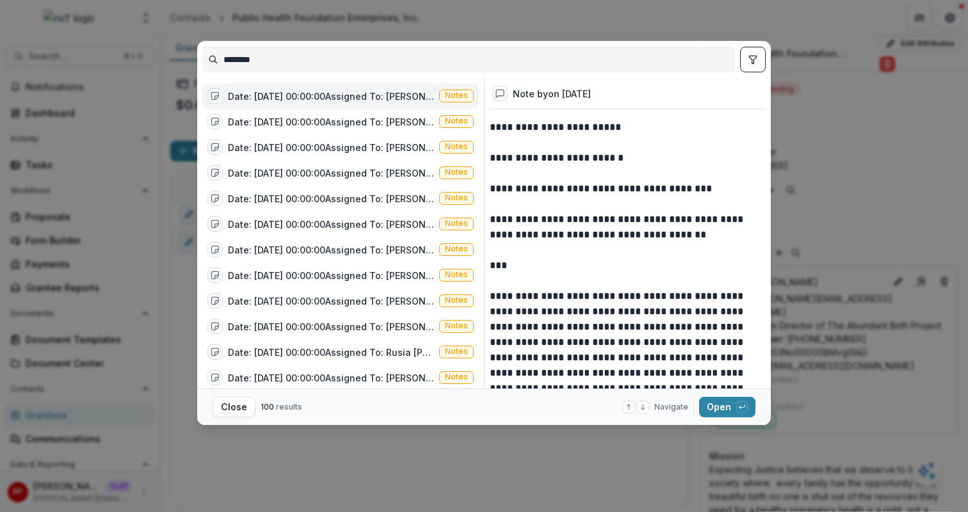
type input "********"
click at [750, 63] on icon "toggle filters" at bounding box center [753, 59] width 10 height 10
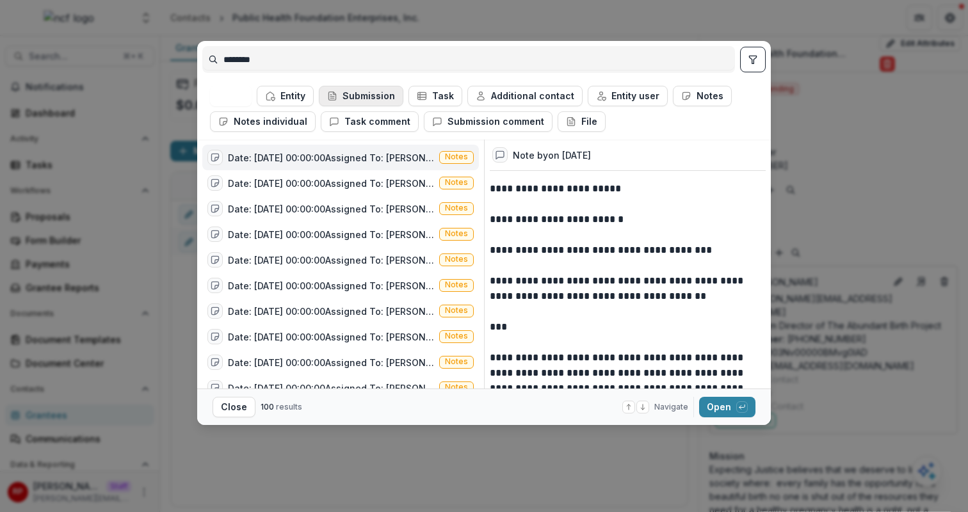
click at [399, 92] on button "Submission" at bounding box center [361, 96] width 84 height 20
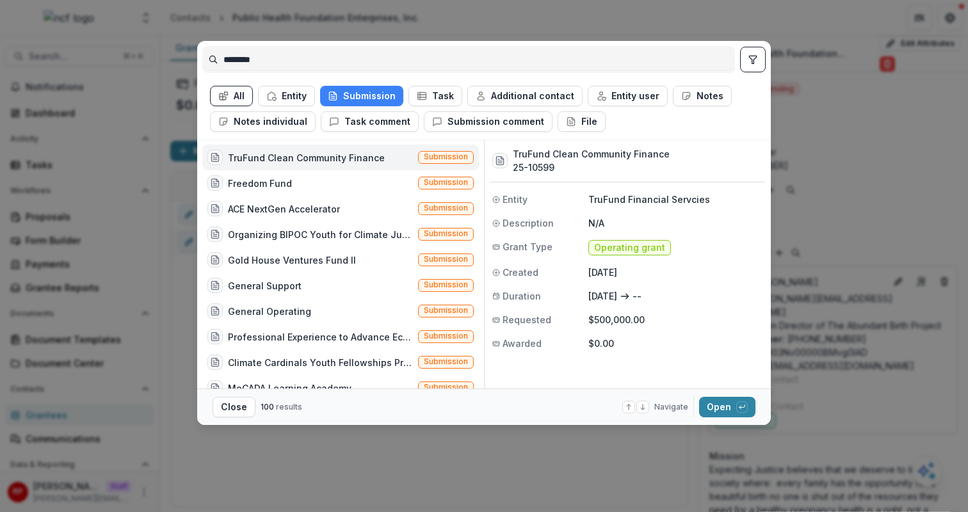
click at [292, 156] on div "TruFund Clean Community Finance" at bounding box center [306, 157] width 157 height 13
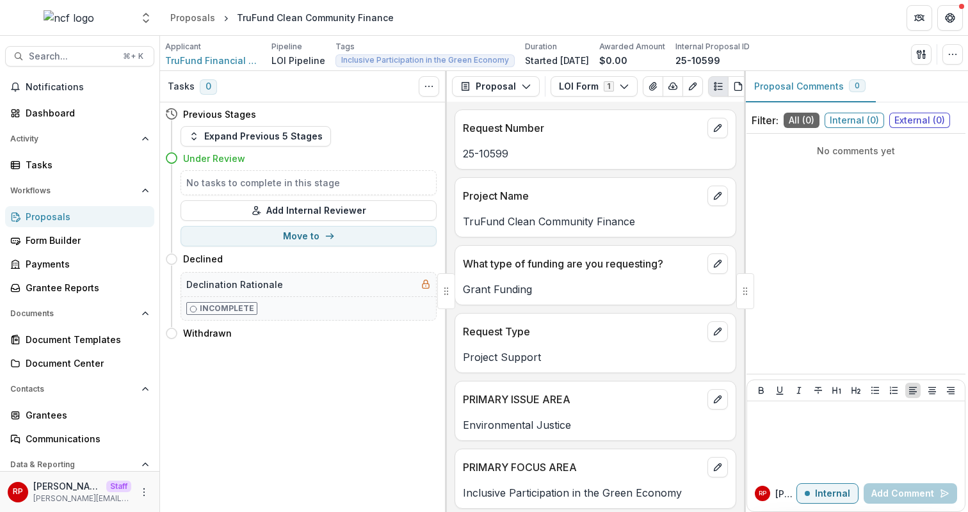
click at [328, 16] on div "TruFund Clean Community Finance" at bounding box center [315, 17] width 157 height 13
copy header "TruFund Clean Community Finance"
click at [201, 60] on span "TruFund Financial Servcies" at bounding box center [213, 60] width 96 height 13
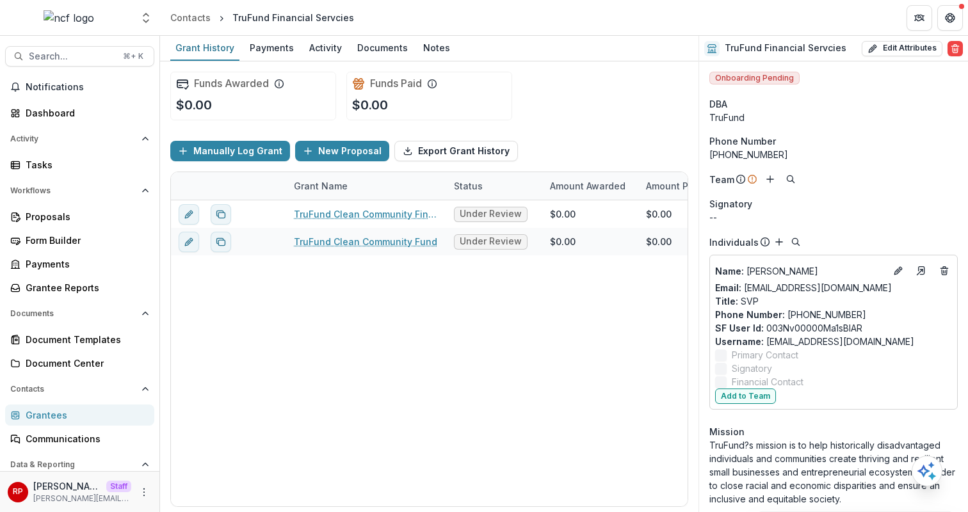
click at [333, 19] on div "TruFund Financial Servcies" at bounding box center [293, 17] width 122 height 13
drag, startPoint x: 333, startPoint y: 19, endPoint x: 234, endPoint y: 16, distance: 99.3
click at [234, 16] on div "TruFund Financial Servcies" at bounding box center [293, 17] width 122 height 13
copy div "TruFund Financial Servcies"
click at [106, 412] on div "Grantees" at bounding box center [85, 414] width 118 height 13
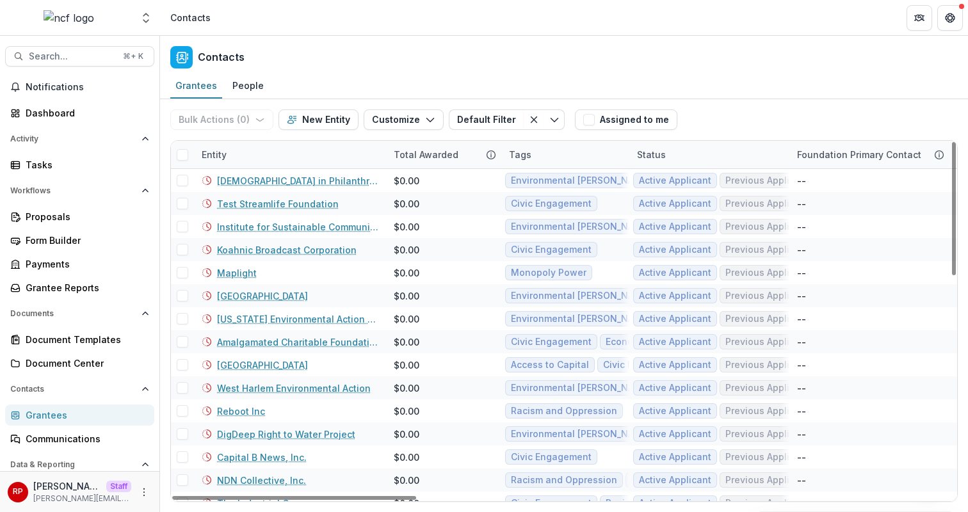
click at [609, 84] on div "Grantees People" at bounding box center [564, 87] width 808 height 26
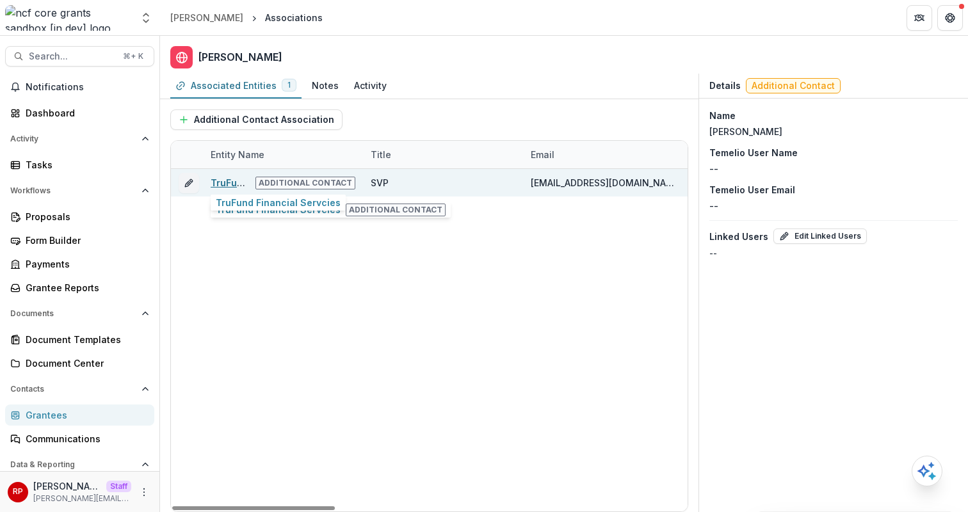
click at [235, 180] on link "TruFund Financial Servcies" at bounding box center [273, 182] width 125 height 11
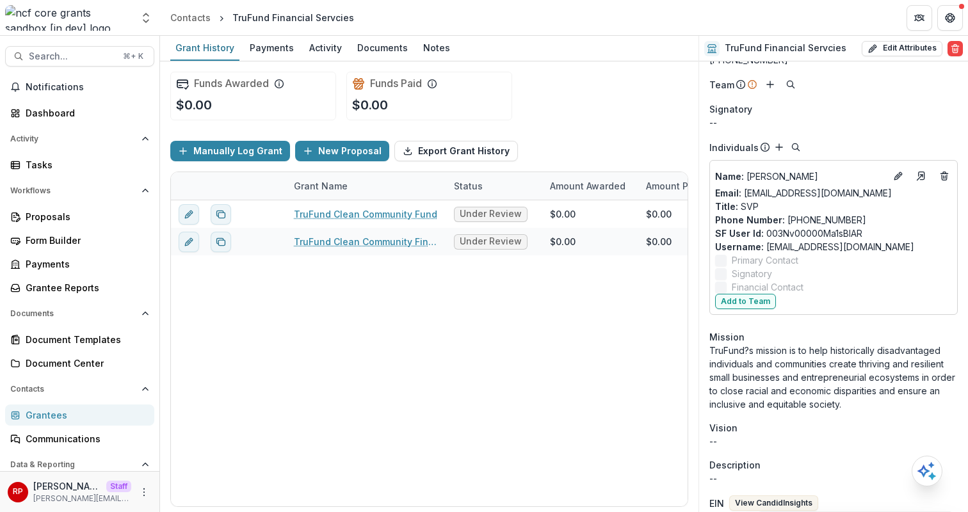
scroll to position [86, 0]
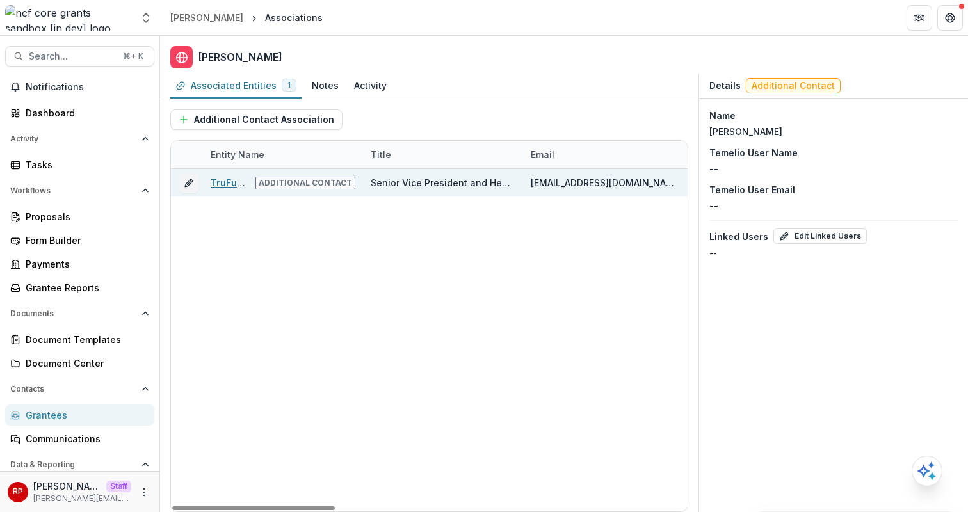
click at [230, 184] on link "TruFund Financial Services, Inc" at bounding box center [283, 182] width 144 height 11
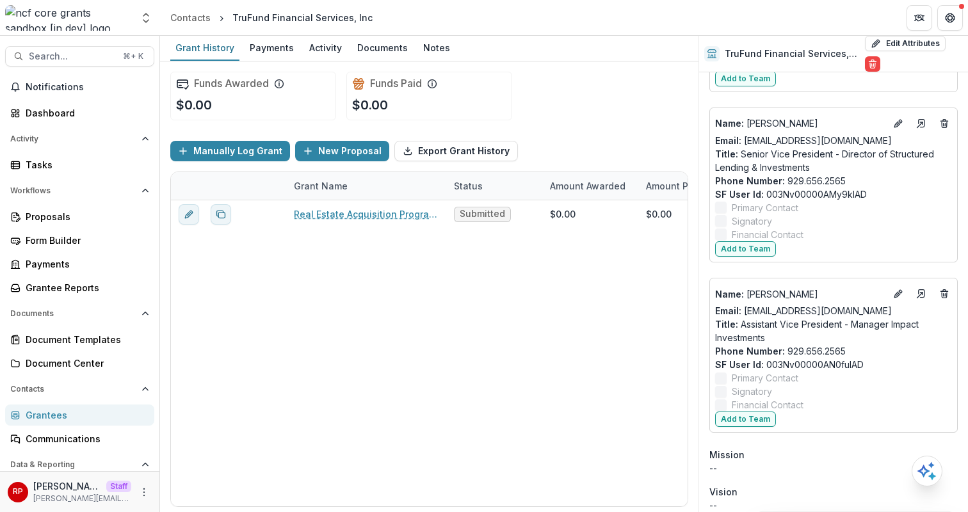
scroll to position [510, 0]
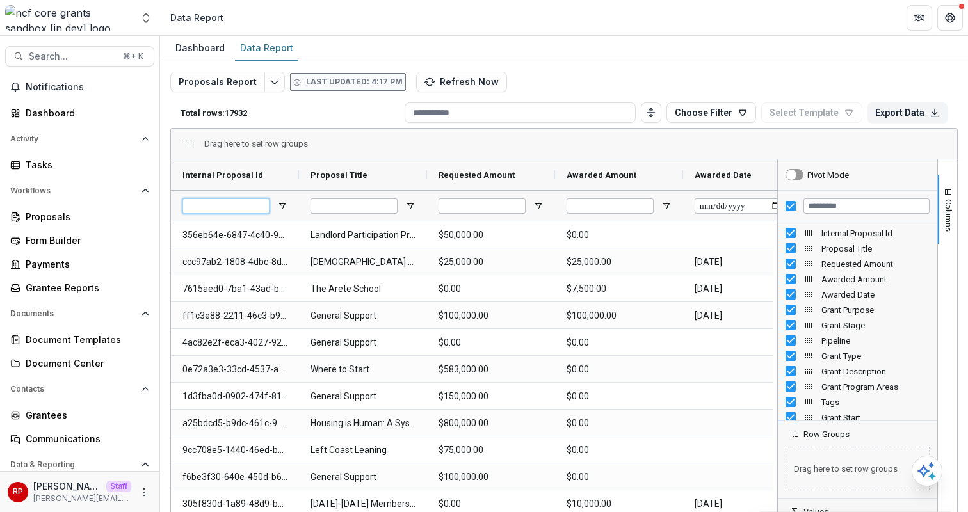
click at [203, 207] on input "Internal Proposal Id Filter Input" at bounding box center [225, 205] width 87 height 15
paste input "********"
type input "********"
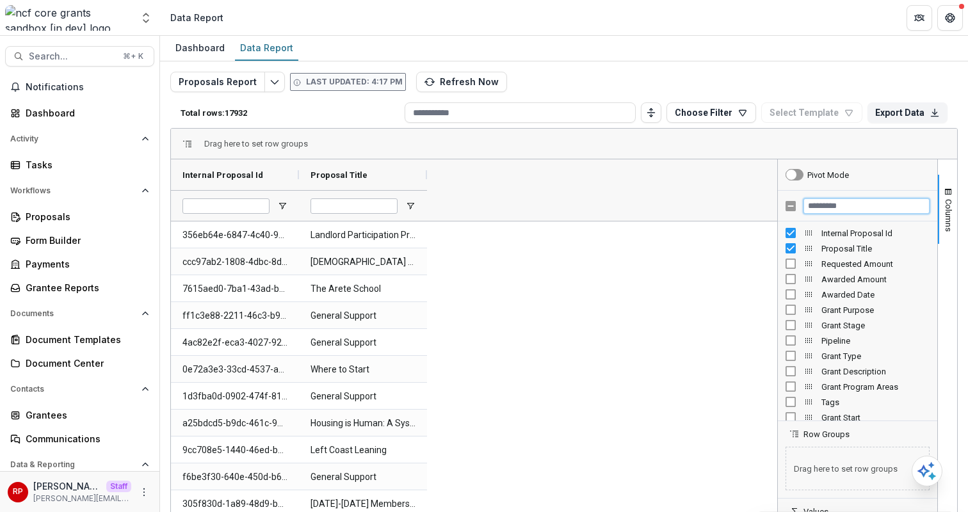
click at [842, 212] on input "Filter Columns Input" at bounding box center [866, 205] width 126 height 15
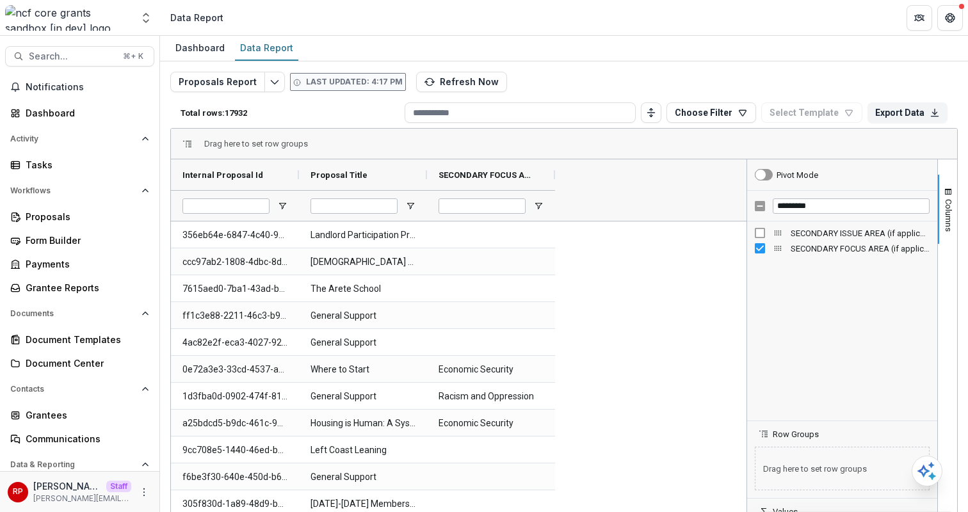
drag, startPoint x: 773, startPoint y: 256, endPoint x: 742, endPoint y: 255, distance: 30.7
click at [745, 255] on div at bounding box center [746, 367] width 3 height 416
click at [493, 171] on span "SECONDARY FOCUS AREA (if applicable) (SHORT_TEXT)" at bounding box center [485, 175] width 95 height 10
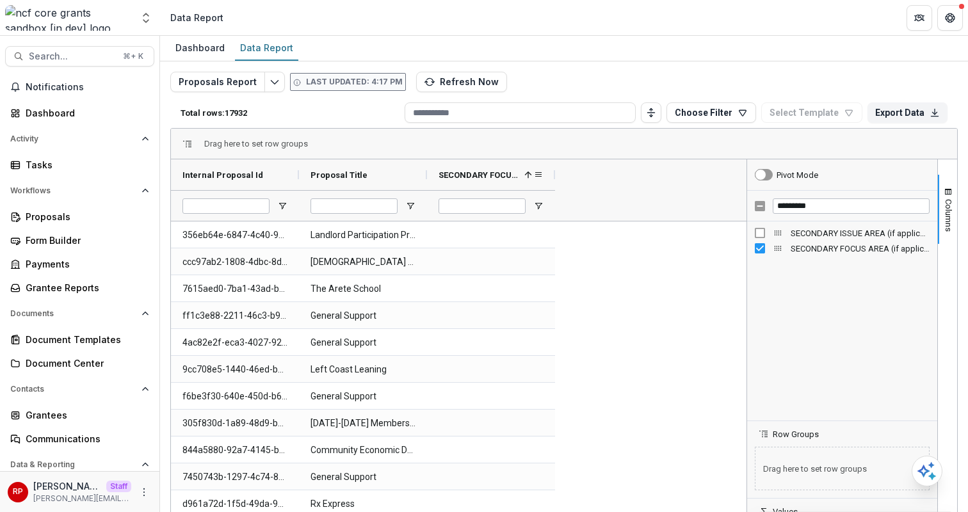
click at [493, 171] on span "SECONDARY FOCUS AREA (if applicable) (SHORT_TEXT)" at bounding box center [478, 175] width 81 height 10
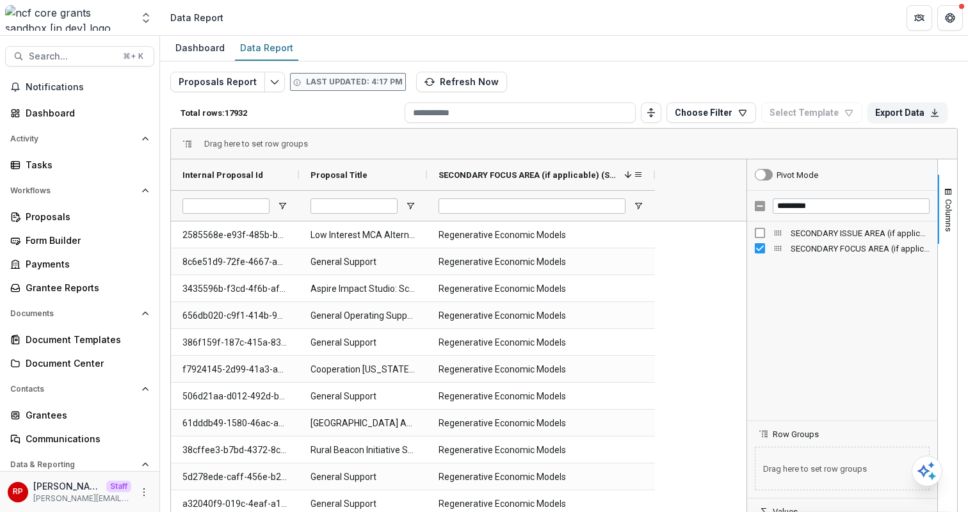
drag, startPoint x: 556, startPoint y: 172, endPoint x: 655, endPoint y: 182, distance: 99.7
click at [655, 182] on div at bounding box center [654, 174] width 5 height 31
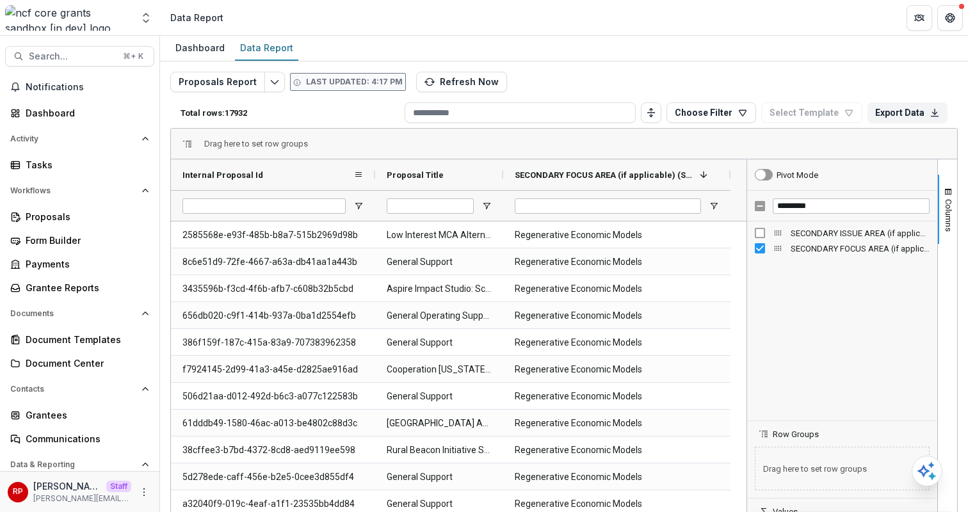
drag, startPoint x: 299, startPoint y: 174, endPoint x: 377, endPoint y: 177, distance: 78.1
click at [377, 177] on div at bounding box center [375, 174] width 5 height 31
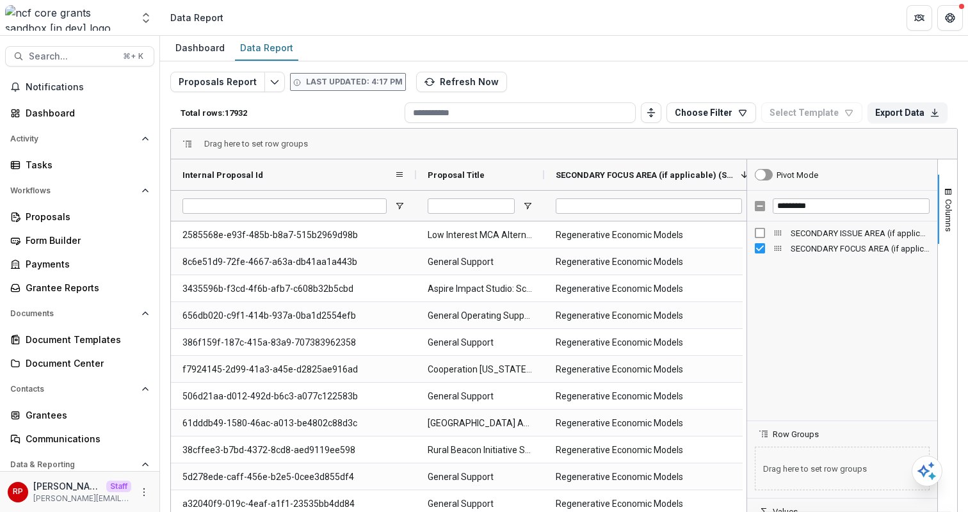
drag, startPoint x: 376, startPoint y: 175, endPoint x: 415, endPoint y: 172, distance: 39.1
click at [415, 172] on div at bounding box center [415, 174] width 5 height 31
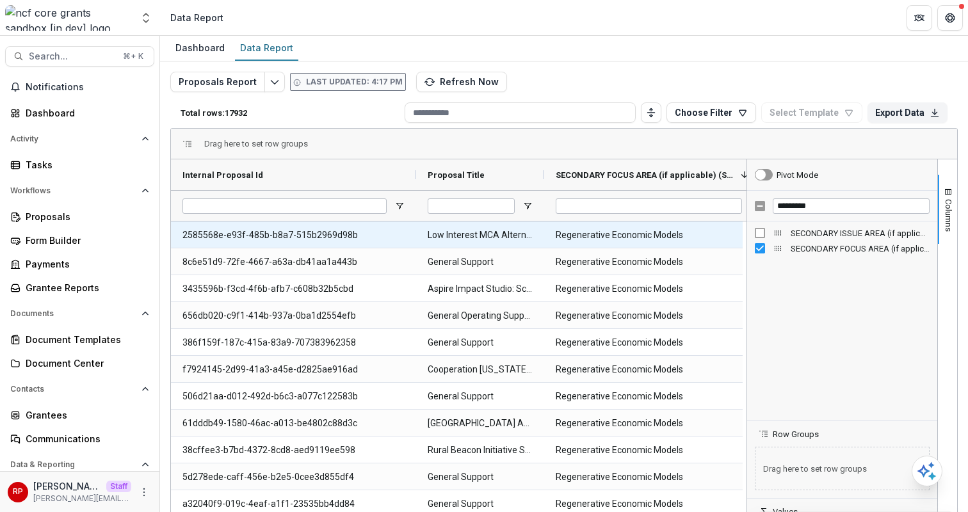
click at [330, 237] on Id-1224 "2585568e-e93f-485b-b8a7-515b2969d98b" at bounding box center [293, 235] width 222 height 26
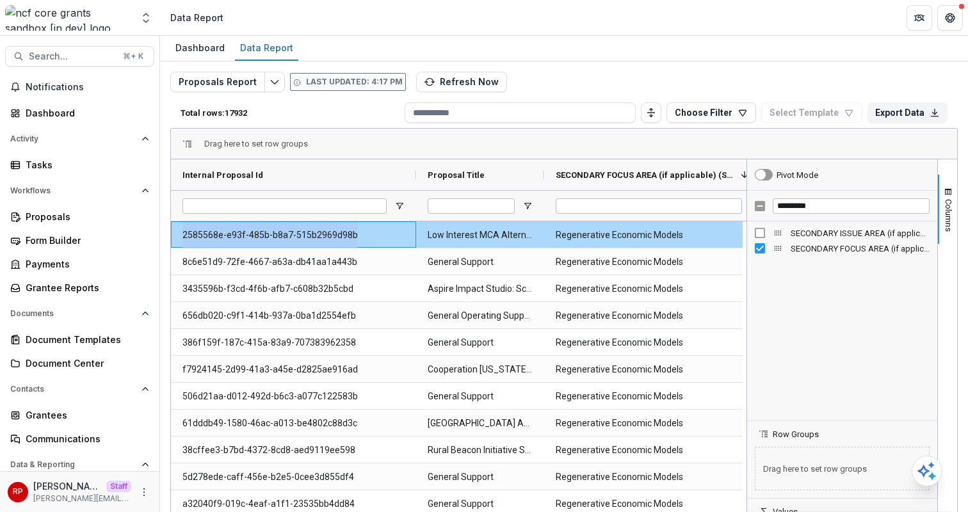
click at [330, 237] on Id-1224 "2585568e-e93f-485b-b8a7-515b2969d98b" at bounding box center [293, 235] width 222 height 26
copy Id-1224 "2585568e-e93f-485b-b8a7-515b2969d98b"
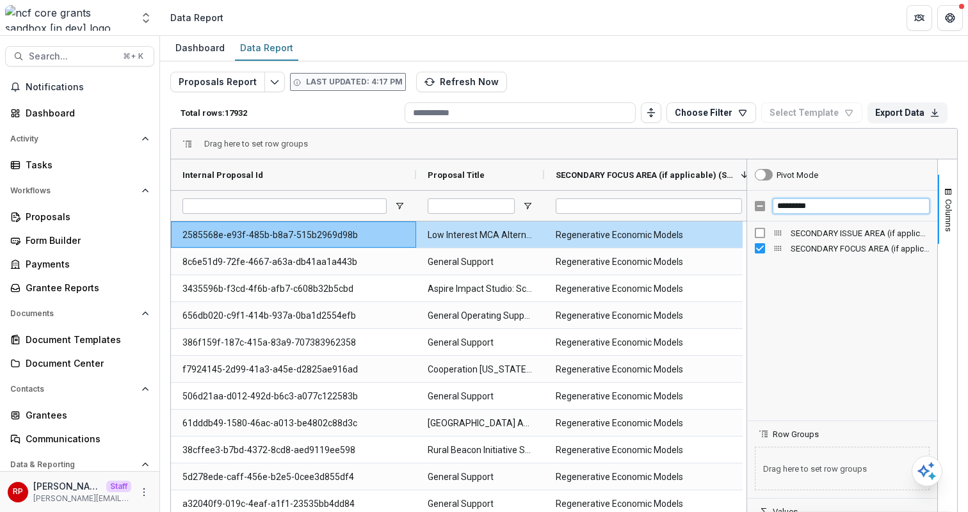
click at [833, 208] on input "*********" at bounding box center [851, 205] width 157 height 15
type input "****"
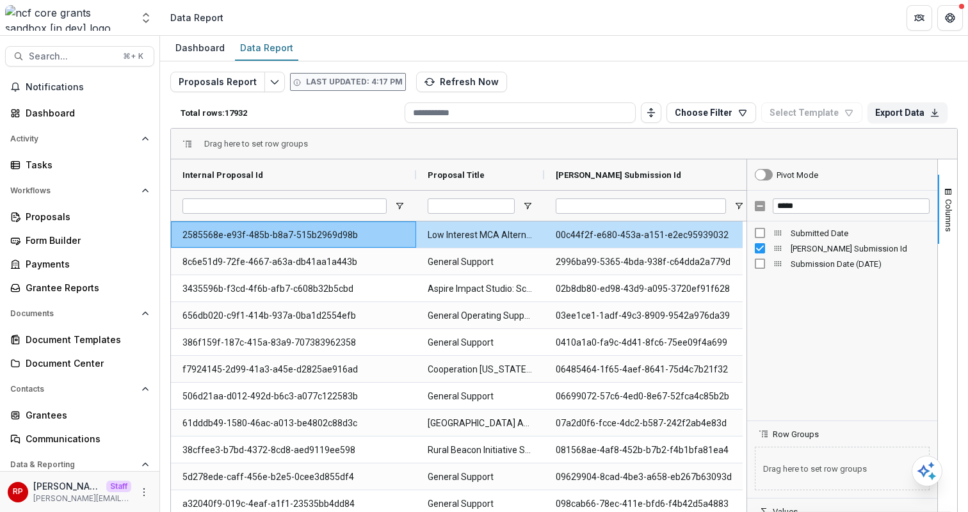
drag, startPoint x: 671, startPoint y: 177, endPoint x: 783, endPoint y: 185, distance: 112.9
click at [783, 185] on div "Internal Proposal Id Proposal Title Temelio Grant Submission Id" at bounding box center [564, 367] width 786 height 416
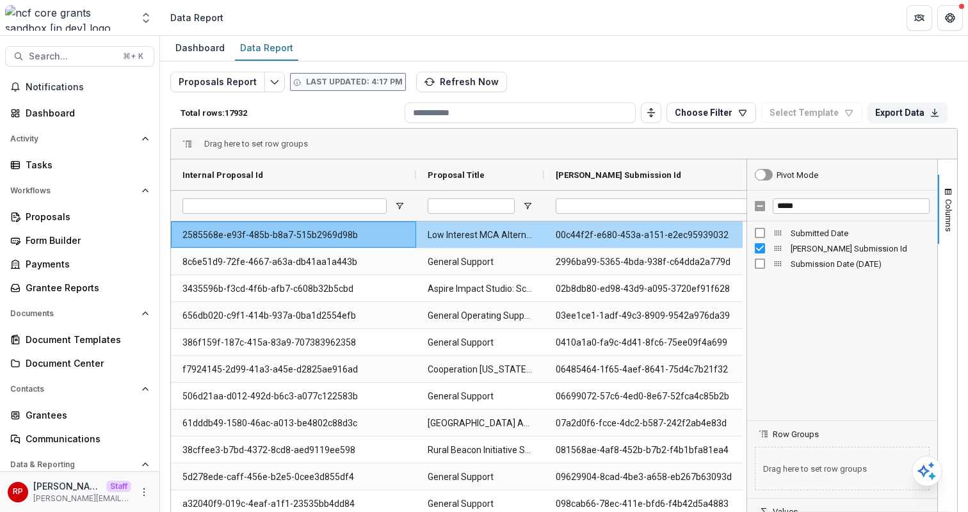
click at [672, 234] on Id-1296 "00c44f2f-e680-453a-a151-e2ec95939032" at bounding box center [665, 235] width 218 height 26
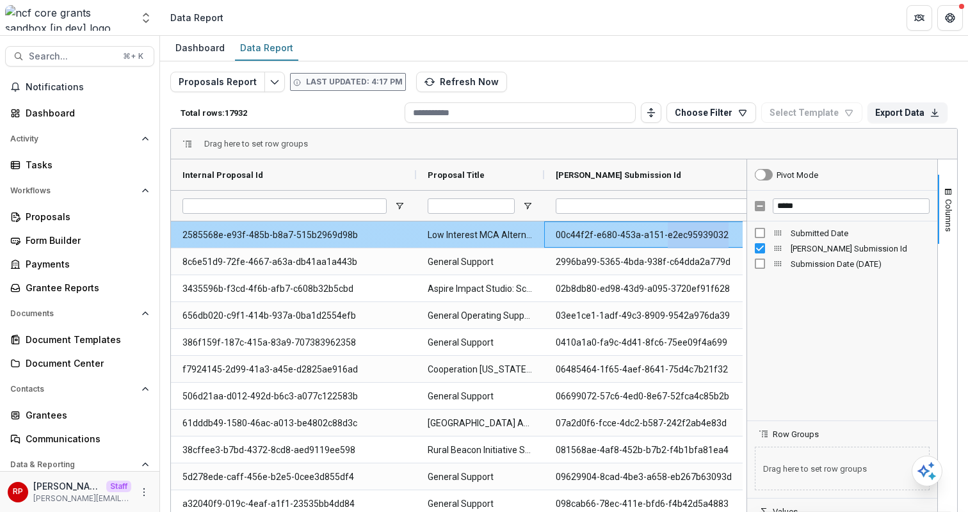
click at [672, 234] on Id-1296 "00c44f2f-e680-453a-a151-e2ec95939032" at bounding box center [665, 235] width 218 height 26
copy Id-1296 "00c44f2f-e680-453a-a151-e2ec95939032"
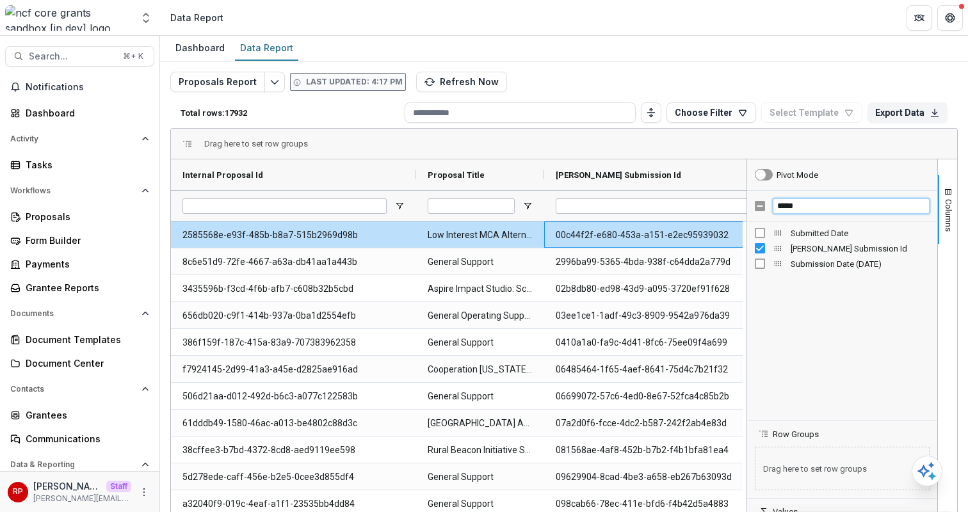
click at [840, 204] on input "*****" at bounding box center [851, 205] width 157 height 15
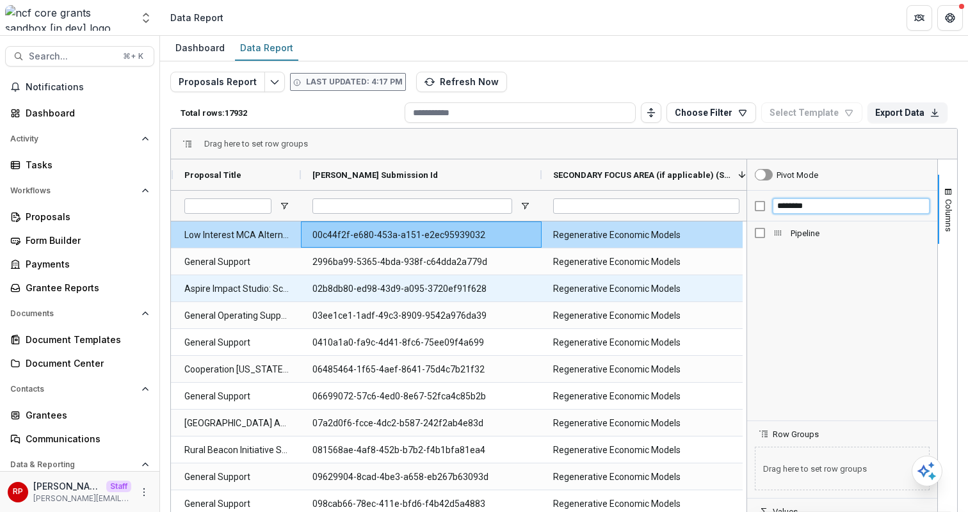
scroll to position [0, 273]
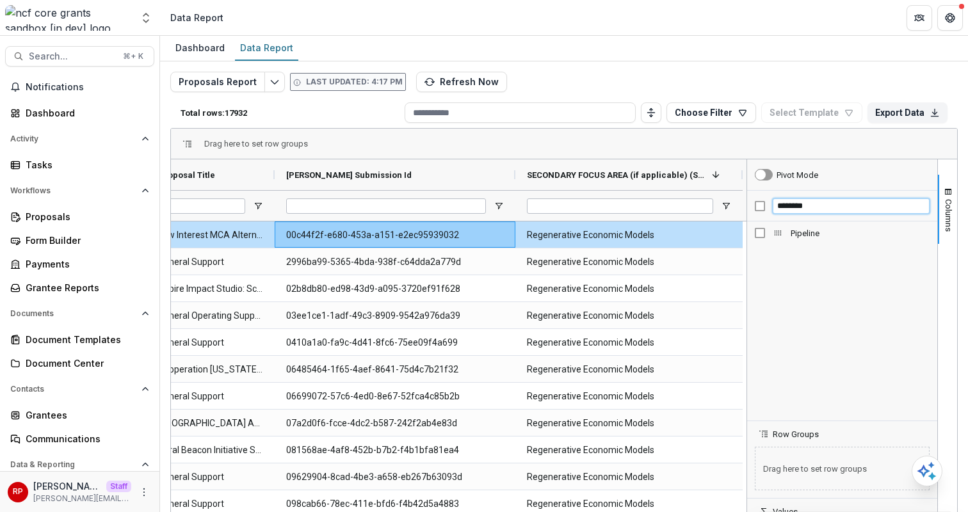
type input "********"
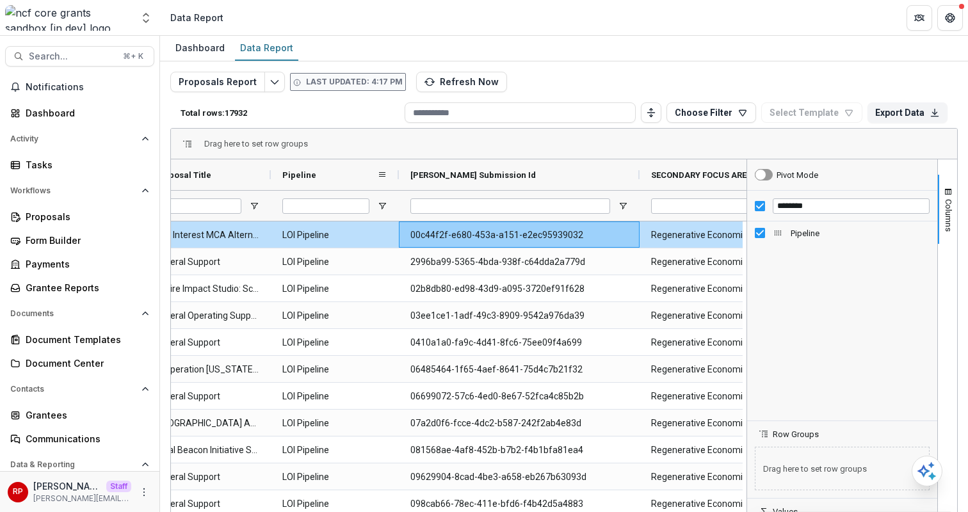
click at [326, 182] on div "Pipeline" at bounding box center [329, 175] width 95 height 24
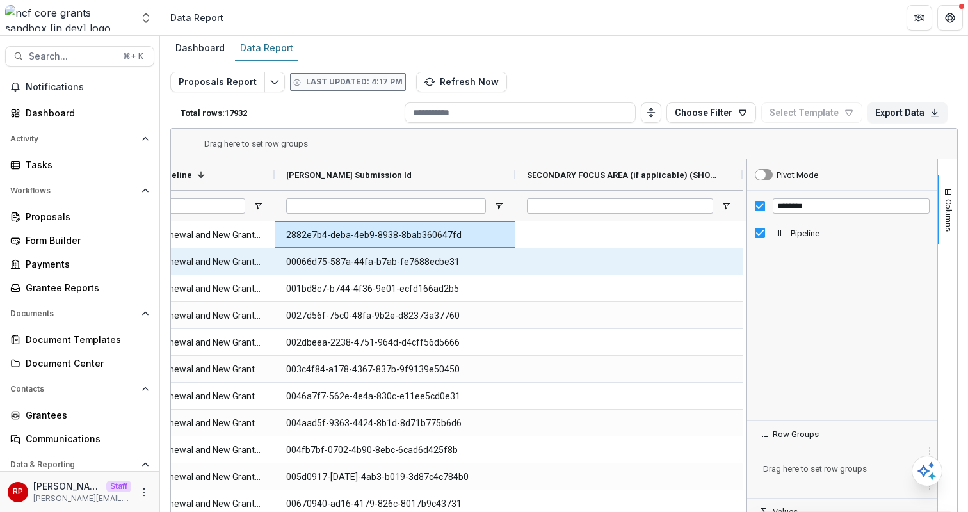
scroll to position [0, 401]
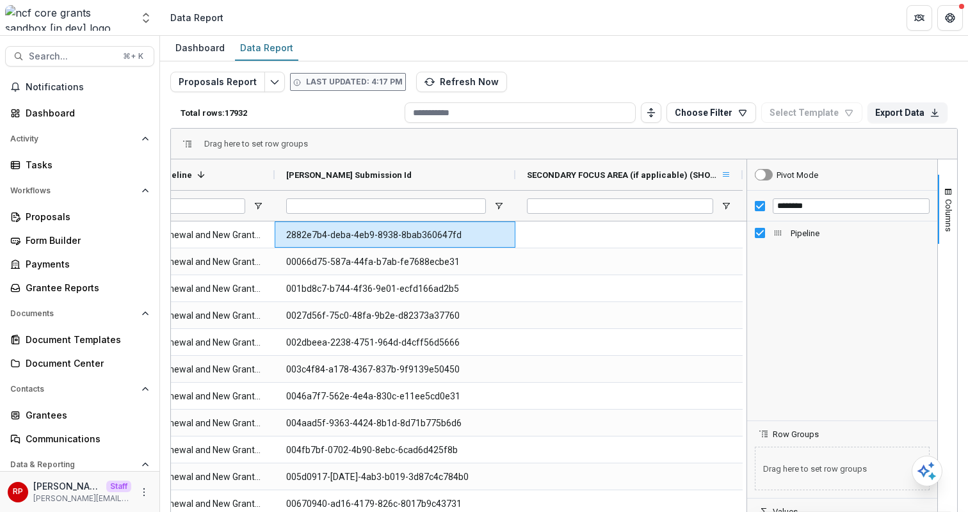
click at [722, 173] on span at bounding box center [726, 175] width 10 height 10
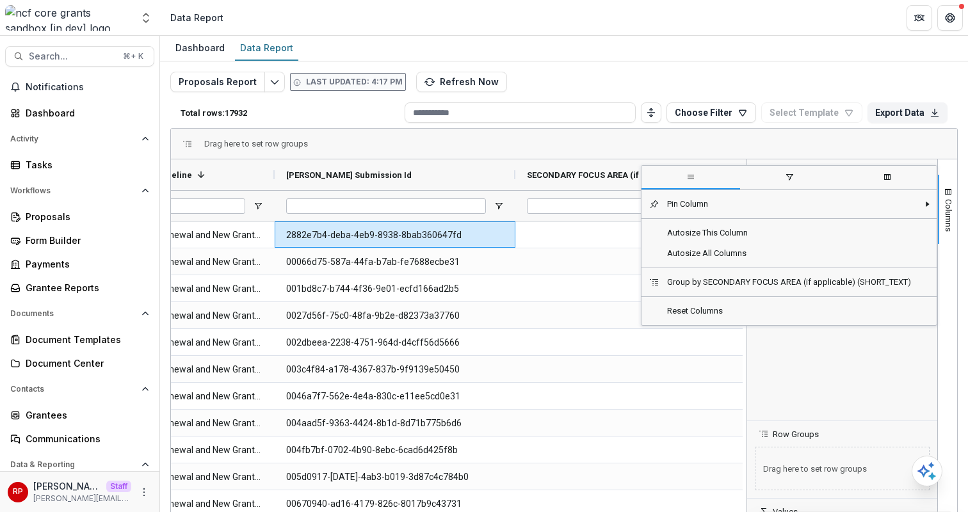
click at [787, 188] on span "filter" at bounding box center [789, 177] width 99 height 23
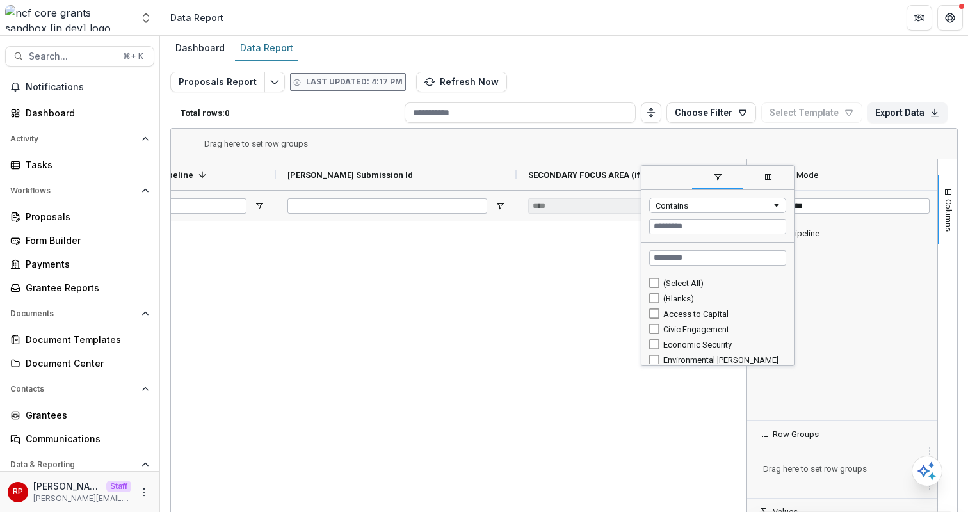
scroll to position [0, 397]
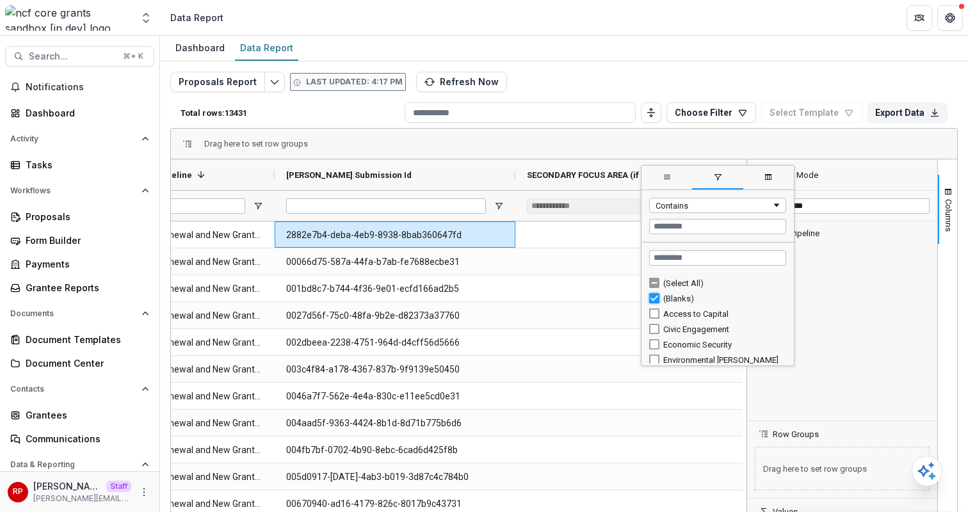
type input "***"
type input "**********"
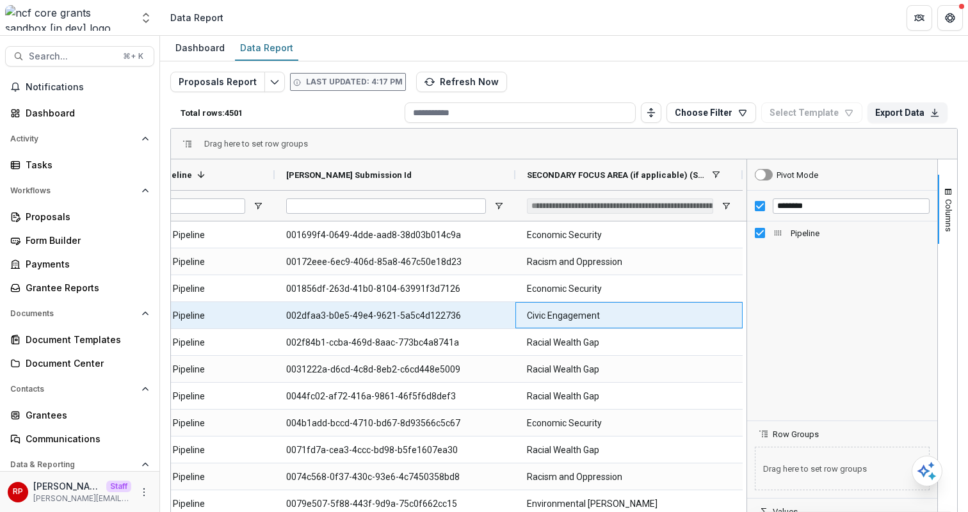
click at [585, 318] on \(SHORT_TEXT\)-1791 "Civic Engagement" at bounding box center [629, 316] width 204 height 26
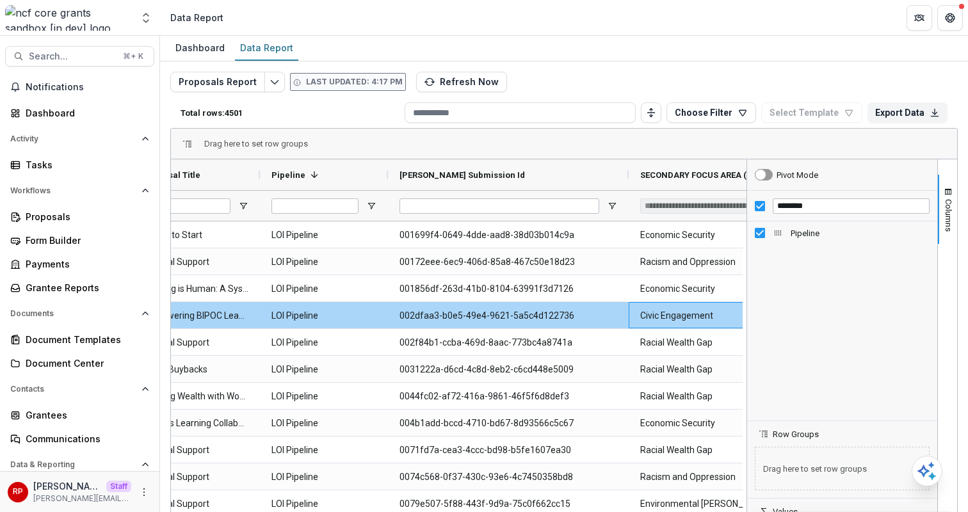
scroll to position [0, 248]
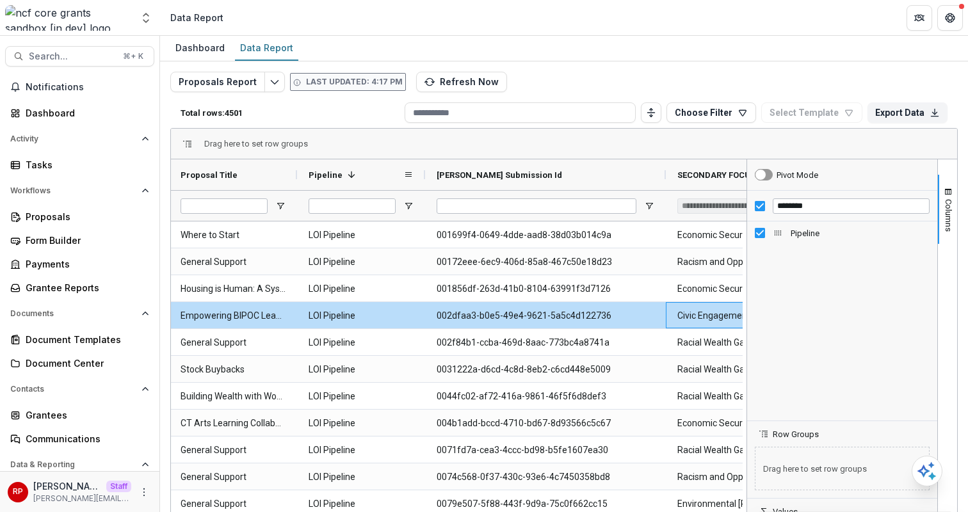
click at [351, 167] on div "Pipeline 1" at bounding box center [355, 175] width 95 height 24
click at [351, 167] on div "Pipeline" at bounding box center [355, 175] width 95 height 24
click at [378, 177] on div "Pipeline 1" at bounding box center [355, 175] width 95 height 24
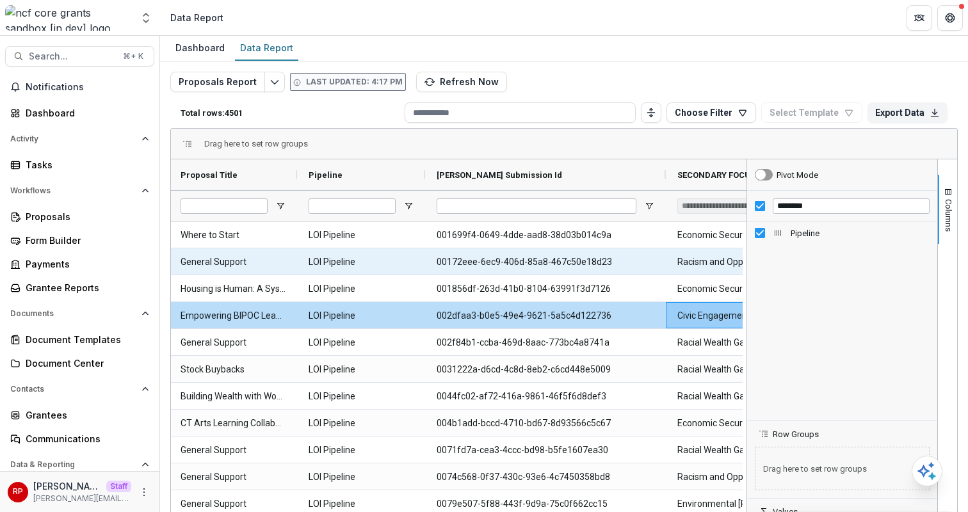
click at [374, 264] on Pipeline-1781 "LOI Pipeline" at bounding box center [360, 262] width 105 height 26
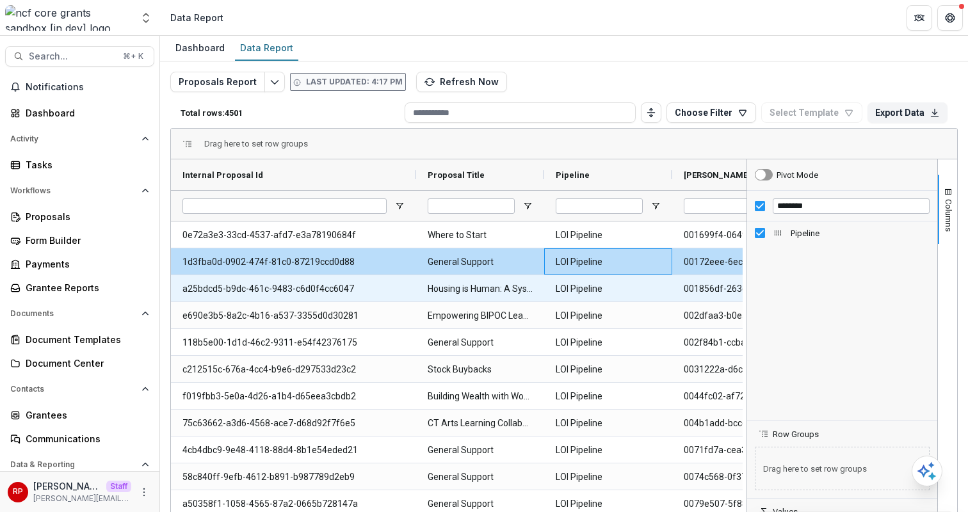
scroll to position [0, 401]
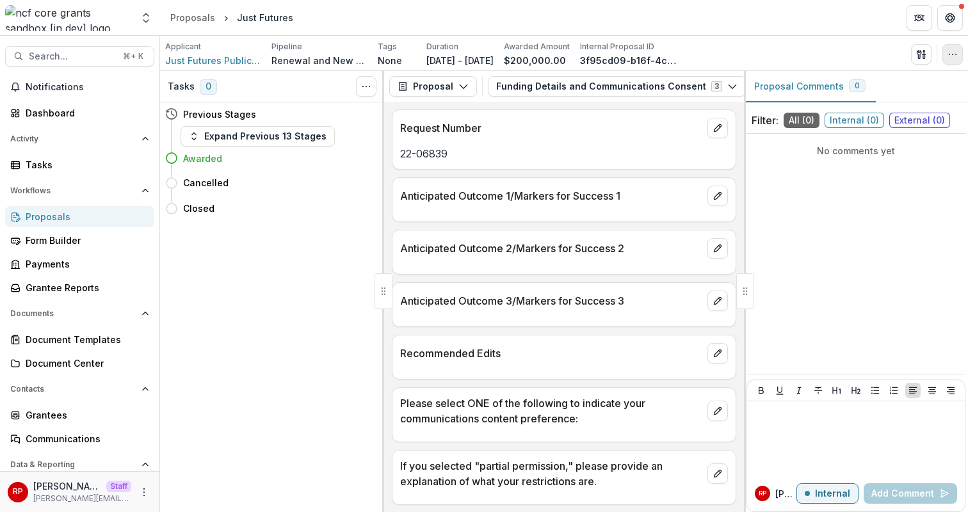
click at [951, 60] on button "button" at bounding box center [952, 54] width 20 height 20
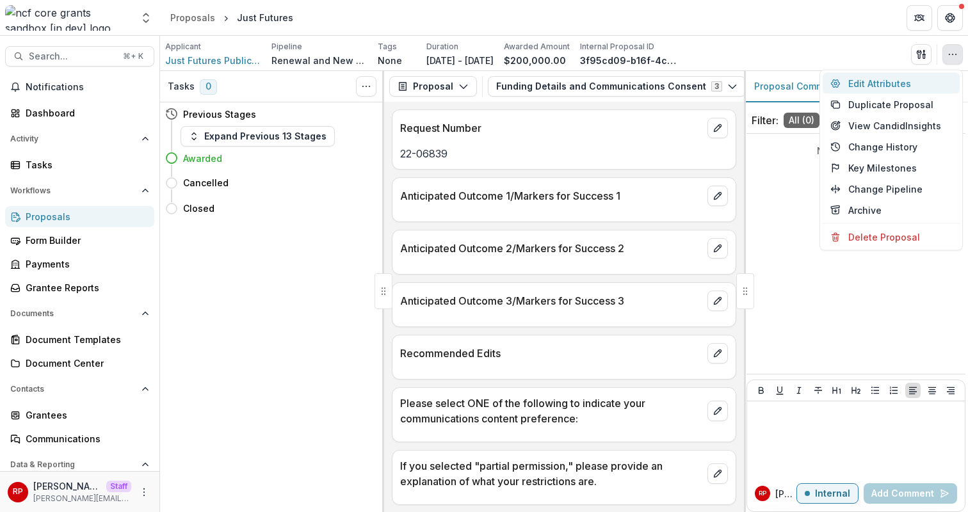
click at [917, 82] on button "Edit Attributes" at bounding box center [890, 83] width 137 height 21
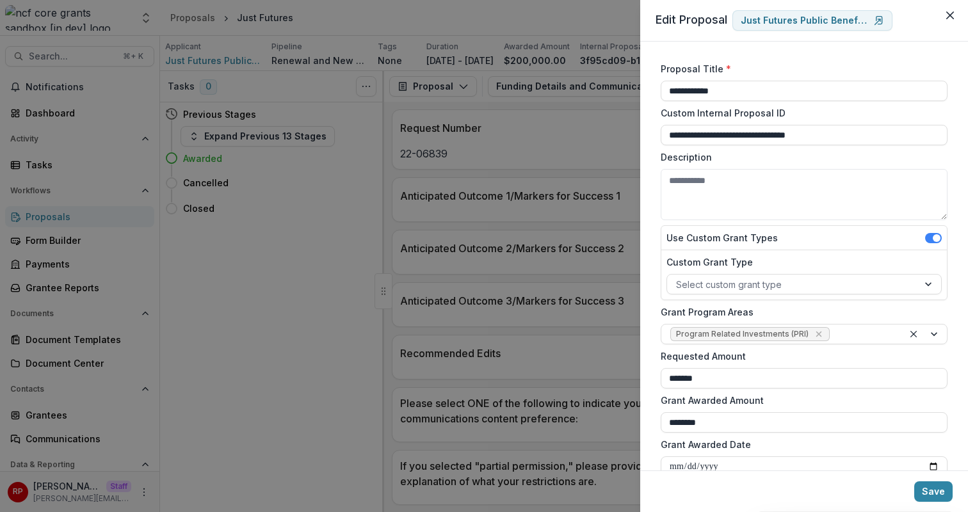
click at [504, 195] on div "**********" at bounding box center [484, 256] width 968 height 512
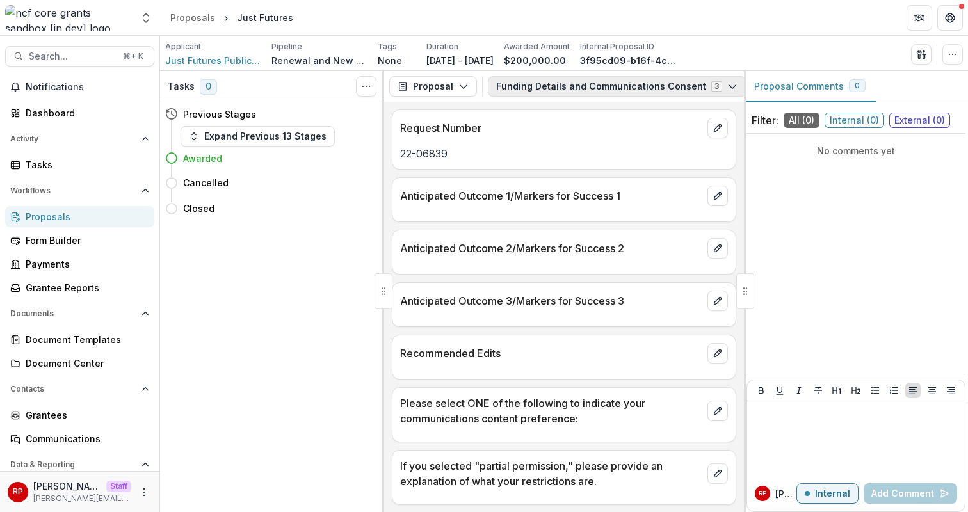
click at [654, 95] on button "Funding Details and Communications Consent 3" at bounding box center [617, 86] width 258 height 20
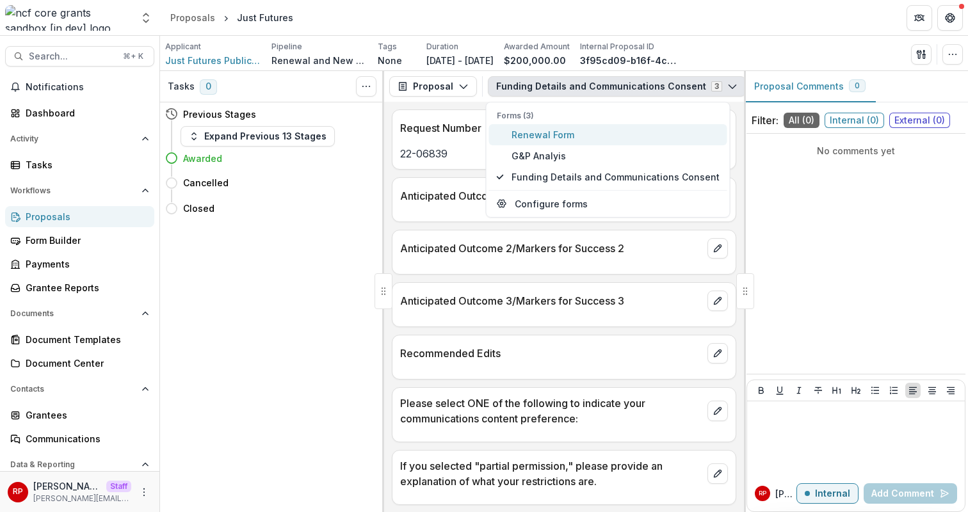
click at [650, 134] on span "Renewal Form" at bounding box center [615, 134] width 208 height 13
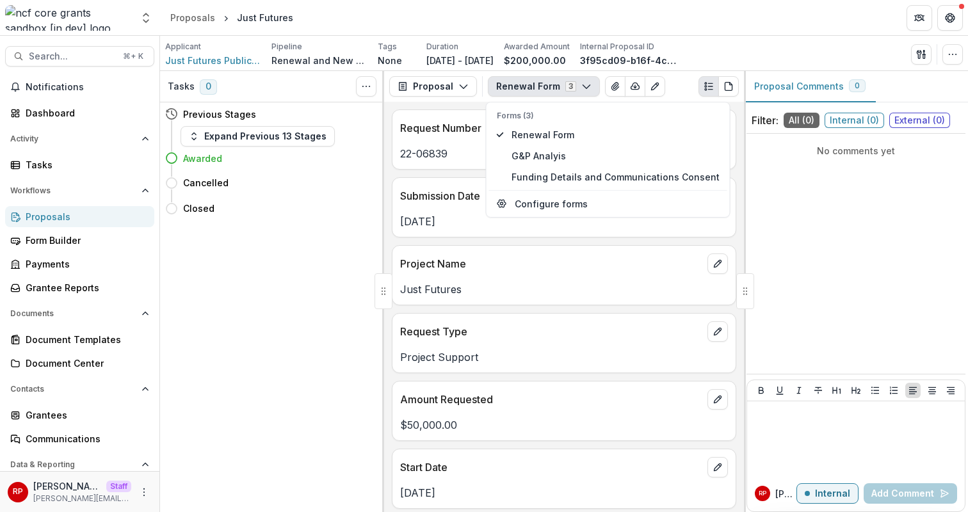
click at [572, 308] on div "Request Number 22-06839 Submission Date [DATE] Project Name Just Futures Reques…" at bounding box center [564, 307] width 360 height 410
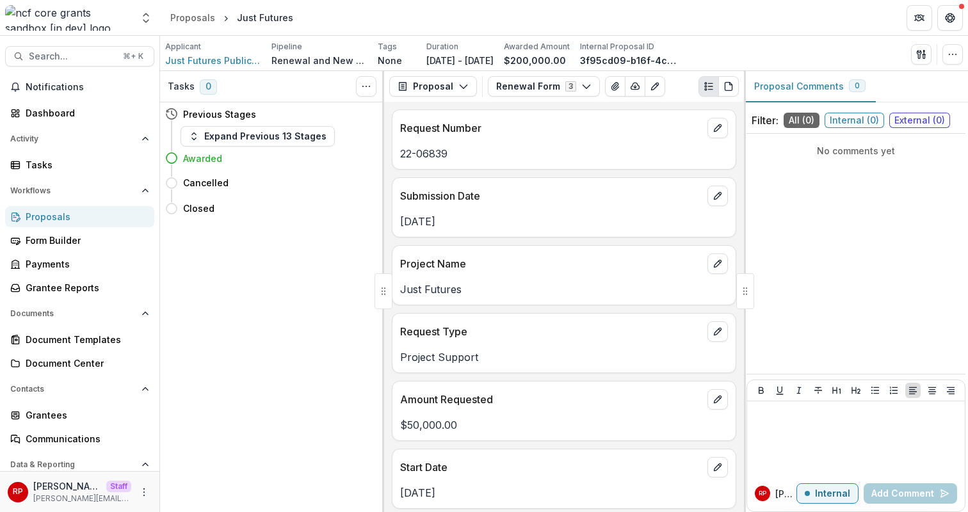
scroll to position [705, 0]
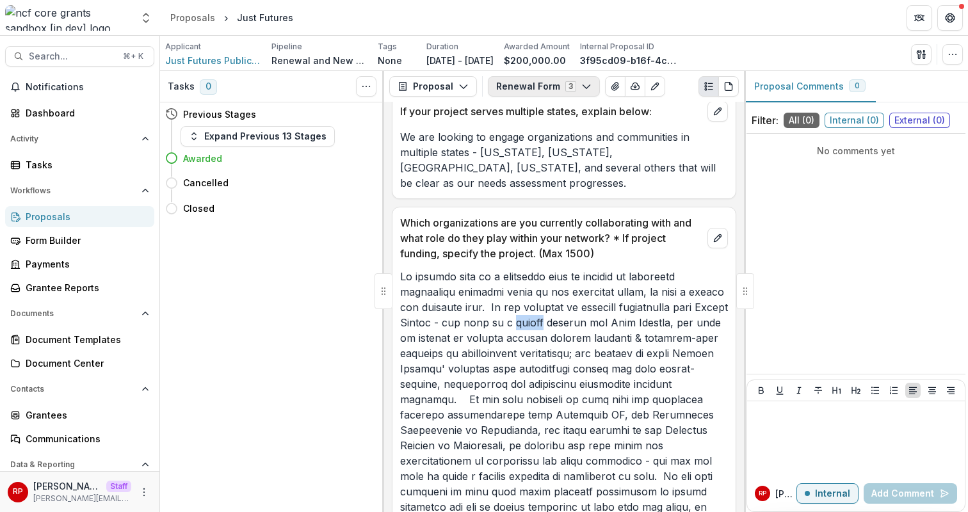
click at [547, 88] on button "Renewal Form 3" at bounding box center [544, 86] width 112 height 20
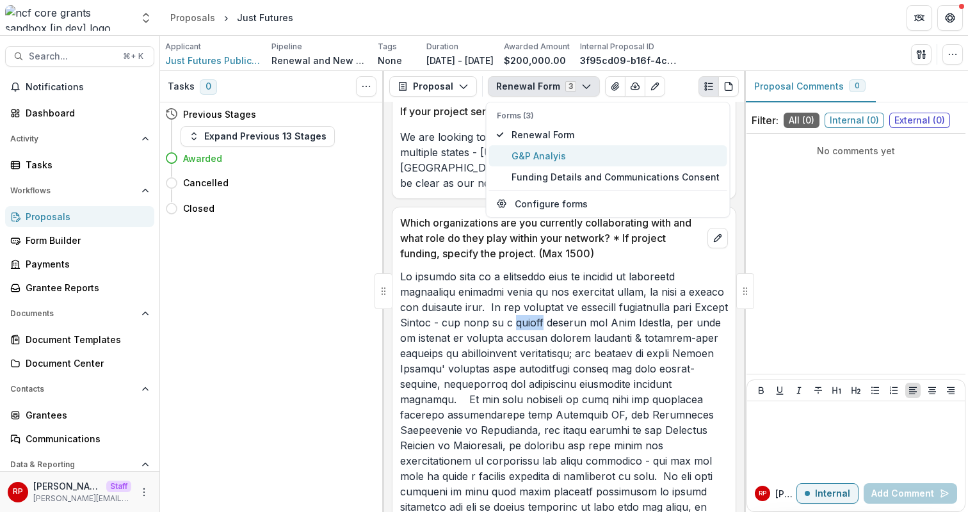
click at [572, 152] on span "G&P Analyis" at bounding box center [615, 155] width 208 height 13
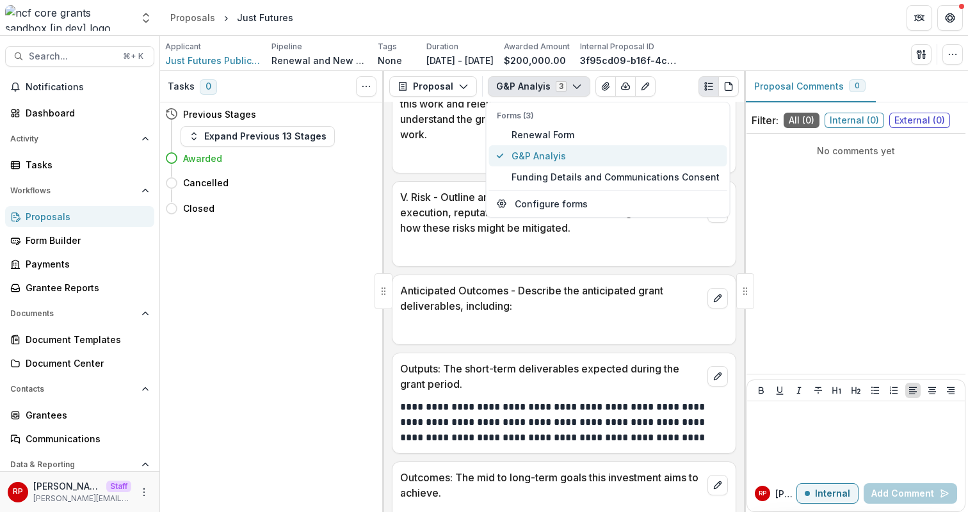
scroll to position [736, 0]
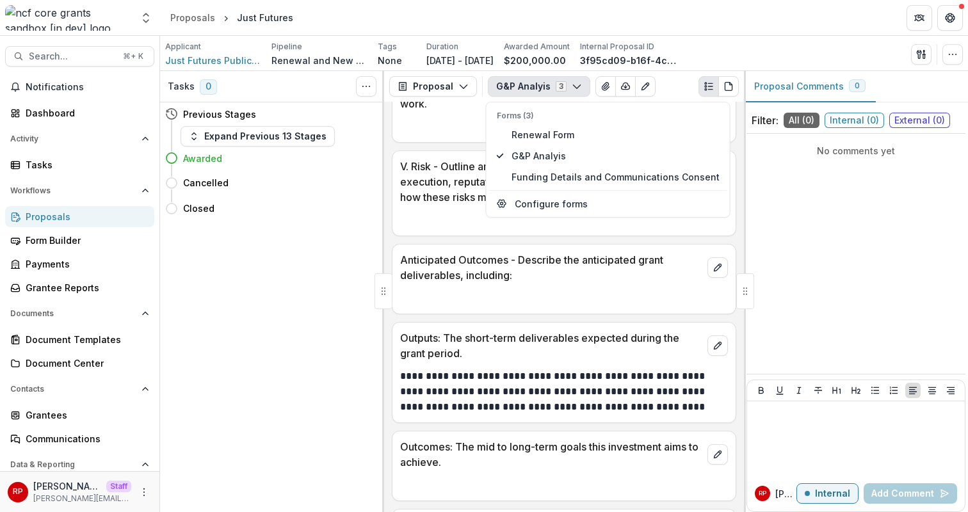
click at [586, 286] on div at bounding box center [563, 294] width 343 height 23
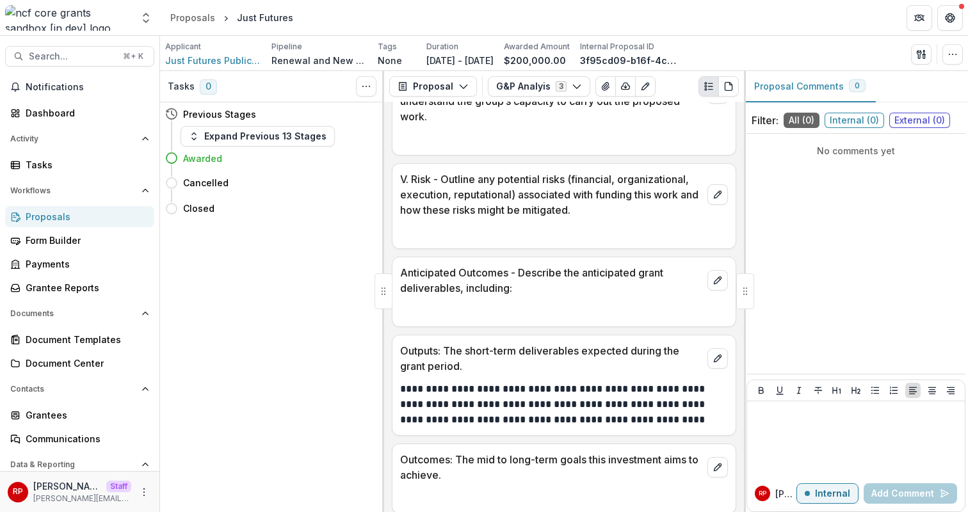
scroll to position [661, 0]
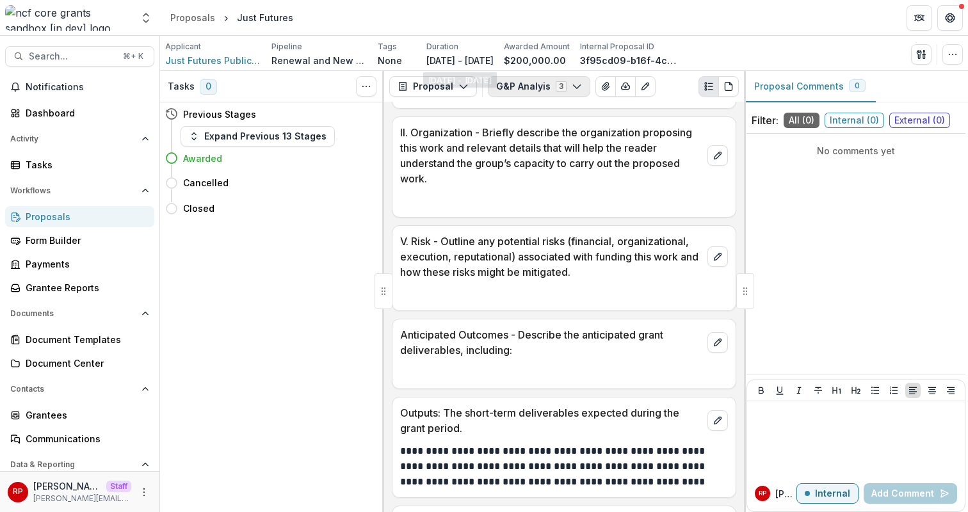
click at [547, 96] on button "G&P Analyis 3" at bounding box center [539, 86] width 102 height 20
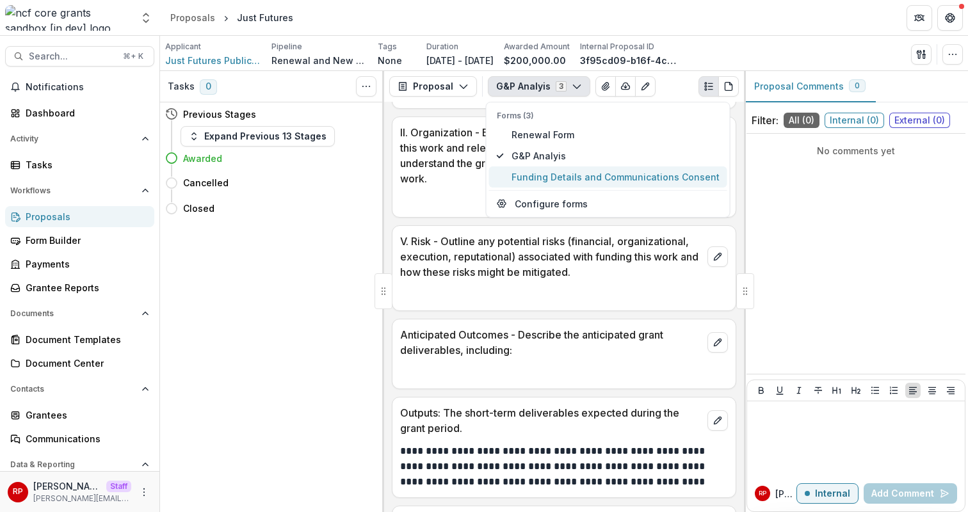
click at [551, 175] on span "Funding Details and Communications Consent" at bounding box center [615, 176] width 208 height 13
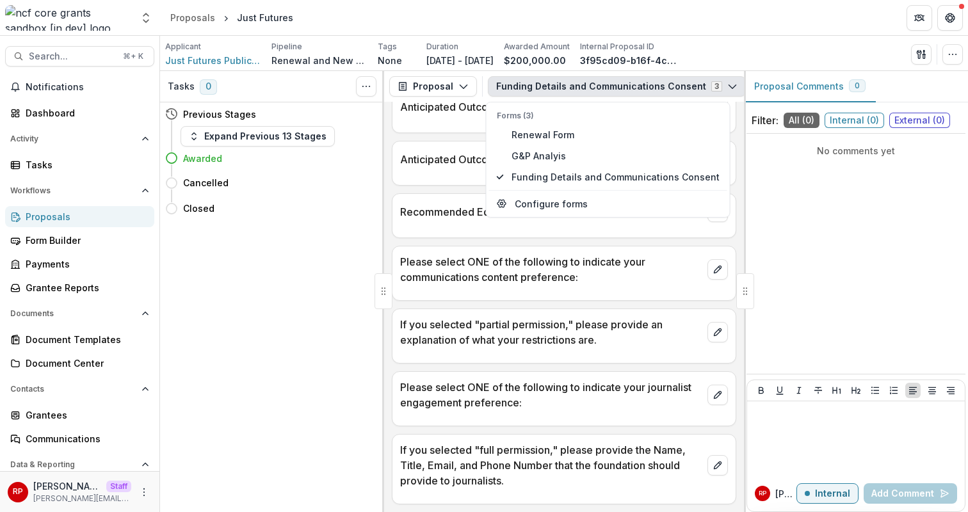
click at [484, 336] on p "If you selected "partial permission," please provide an explanation of what you…" at bounding box center [551, 332] width 302 height 31
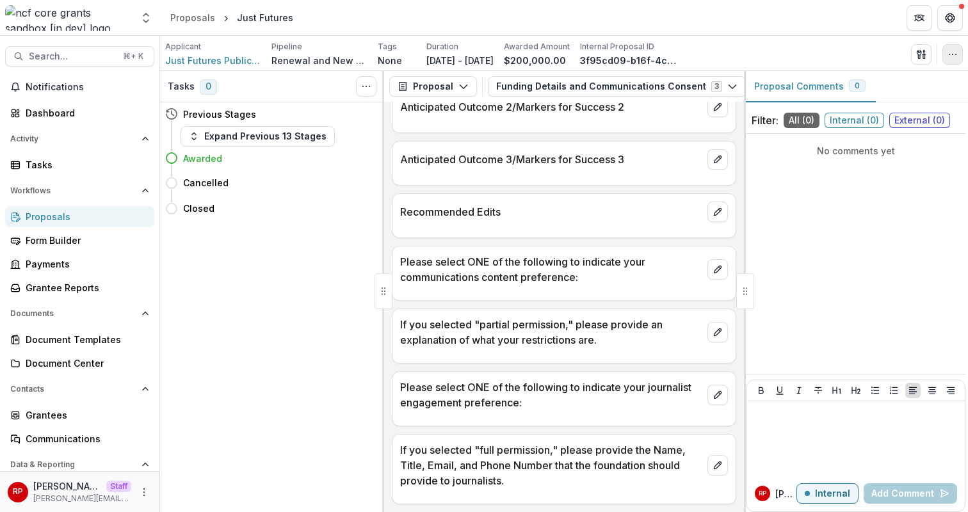
click at [946, 54] on button "button" at bounding box center [952, 54] width 20 height 20
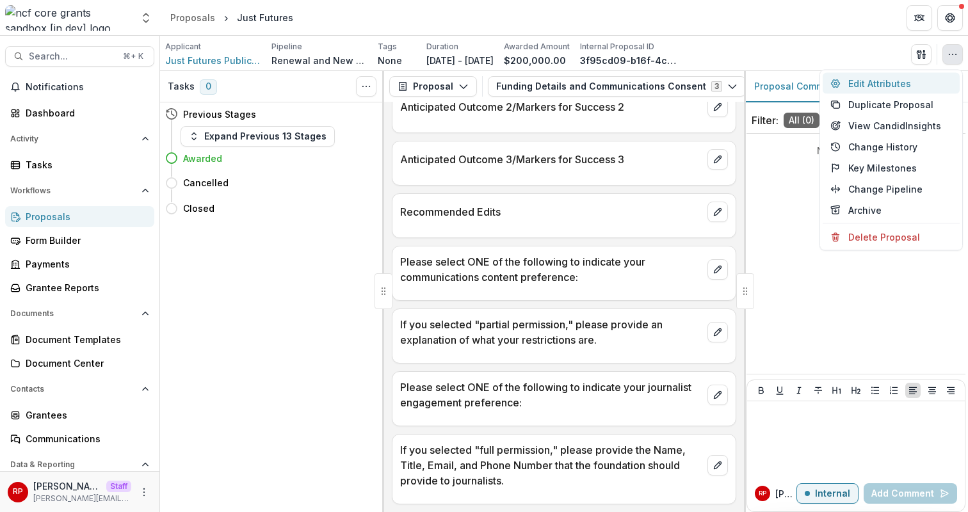
click at [919, 89] on button "Edit Attributes" at bounding box center [890, 83] width 137 height 21
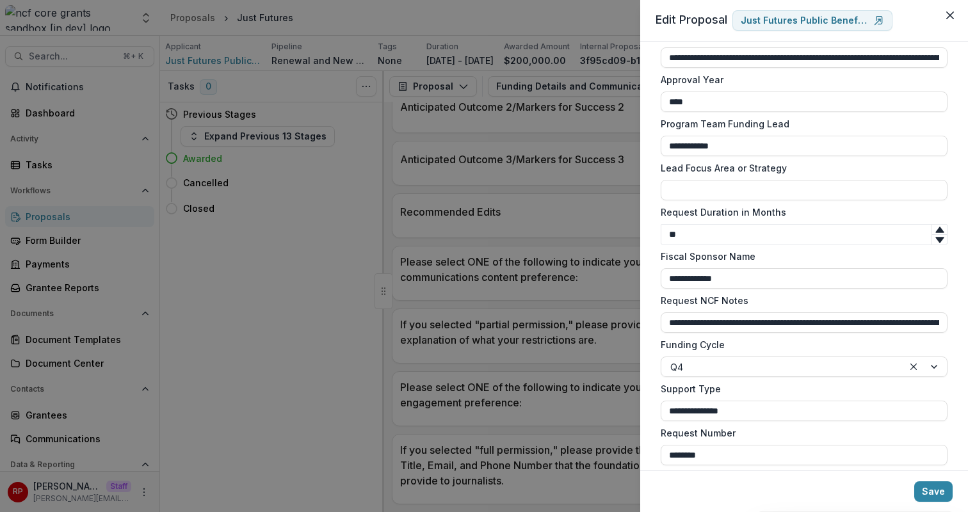
scroll to position [0, 0]
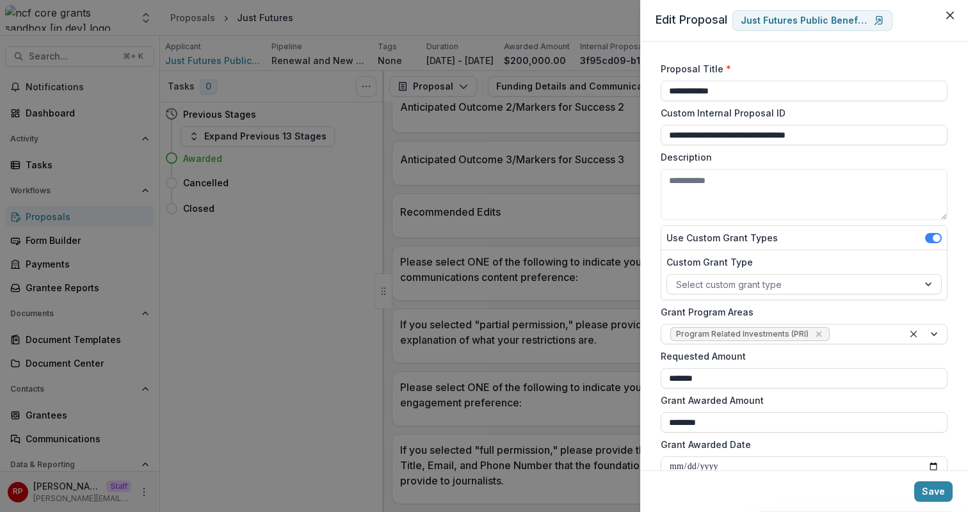
click at [332, 58] on div "**********" at bounding box center [484, 256] width 968 height 512
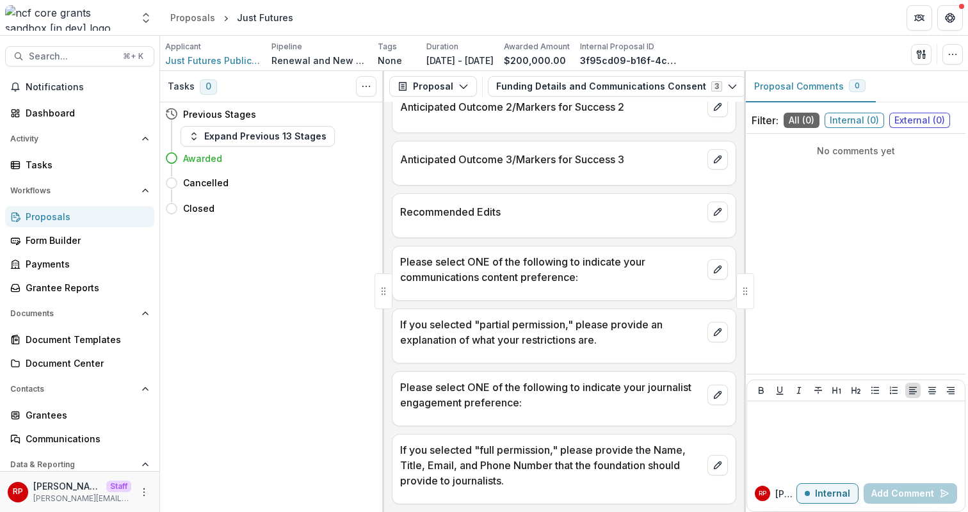
click at [253, 23] on div "Just Futures" at bounding box center [265, 17] width 56 height 13
copy header "Just Futures"
click at [502, 243] on div "Request Number 22-06839 Anticipated Outcome 1/Markers for Success 1 Anticipated…" at bounding box center [564, 307] width 360 height 410
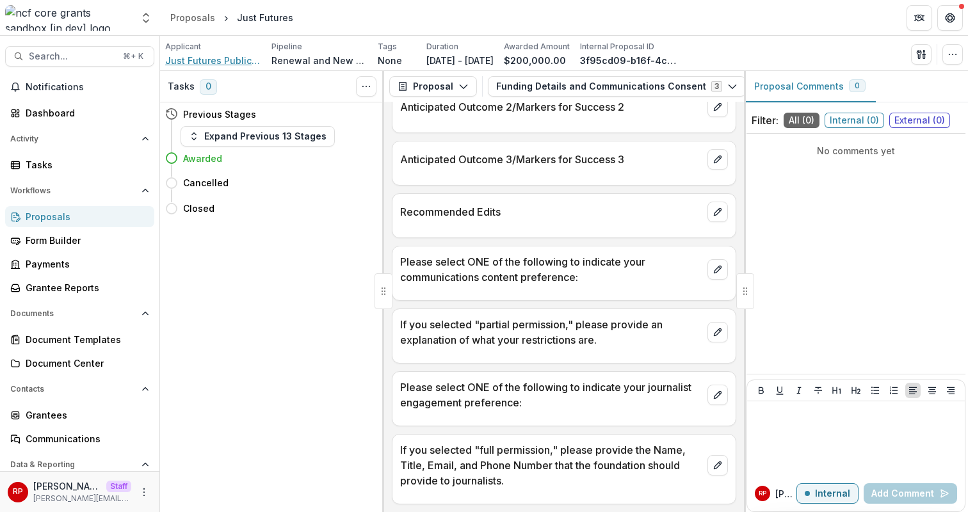
click at [214, 60] on span "Just Futures Public Benefit Corporation" at bounding box center [213, 60] width 96 height 13
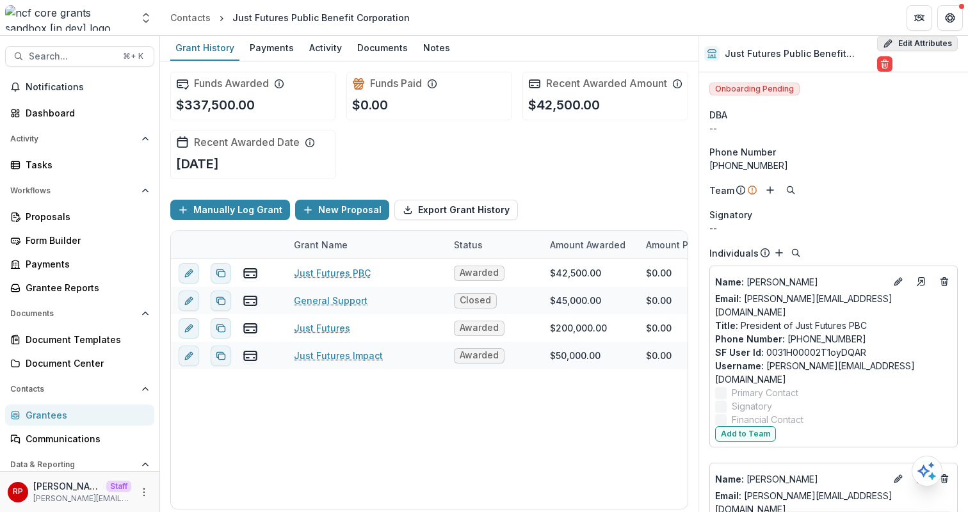
click at [906, 40] on button "Edit Attributes" at bounding box center [917, 43] width 81 height 15
select select
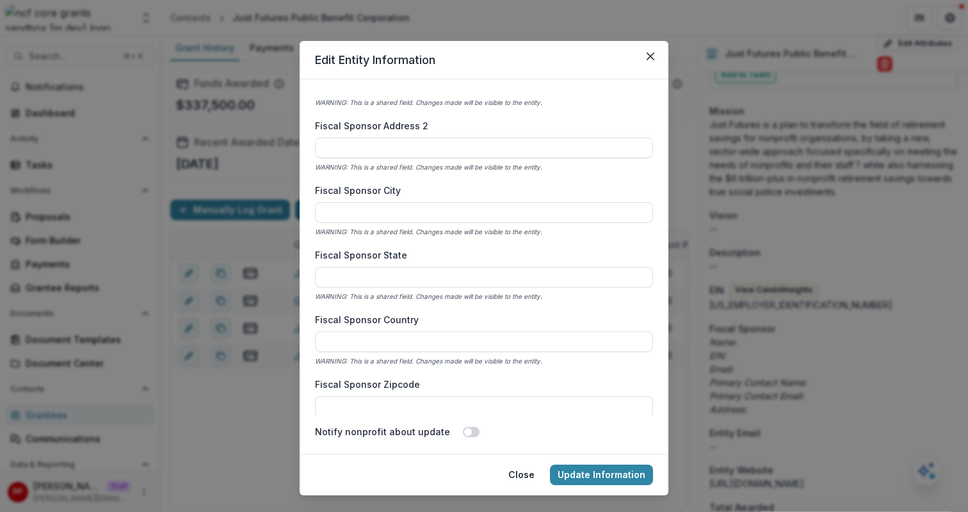
scroll to position [401, 0]
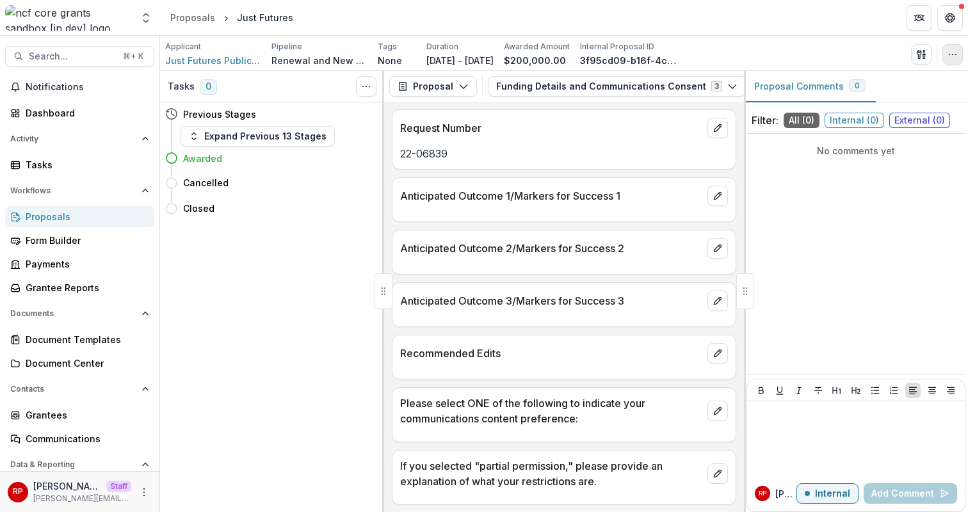
click at [949, 58] on icon "button" at bounding box center [952, 54] width 10 height 10
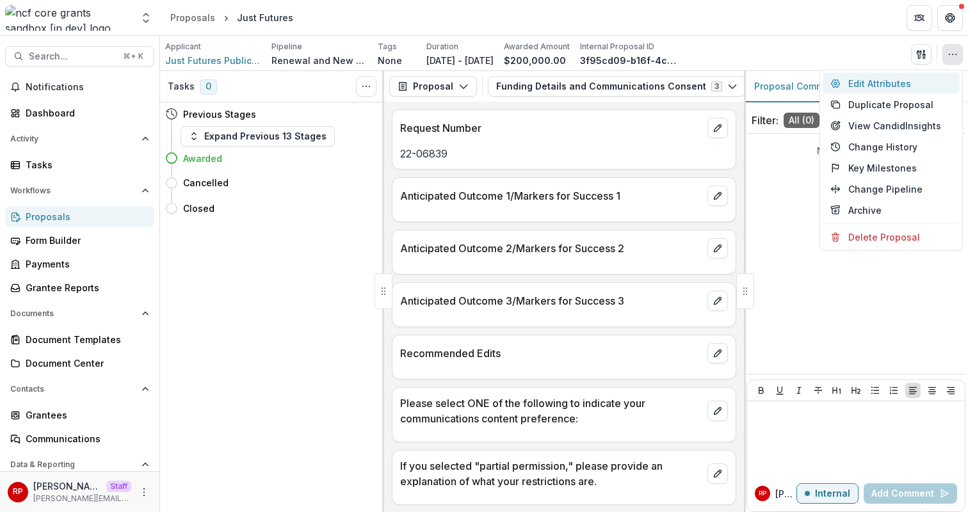
click at [919, 77] on button "Edit Attributes" at bounding box center [890, 83] width 137 height 21
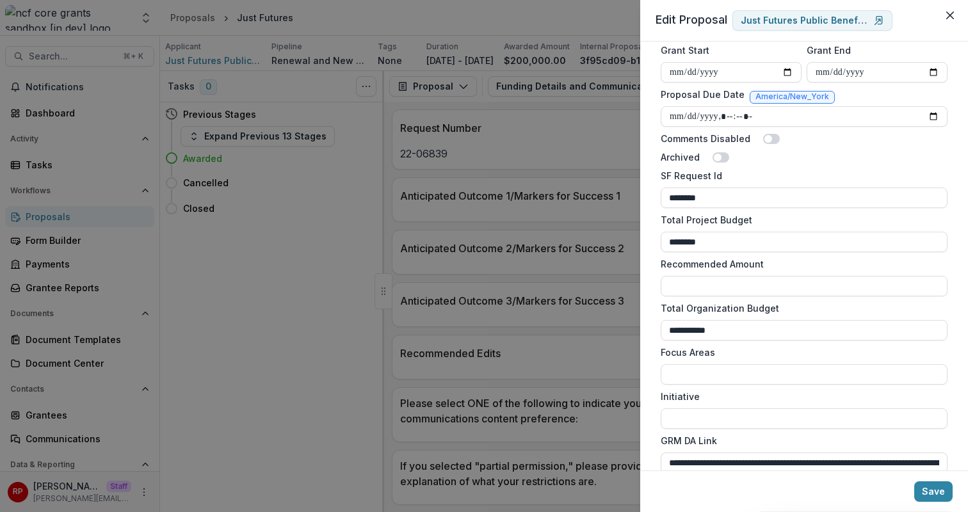
scroll to position [618, 0]
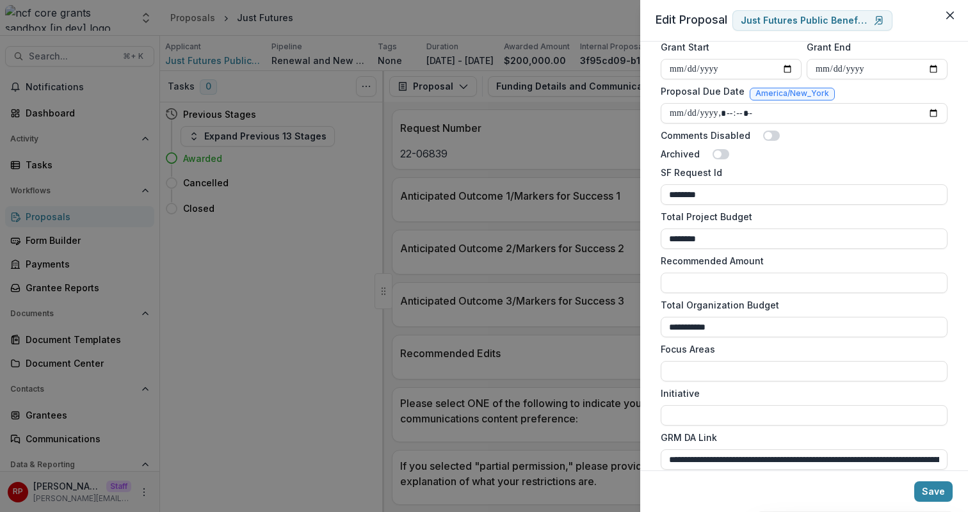
click at [720, 260] on label "Recommended Amount" at bounding box center [800, 260] width 279 height 13
click at [720, 273] on input "Recommended Amount" at bounding box center [804, 283] width 287 height 20
type input "**"
click at [720, 260] on label "Recommended Amount" at bounding box center [800, 260] width 279 height 13
click at [720, 273] on input "**" at bounding box center [804, 283] width 287 height 20
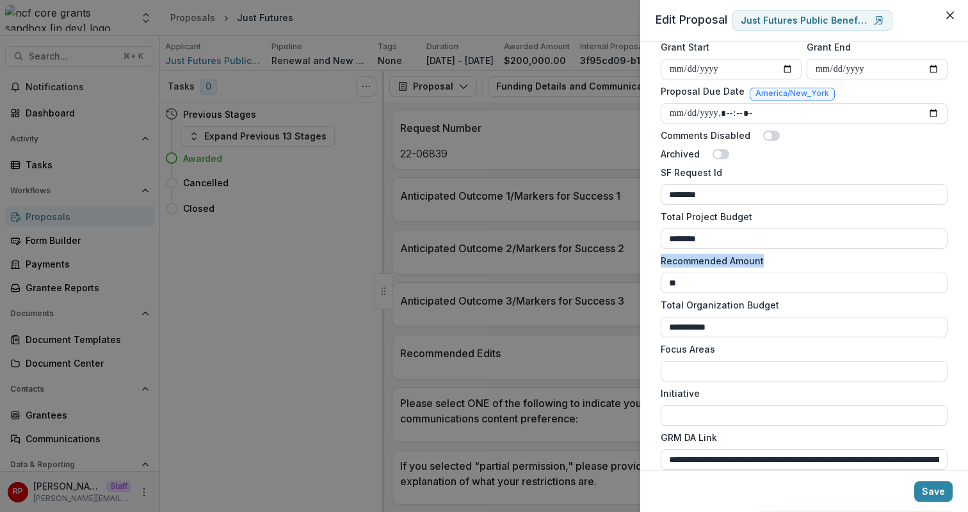
click at [720, 260] on label "Recommended Amount" at bounding box center [800, 260] width 279 height 13
click at [720, 273] on input "**" at bounding box center [804, 283] width 287 height 20
click at [720, 260] on label "Recommended Amount" at bounding box center [800, 260] width 279 height 13
click at [720, 273] on input "**" at bounding box center [804, 283] width 287 height 20
click at [720, 260] on label "Recommended Amount" at bounding box center [800, 260] width 279 height 13
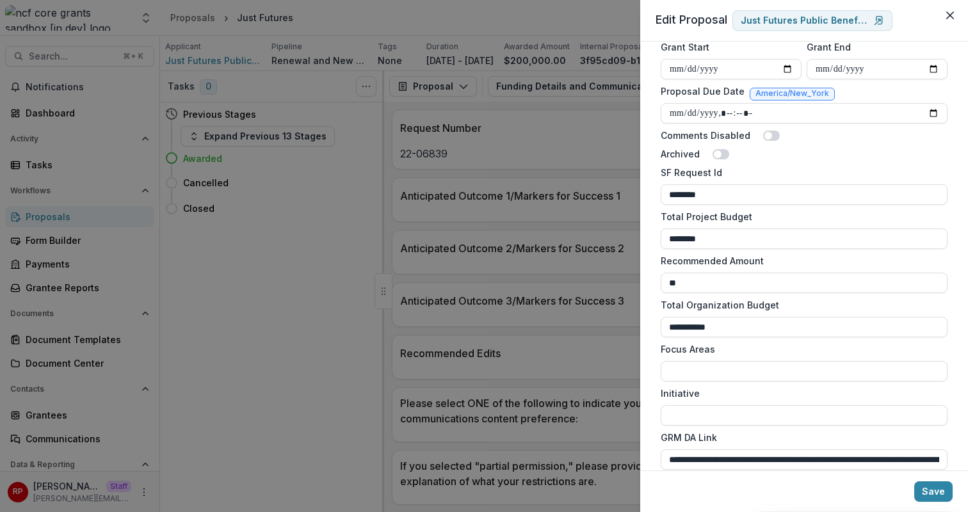
click at [720, 273] on input "**" at bounding box center [804, 283] width 287 height 20
click at [720, 260] on label "Recommended Amount" at bounding box center [800, 260] width 279 height 13
click at [720, 273] on input "**" at bounding box center [804, 283] width 287 height 20
click at [720, 260] on label "Recommended Amount" at bounding box center [800, 260] width 279 height 13
click at [720, 273] on input "**" at bounding box center [804, 283] width 287 height 20
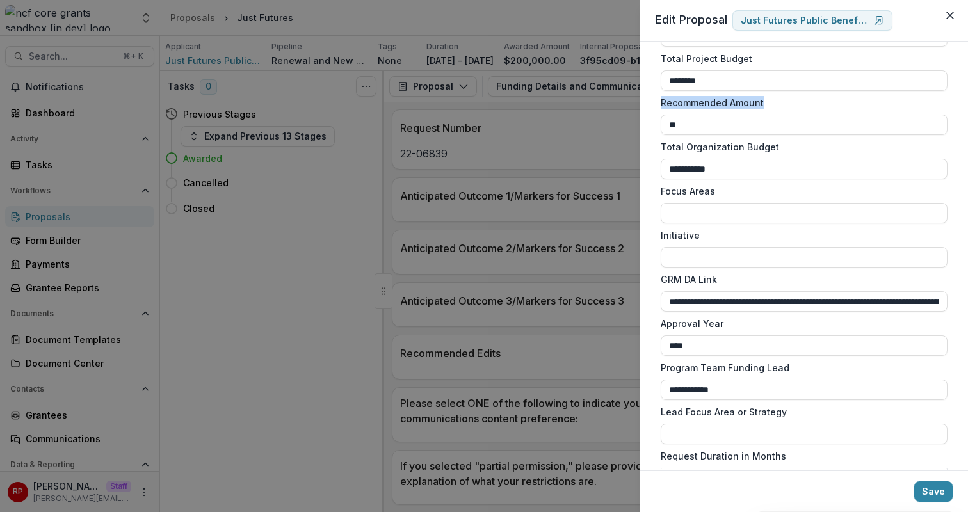
scroll to position [742, 0]
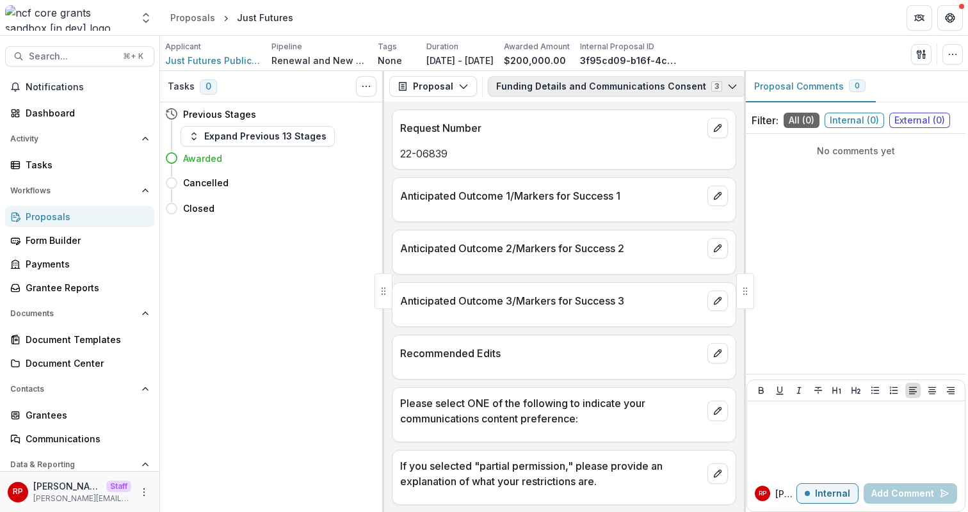
click at [586, 88] on button "Funding Details and Communications Consent 3" at bounding box center [617, 86] width 258 height 20
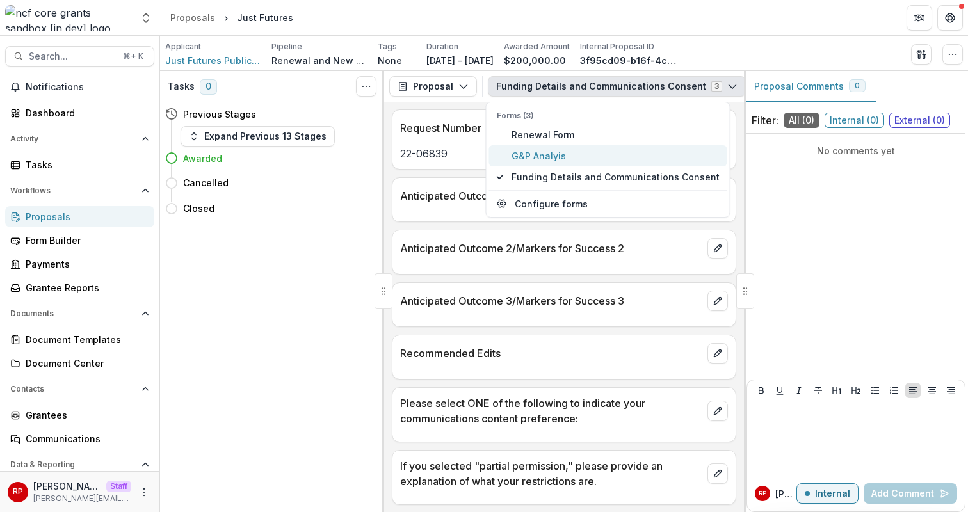
click at [584, 159] on span "G&P Analyis" at bounding box center [615, 155] width 208 height 13
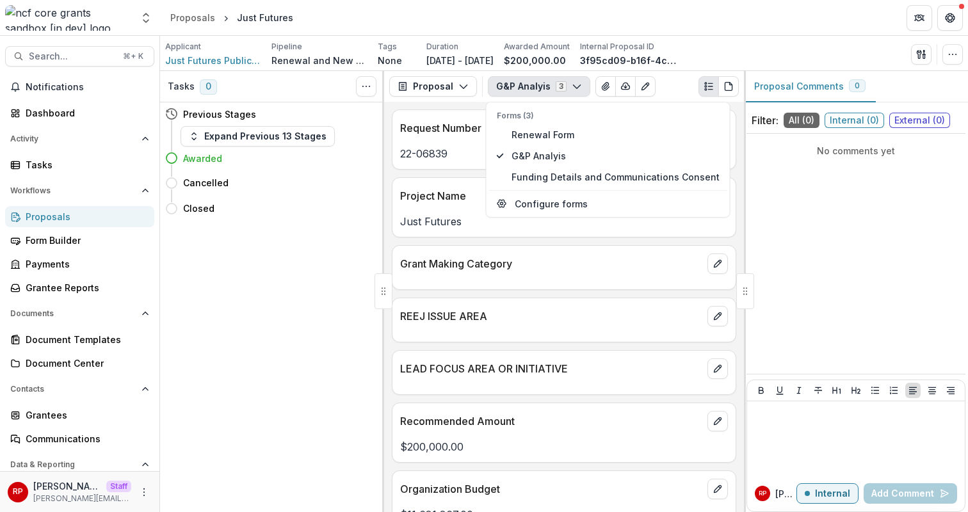
click at [525, 378] on div "LEAD FOCUS AREA OR INITIATIVE" at bounding box center [563, 365] width 343 height 28
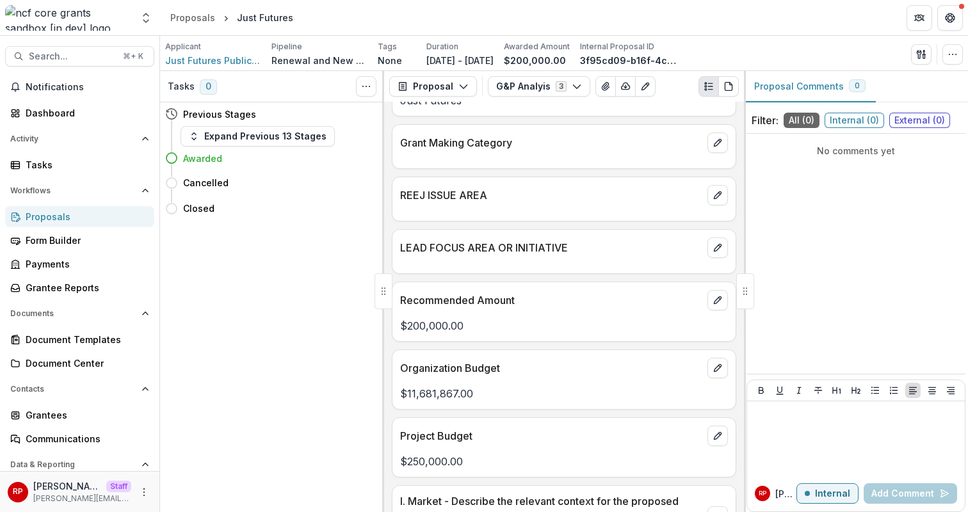
scroll to position [120, 0]
click at [950, 62] on button "button" at bounding box center [952, 54] width 20 height 20
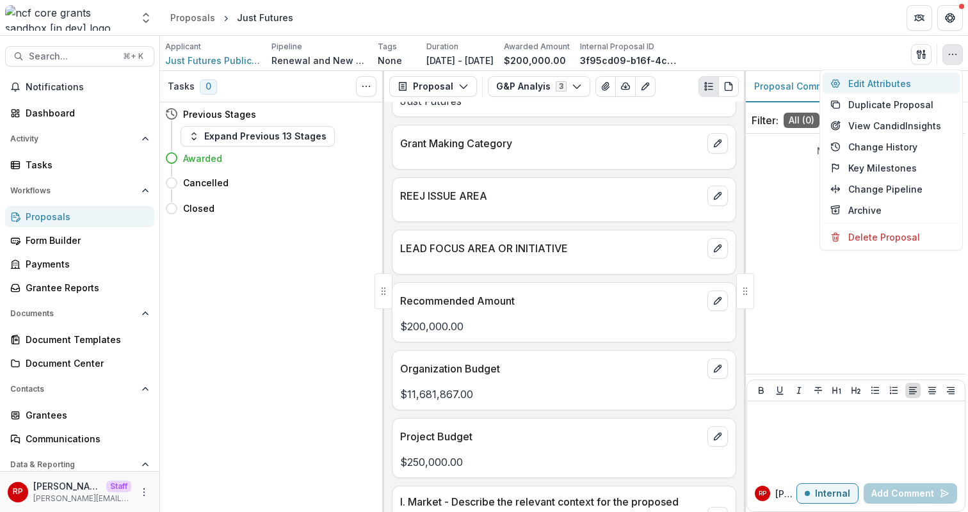
click at [917, 81] on button "Edit Attributes" at bounding box center [890, 83] width 137 height 21
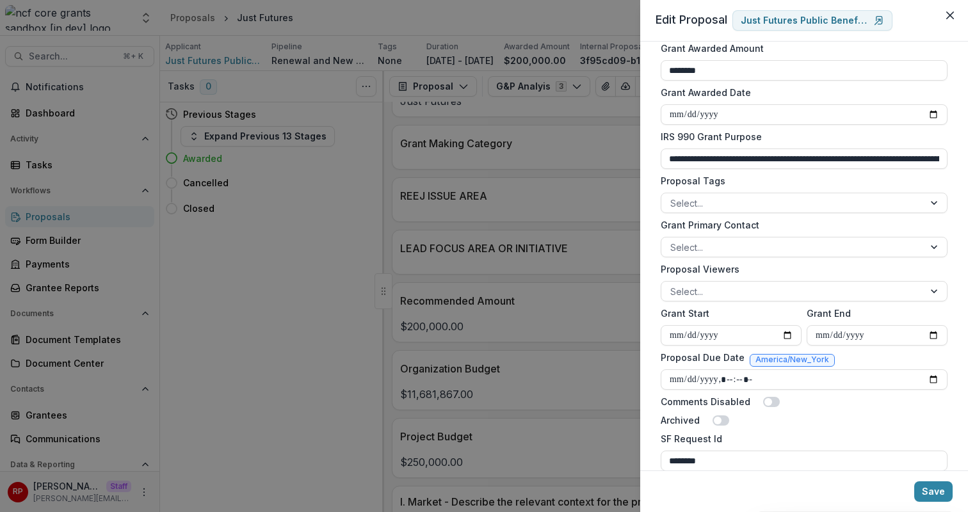
scroll to position [182, 0]
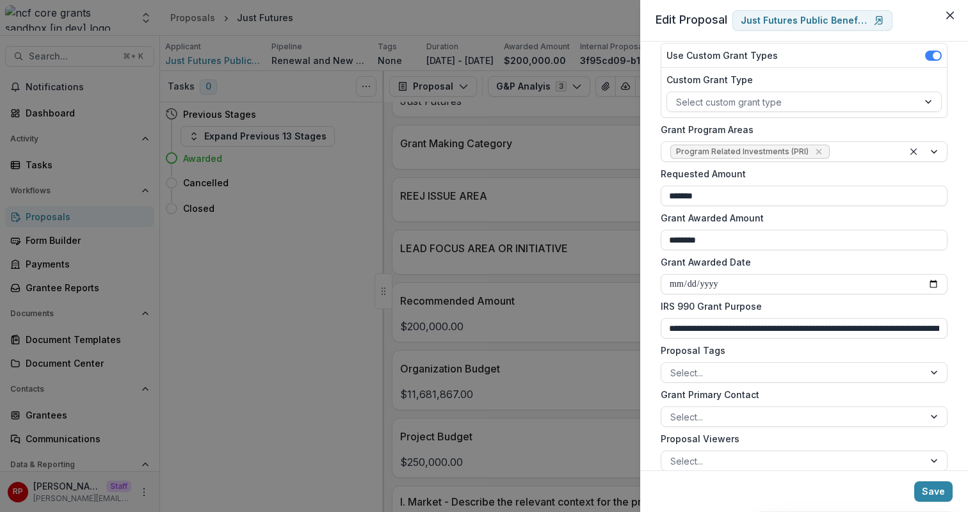
click at [437, 188] on div "**********" at bounding box center [484, 256] width 968 height 512
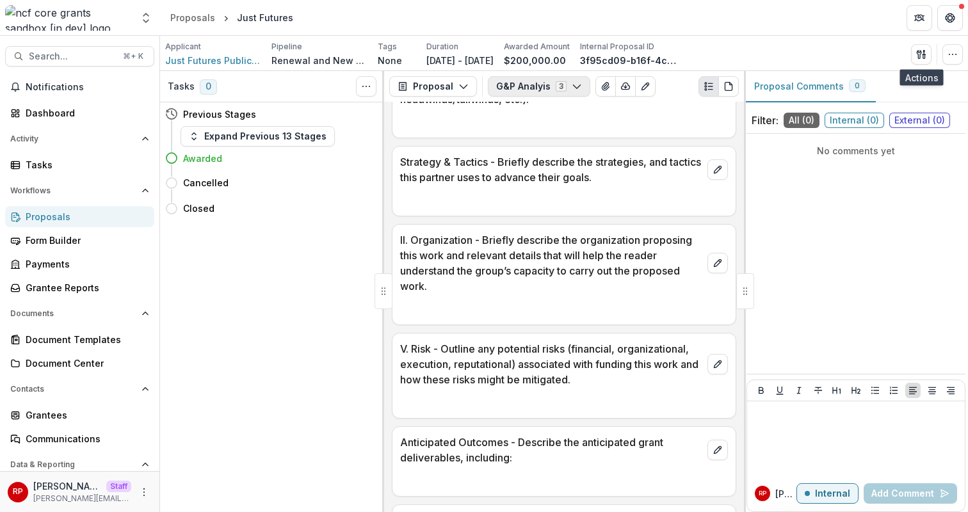
scroll to position [775, 0]
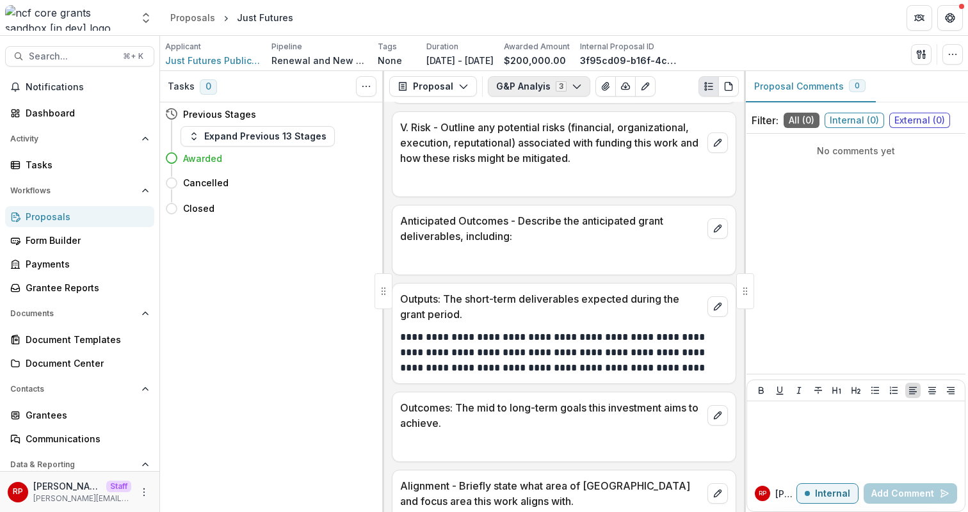
click at [544, 86] on button "G&P Analyis 3" at bounding box center [539, 86] width 102 height 20
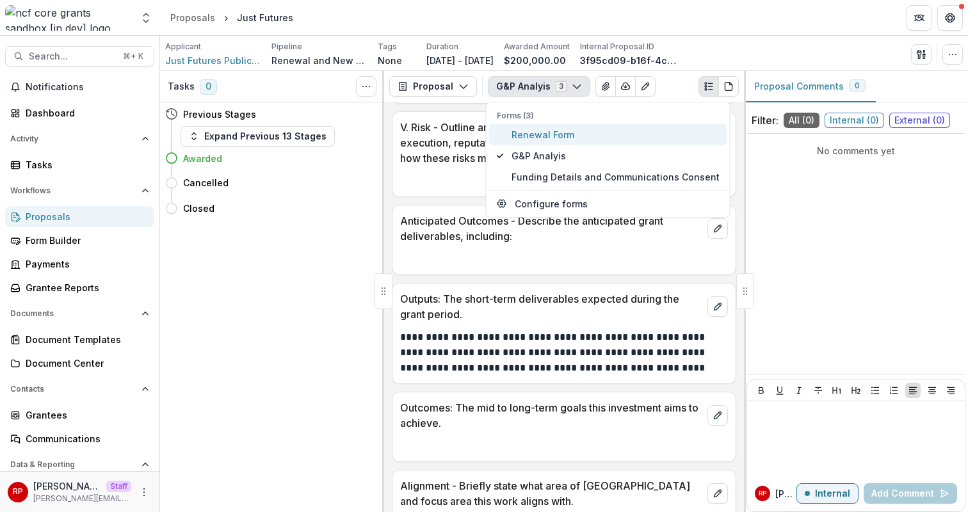
click at [565, 132] on span "Renewal Form" at bounding box center [615, 134] width 208 height 13
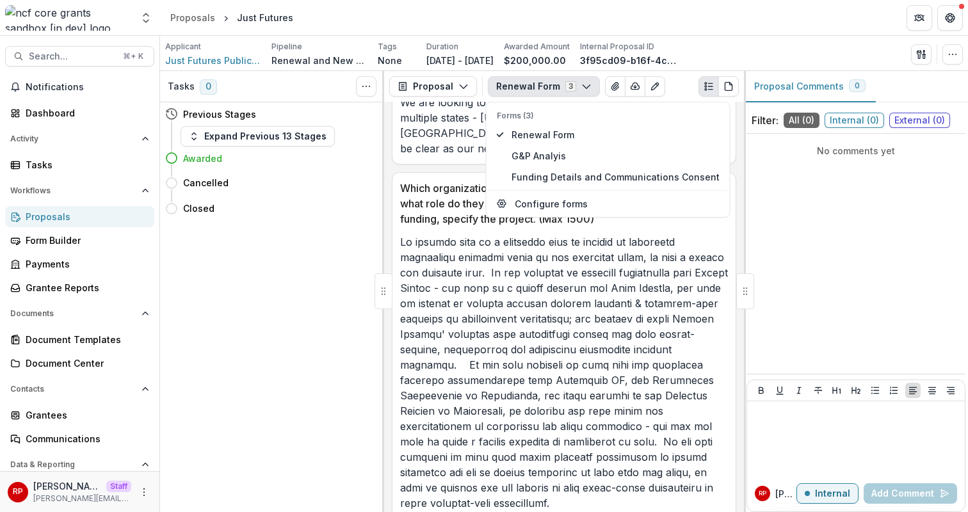
click at [546, 346] on p at bounding box center [564, 372] width 328 height 276
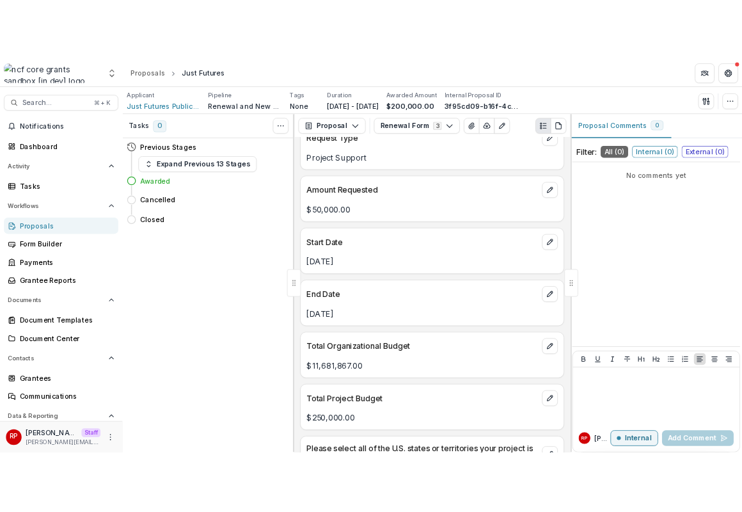
scroll to position [191, 0]
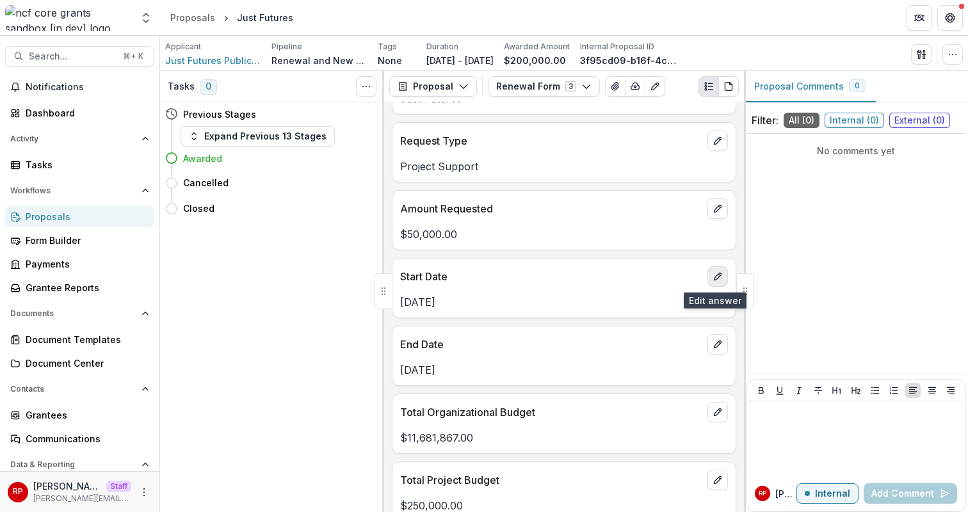
click at [709, 285] on button "edit" at bounding box center [717, 276] width 20 height 20
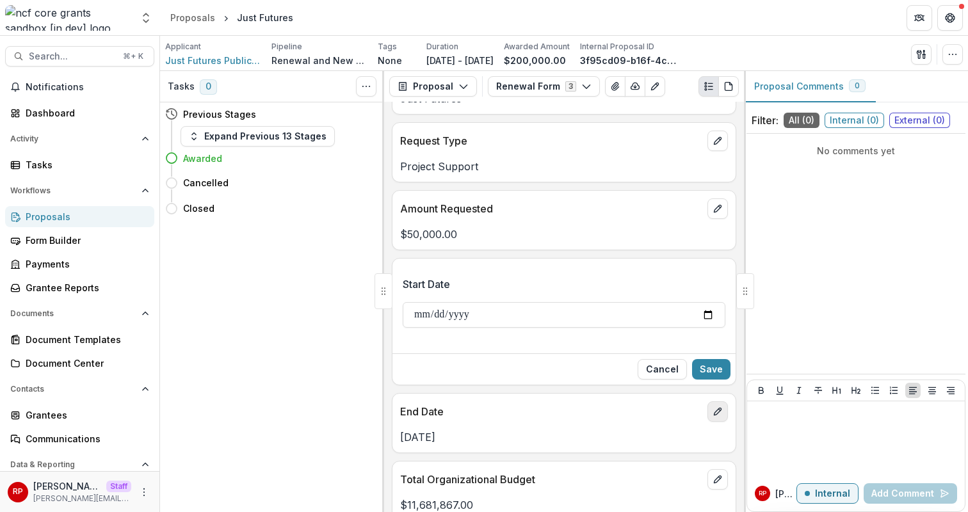
click at [714, 414] on icon "edit" at bounding box center [717, 411] width 10 height 10
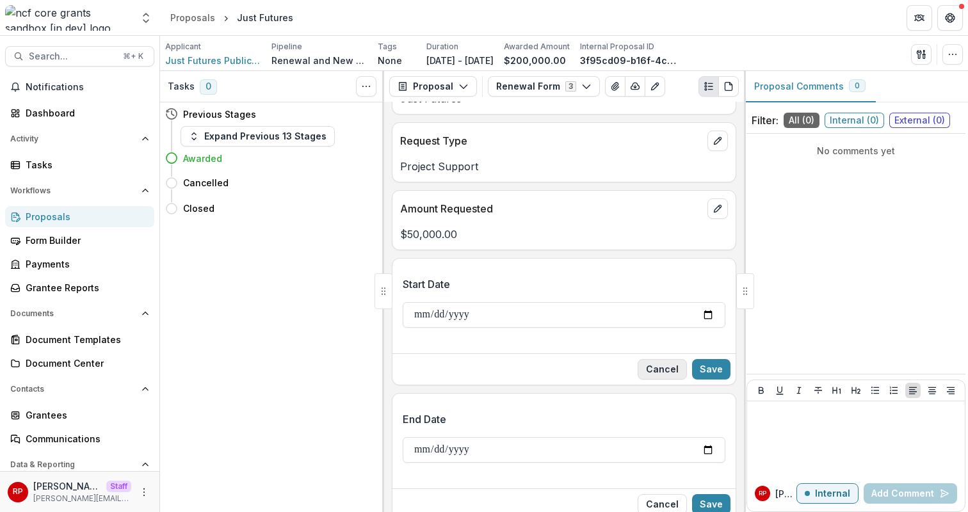
click at [670, 371] on button "Cancel" at bounding box center [661, 369] width 49 height 20
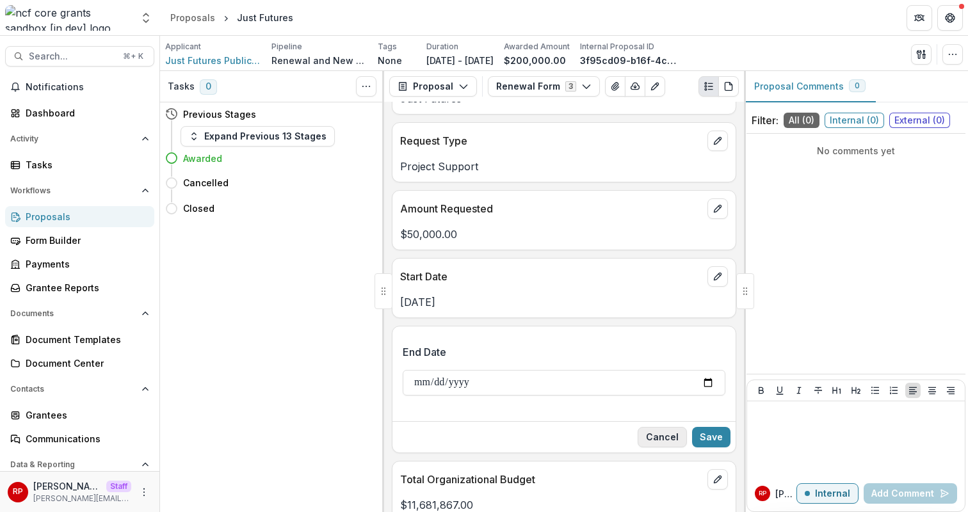
click at [675, 430] on button "Cancel" at bounding box center [661, 437] width 49 height 20
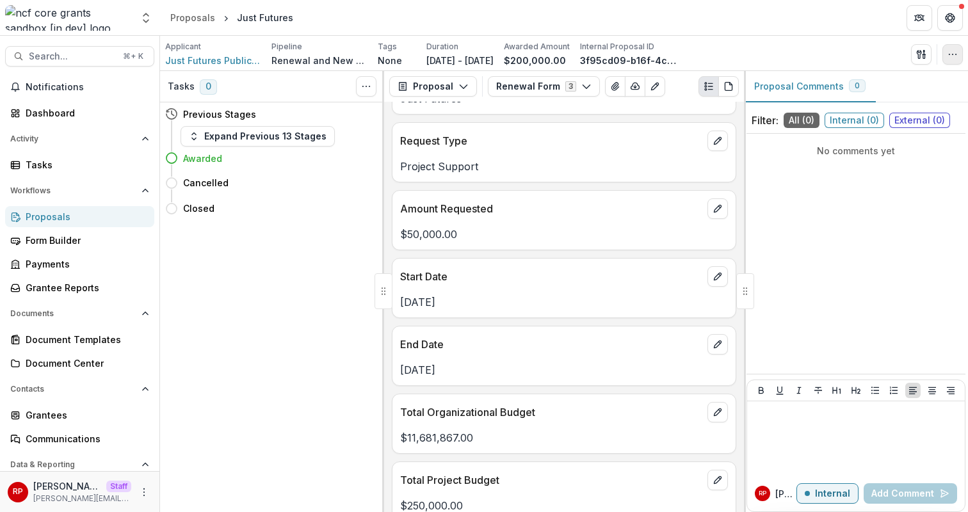
click at [953, 52] on icon "button" at bounding box center [952, 54] width 10 height 10
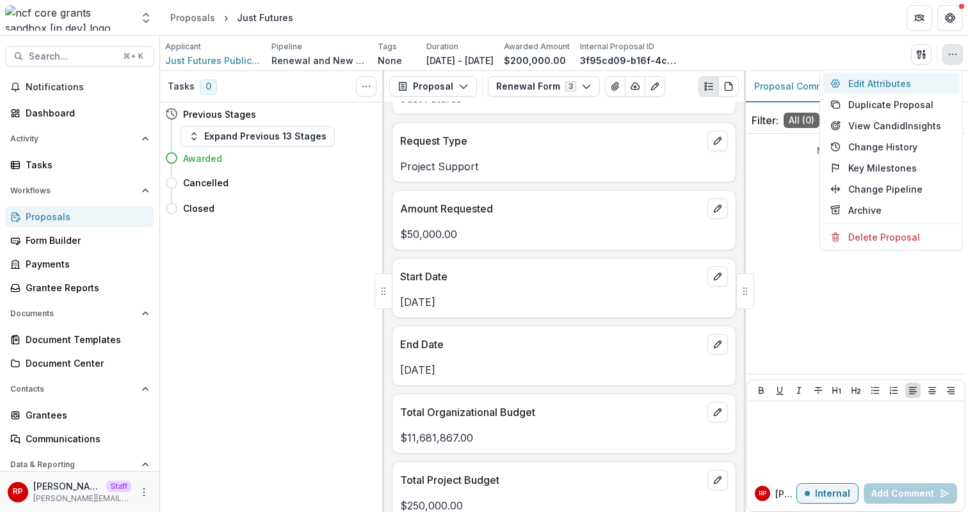
click at [941, 78] on button "Edit Attributes" at bounding box center [890, 83] width 137 height 21
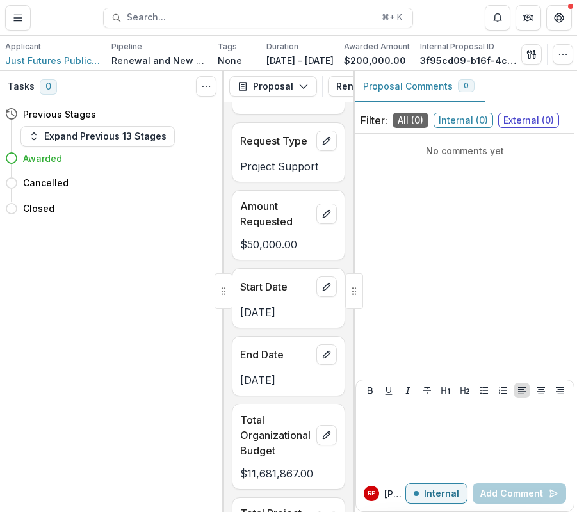
scroll to position [0, 44]
click at [568, 56] on icon "button" at bounding box center [562, 54] width 10 height 10
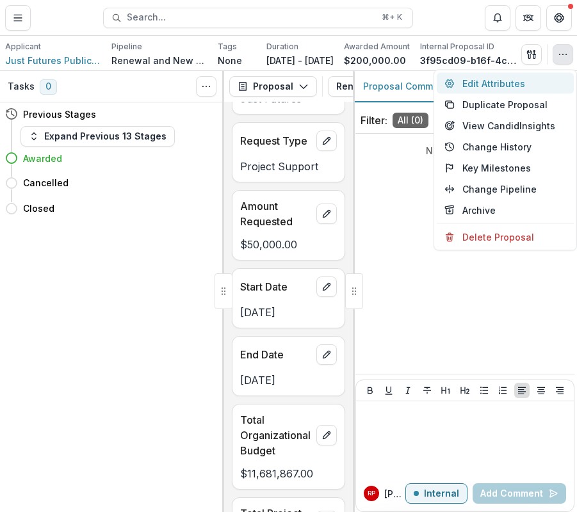
click at [558, 78] on button "Edit Attributes" at bounding box center [505, 83] width 137 height 21
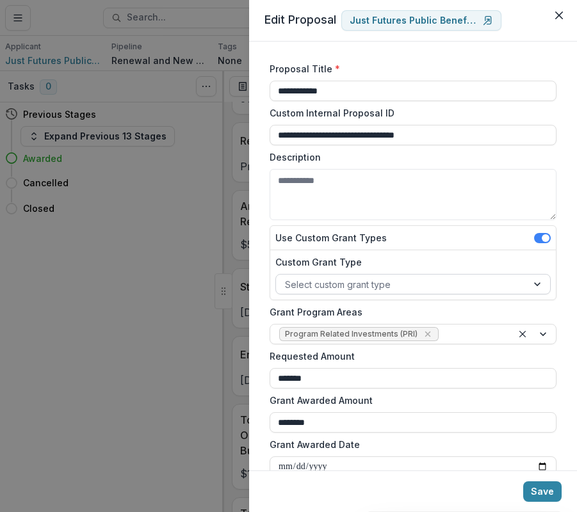
click at [409, 291] on div at bounding box center [401, 284] width 233 height 16
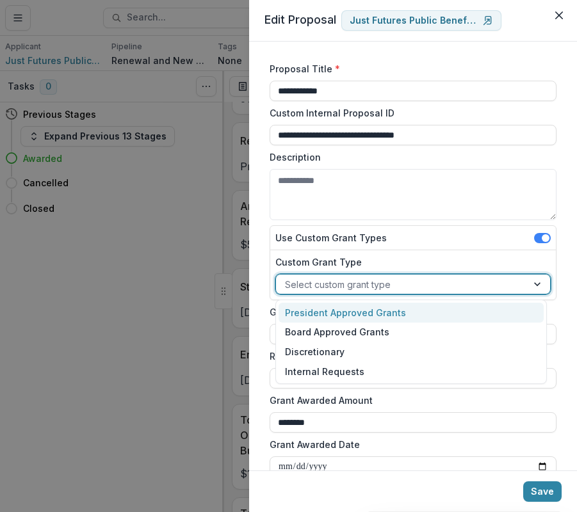
click at [402, 316] on div "President Approved Grants" at bounding box center [410, 313] width 265 height 20
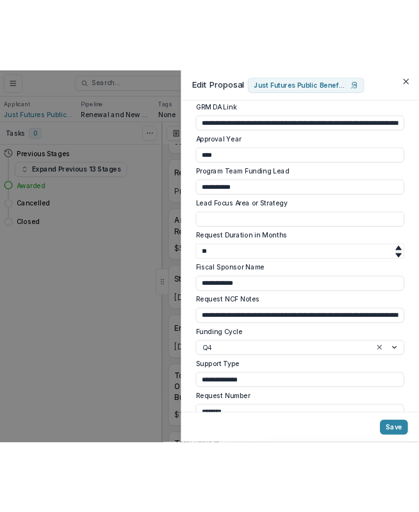
scroll to position [1080, 0]
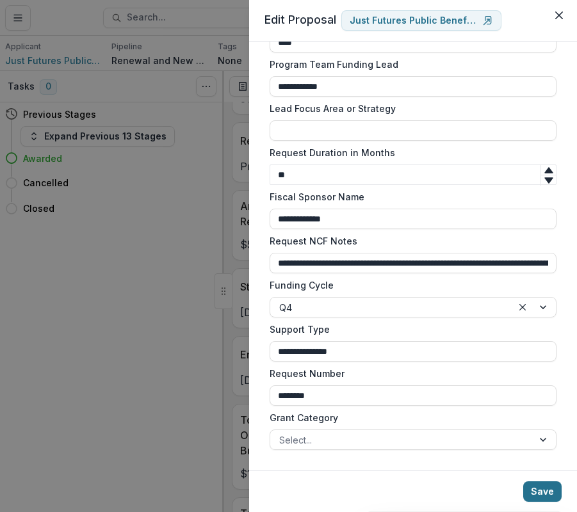
click at [538, 493] on button "Save" at bounding box center [542, 491] width 38 height 20
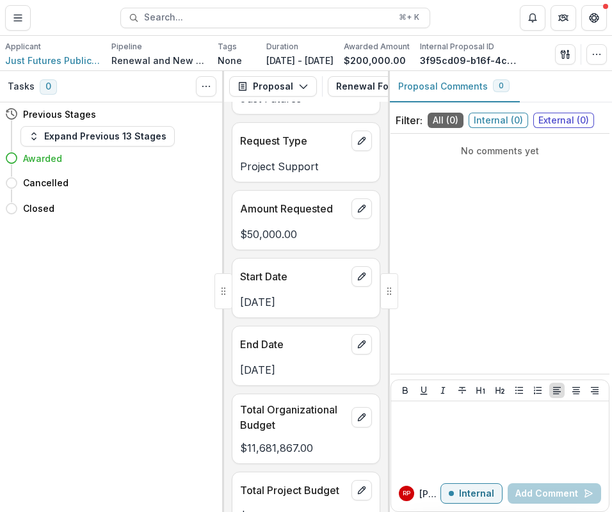
scroll to position [0, 0]
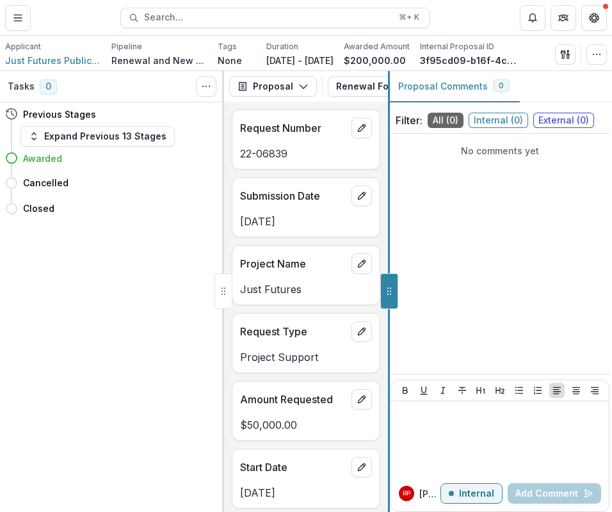
drag, startPoint x: 390, startPoint y: 282, endPoint x: 401, endPoint y: 283, distance: 10.9
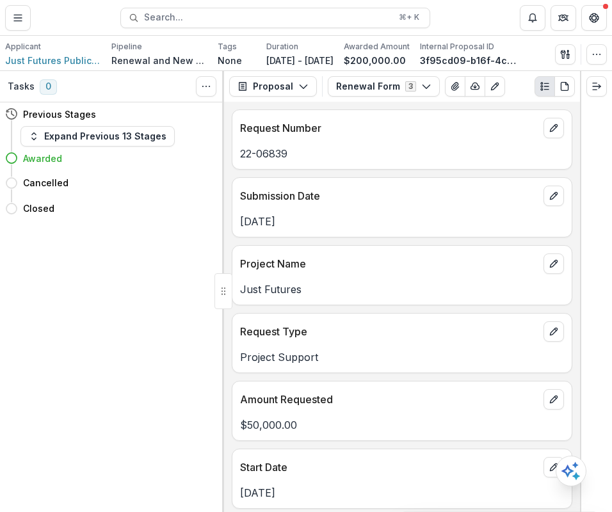
click at [314, 211] on div "Sep 08, 2022" at bounding box center [401, 217] width 339 height 23
click at [392, 80] on button "Renewal Form 3" at bounding box center [384, 86] width 112 height 20
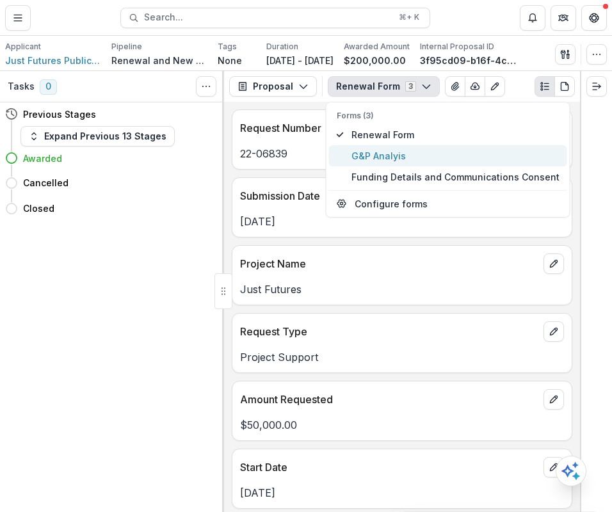
click at [401, 150] on span "G&P Analyis" at bounding box center [455, 155] width 208 height 13
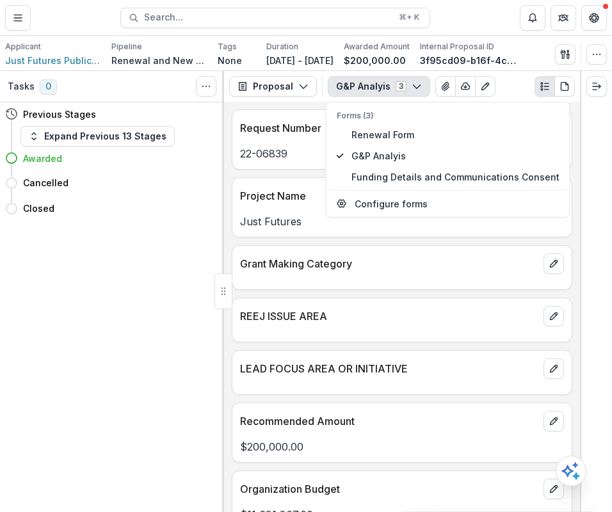
click at [308, 323] on p "REEJ ISSUE AREA" at bounding box center [389, 315] width 298 height 15
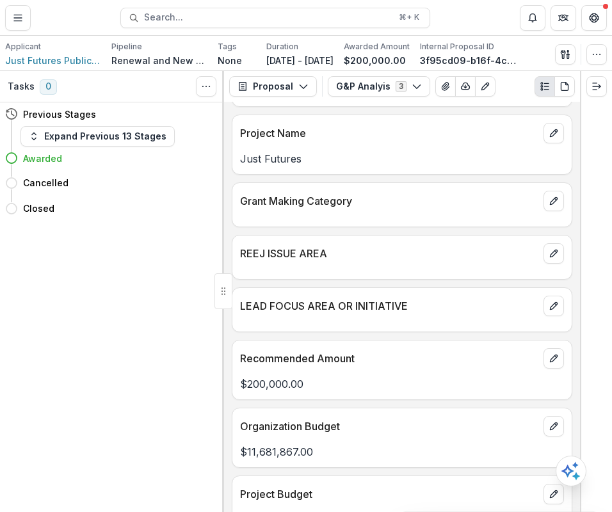
scroll to position [32, 0]
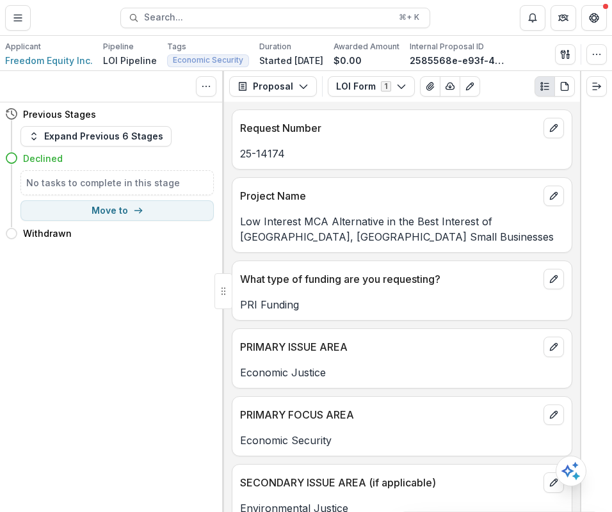
click at [413, 191] on p "Project Name" at bounding box center [389, 195] width 298 height 15
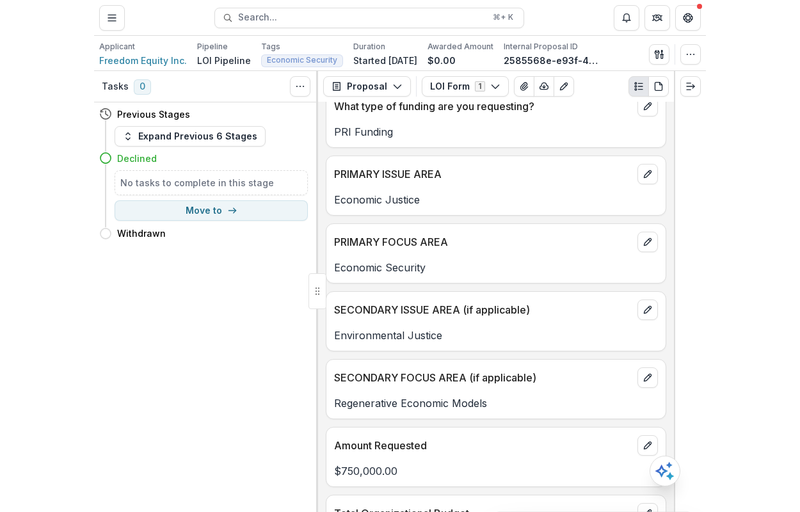
scroll to position [146, 0]
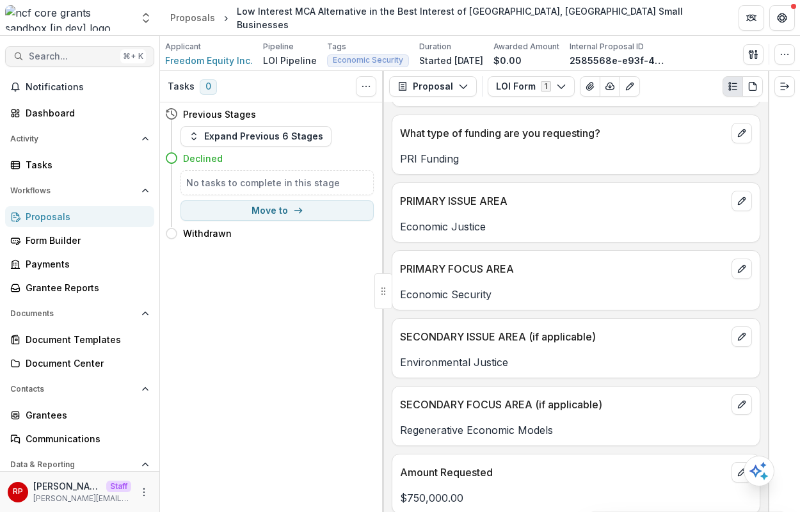
click at [29, 56] on span "Search..." at bounding box center [72, 56] width 86 height 11
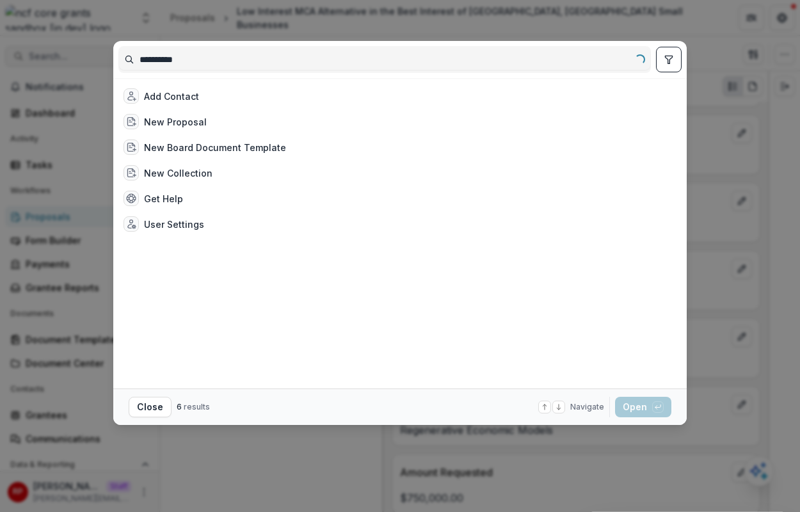
type input "**********"
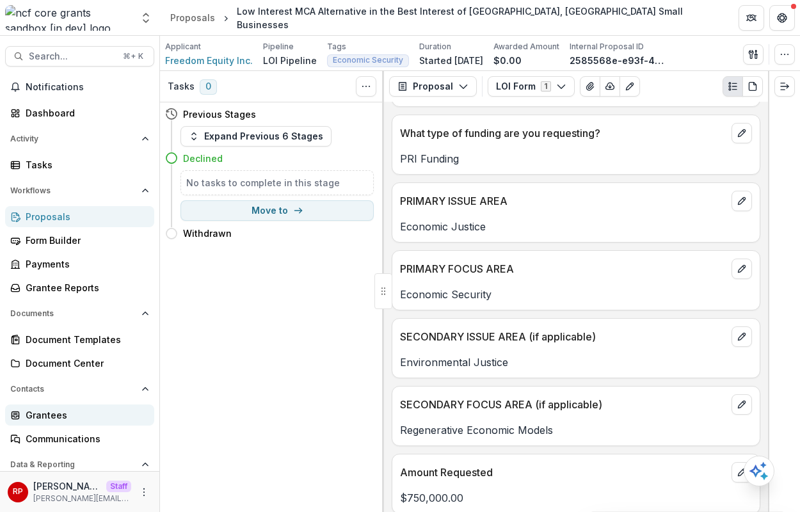
click at [79, 421] on div "Grantees" at bounding box center [85, 414] width 118 height 13
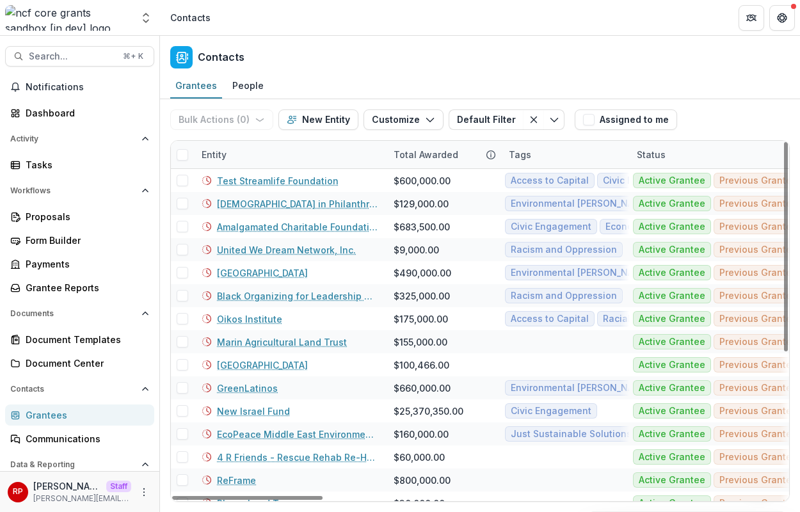
click at [259, 151] on div "Entity" at bounding box center [290, 155] width 192 height 28
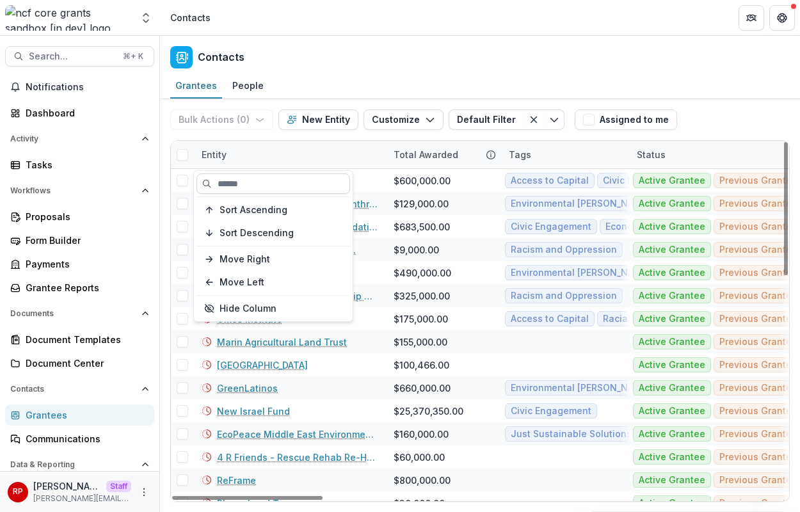
click at [271, 181] on input at bounding box center [273, 183] width 154 height 20
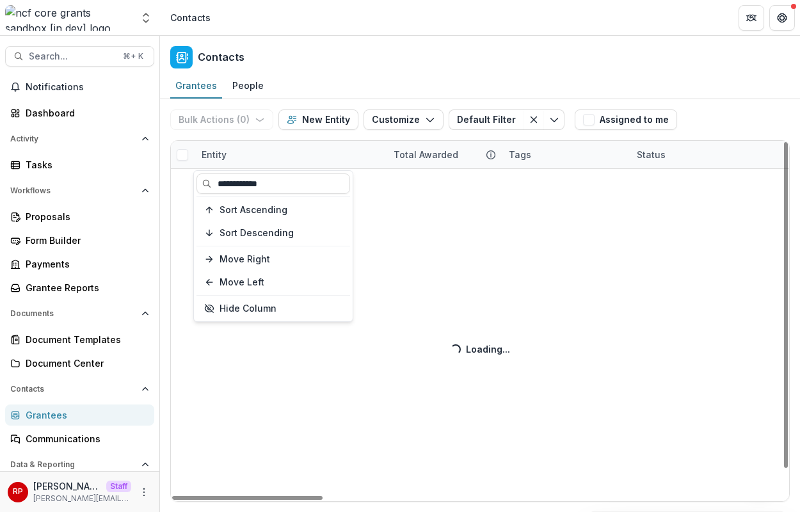
type input "**********"
click at [427, 278] on div "Bulk Actions ( 0 ) Send Email Create Proposals Create Tasks New Entity Customiz…" at bounding box center [480, 305] width 640 height 413
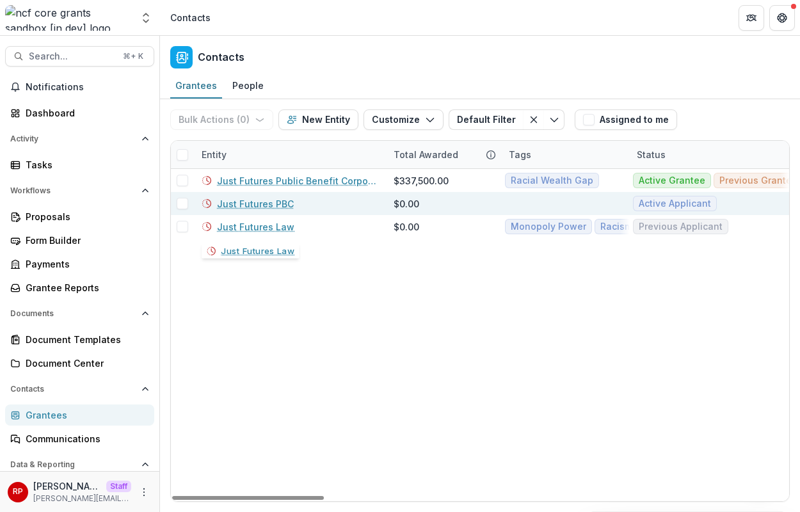
click at [275, 202] on link "Just Futures PBC" at bounding box center [255, 203] width 77 height 13
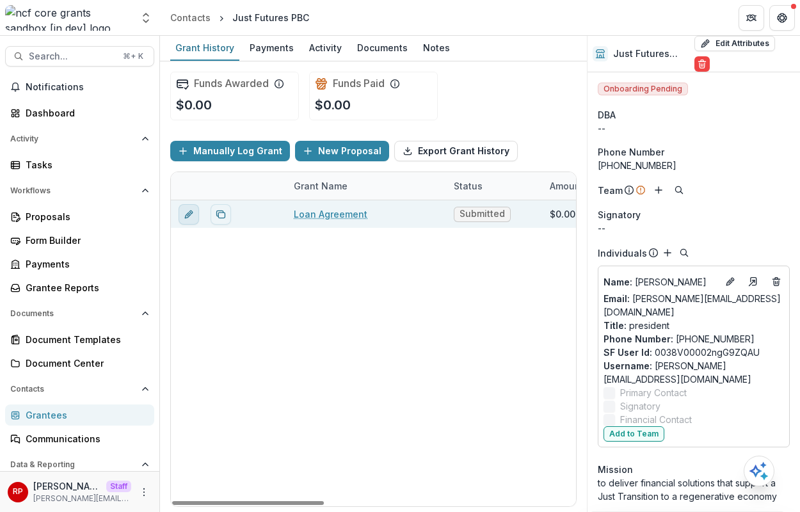
click at [186, 220] on button "edit" at bounding box center [189, 214] width 20 height 20
click at [332, 208] on link "Loan Agreement" at bounding box center [331, 213] width 74 height 13
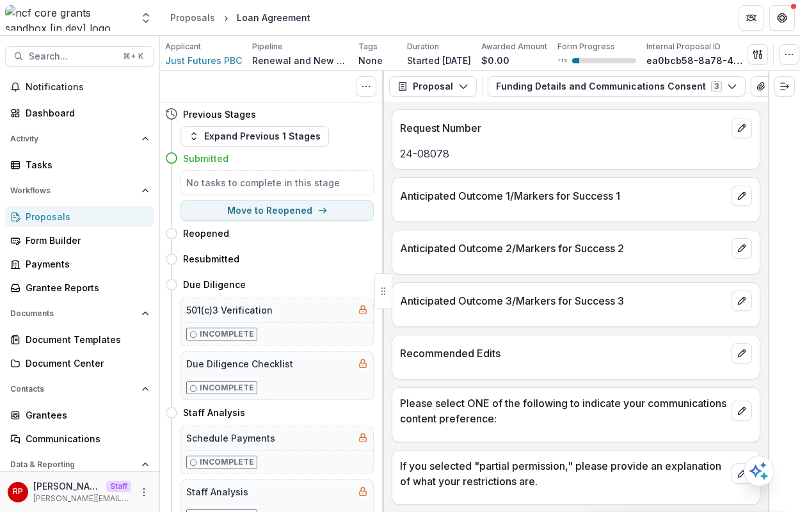
scroll to position [144, 0]
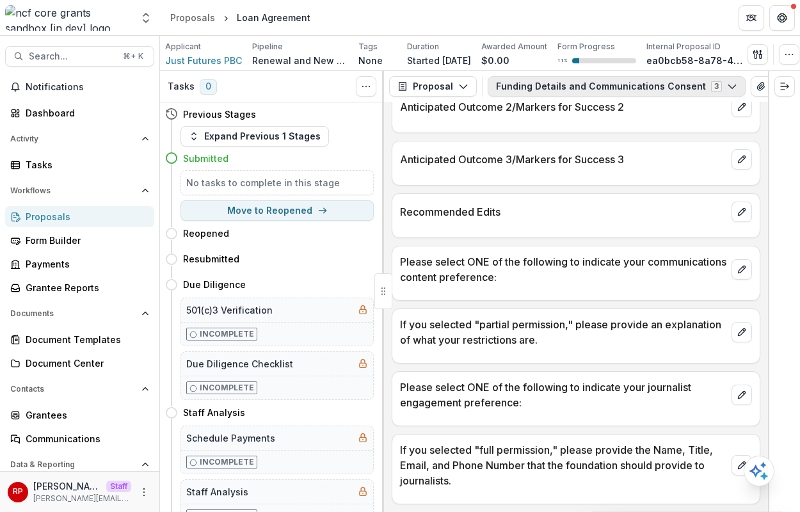
click at [567, 94] on button "Funding Details and Communications Consent 3" at bounding box center [617, 86] width 258 height 20
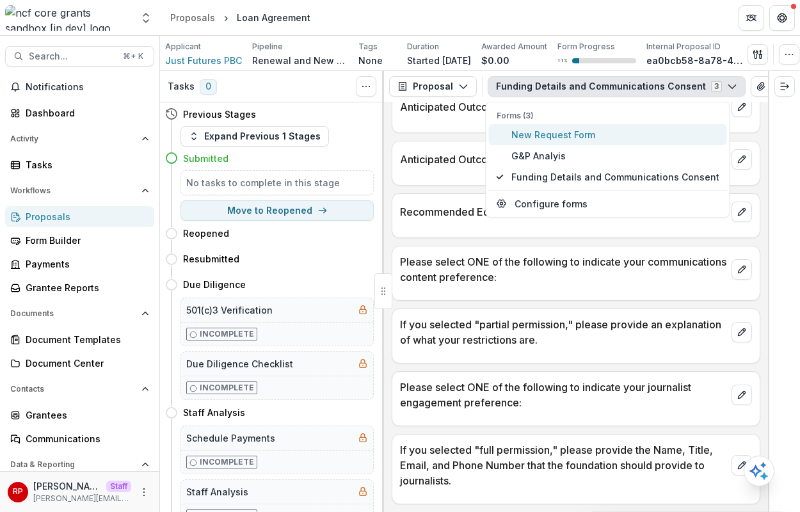
click at [579, 138] on span "New Request Form" at bounding box center [615, 134] width 208 height 13
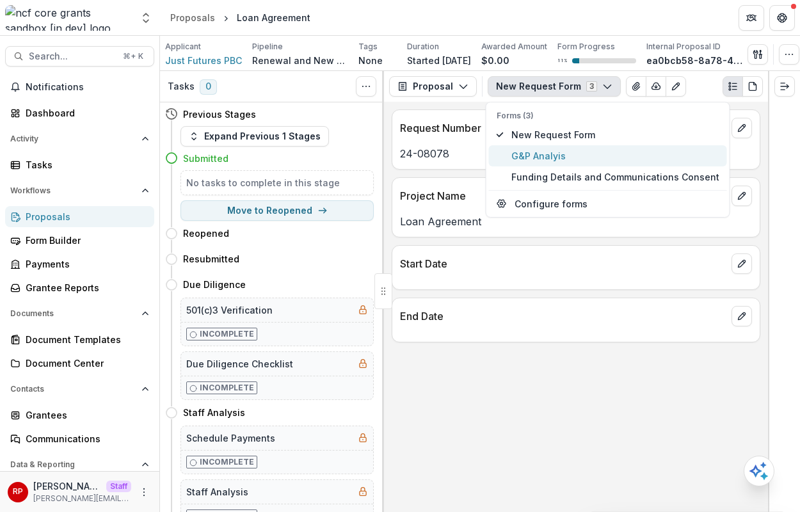
click at [568, 149] on span "G&P Analyis" at bounding box center [615, 155] width 208 height 13
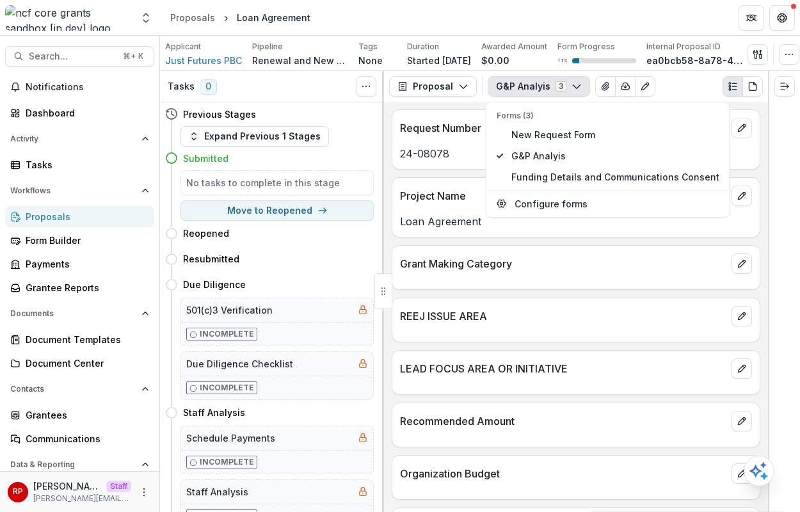
click at [549, 329] on div at bounding box center [575, 330] width 367 height 8
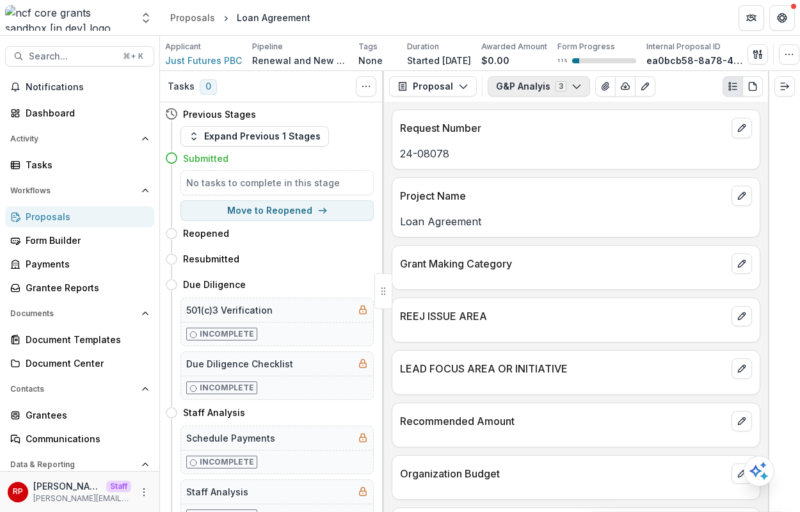
click at [521, 87] on button "G&P Analyis 3" at bounding box center [539, 86] width 102 height 20
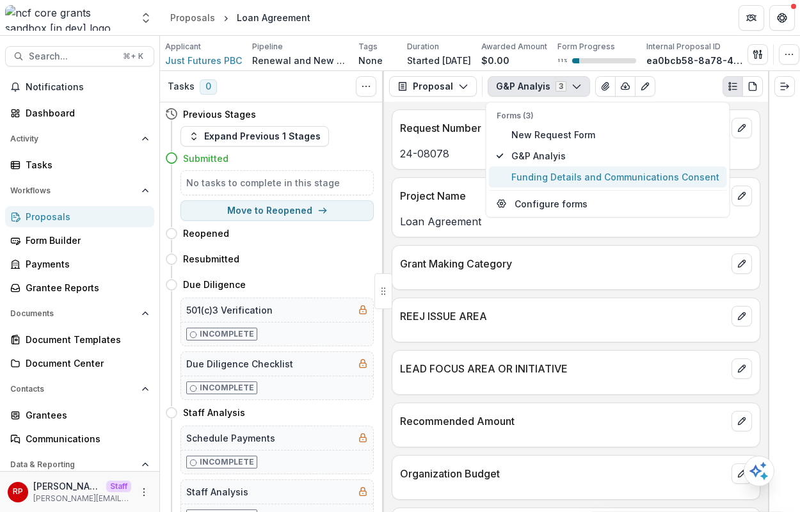
click at [543, 182] on span "Funding Details and Communications Consent" at bounding box center [615, 176] width 208 height 13
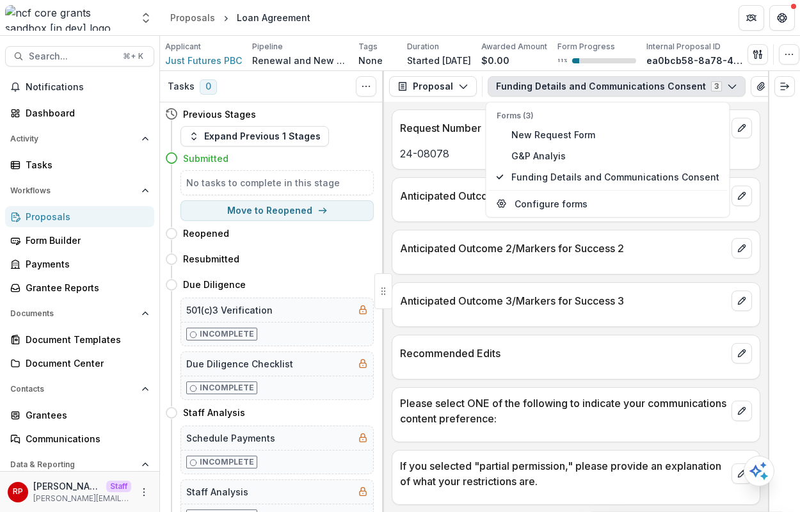
click at [440, 330] on div "Request Number 24-08078 Anticipated Outcome 1/Markers for Success 1 Anticipated…" at bounding box center [576, 307] width 384 height 410
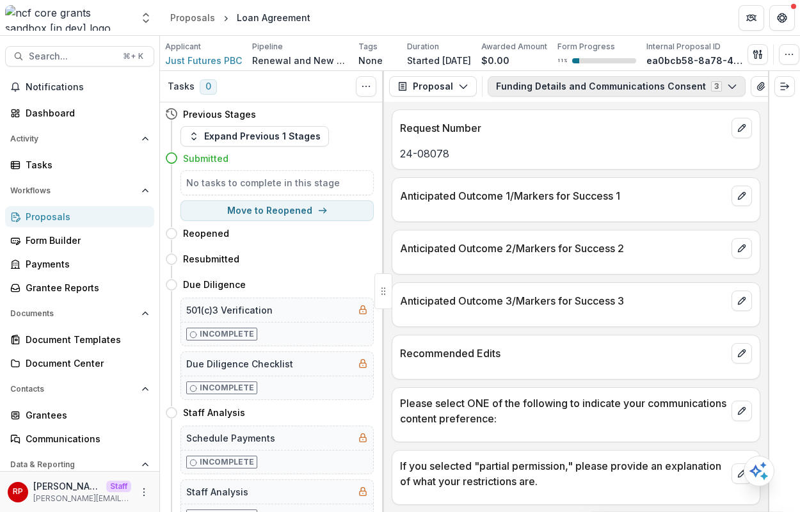
click at [513, 88] on button "Funding Details and Communications Consent 3" at bounding box center [617, 86] width 258 height 20
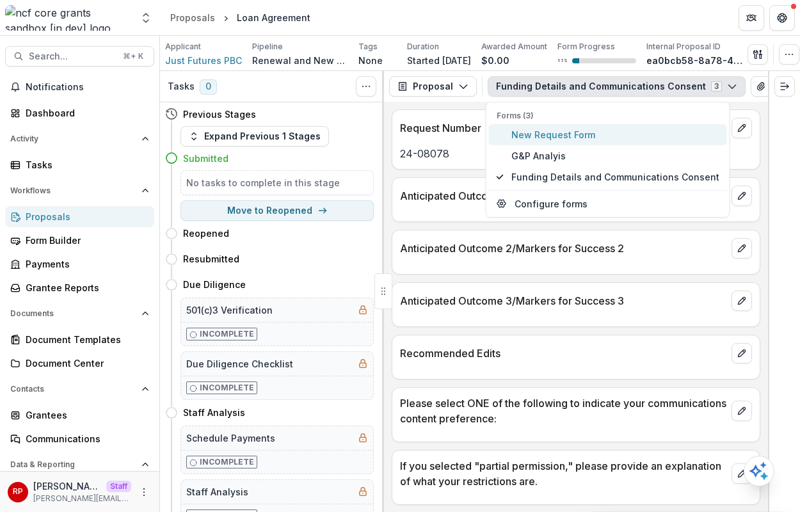
click at [538, 134] on span "New Request Form" at bounding box center [615, 134] width 208 height 13
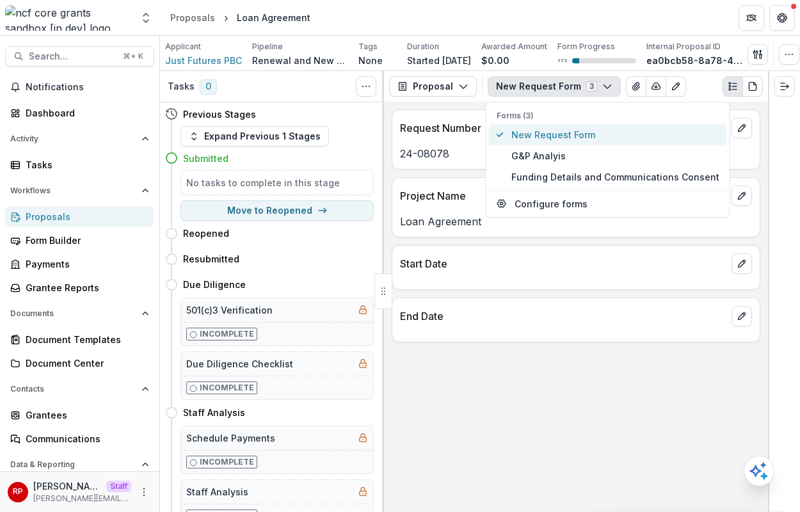
type button "0"
